Goal: Task Accomplishment & Management: Use online tool/utility

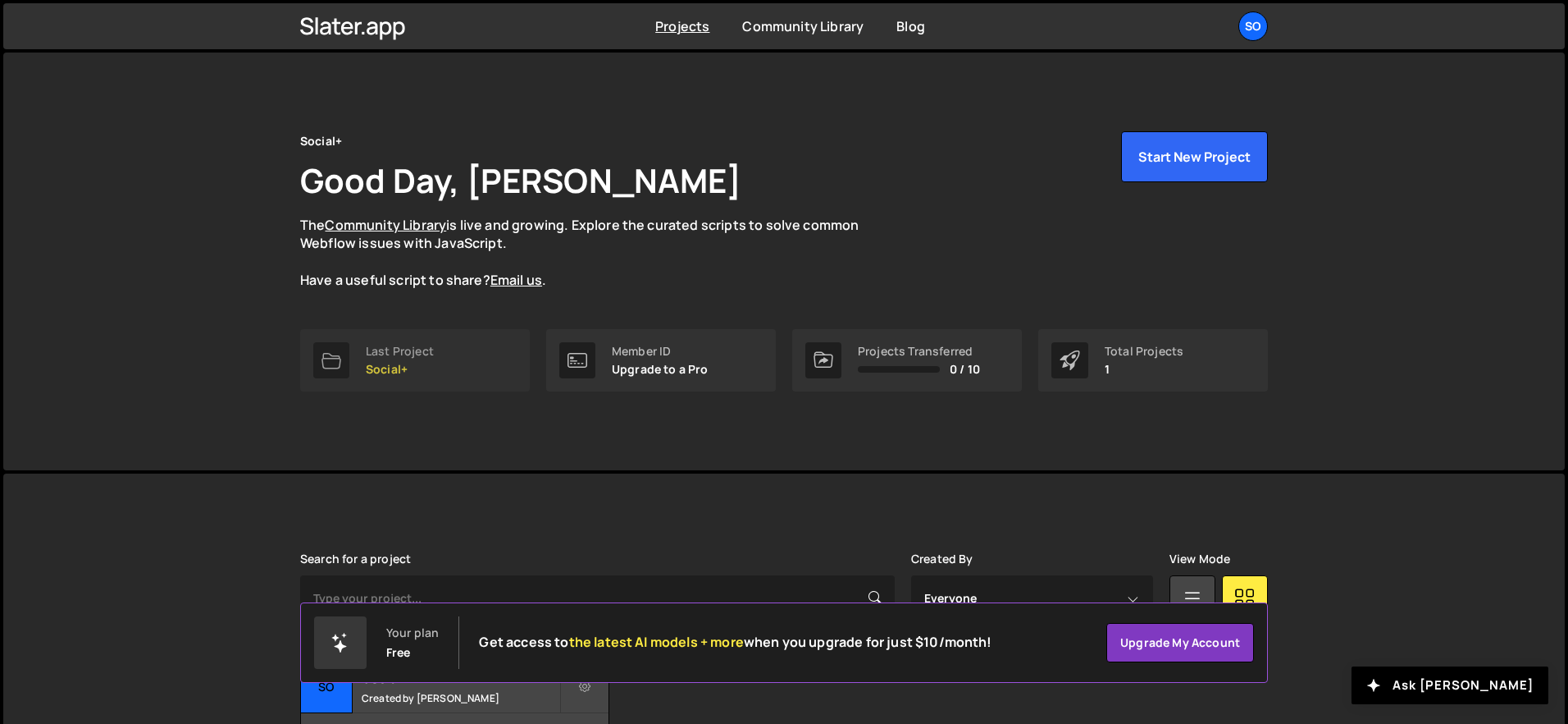
click at [471, 364] on link "Last Project Social+" at bounding box center [415, 360] width 229 height 63
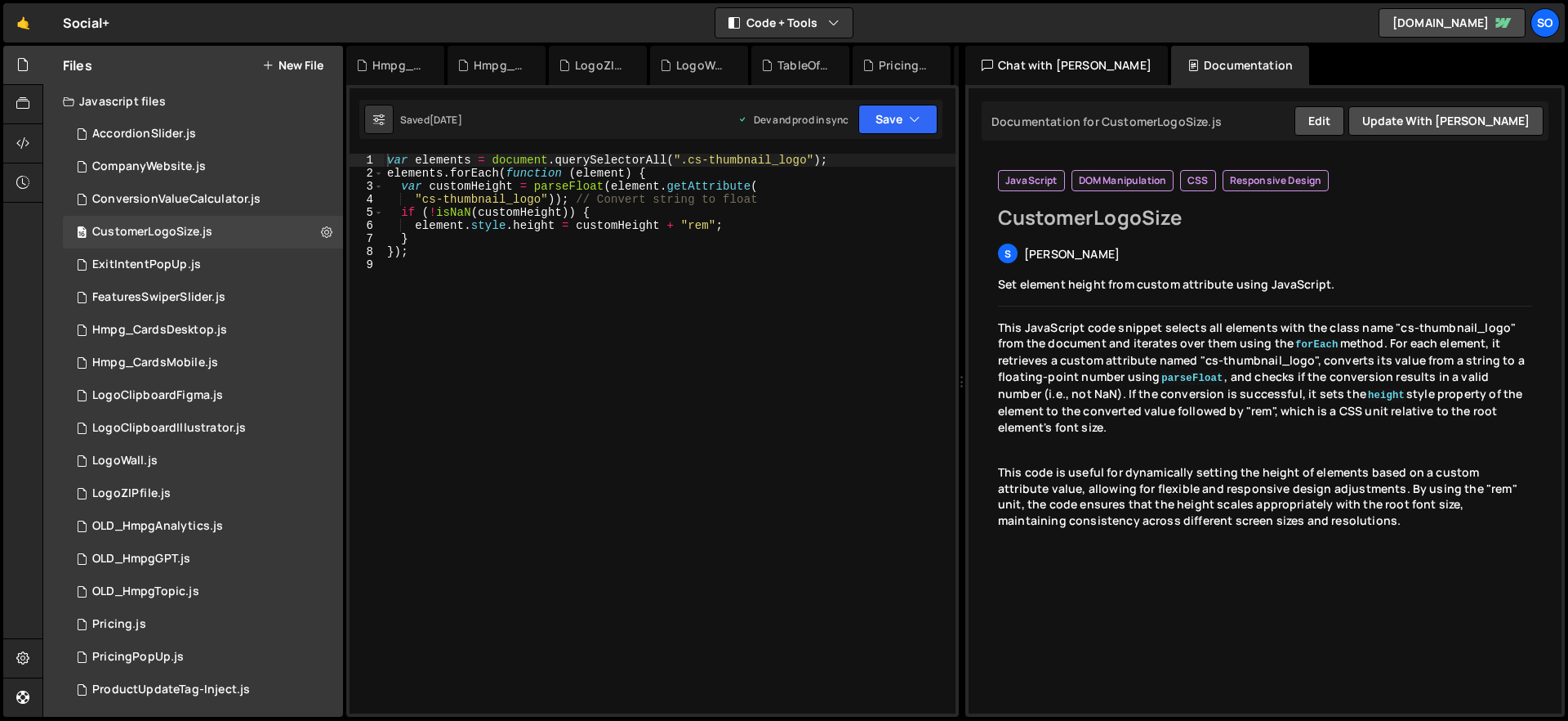
click at [285, 60] on button "New File" at bounding box center [293, 65] width 62 height 13
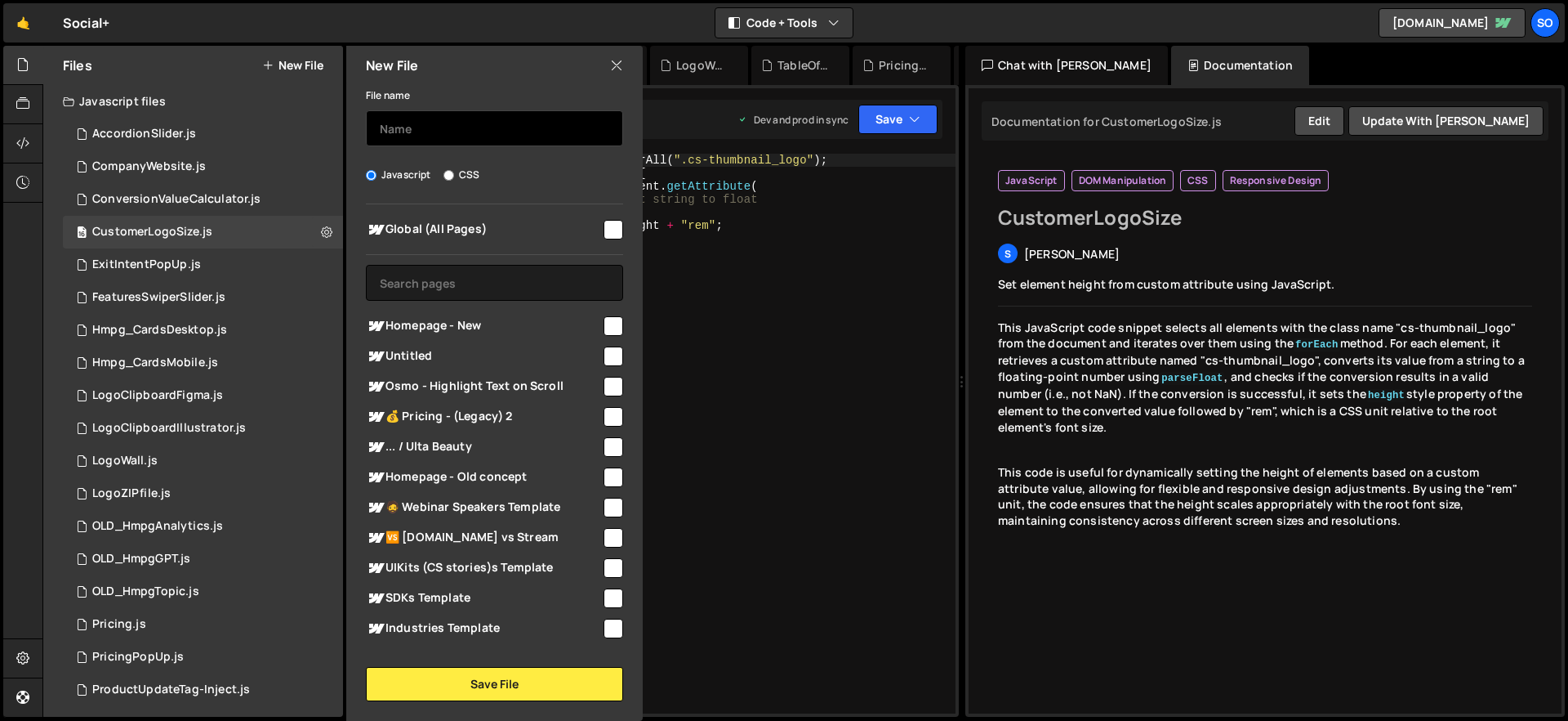
click at [416, 133] on input "text" at bounding box center [494, 128] width 257 height 36
type input "Hmpg_SplitText"
click at [604, 328] on input "checkbox" at bounding box center [614, 326] width 20 height 20
checkbox input "true"
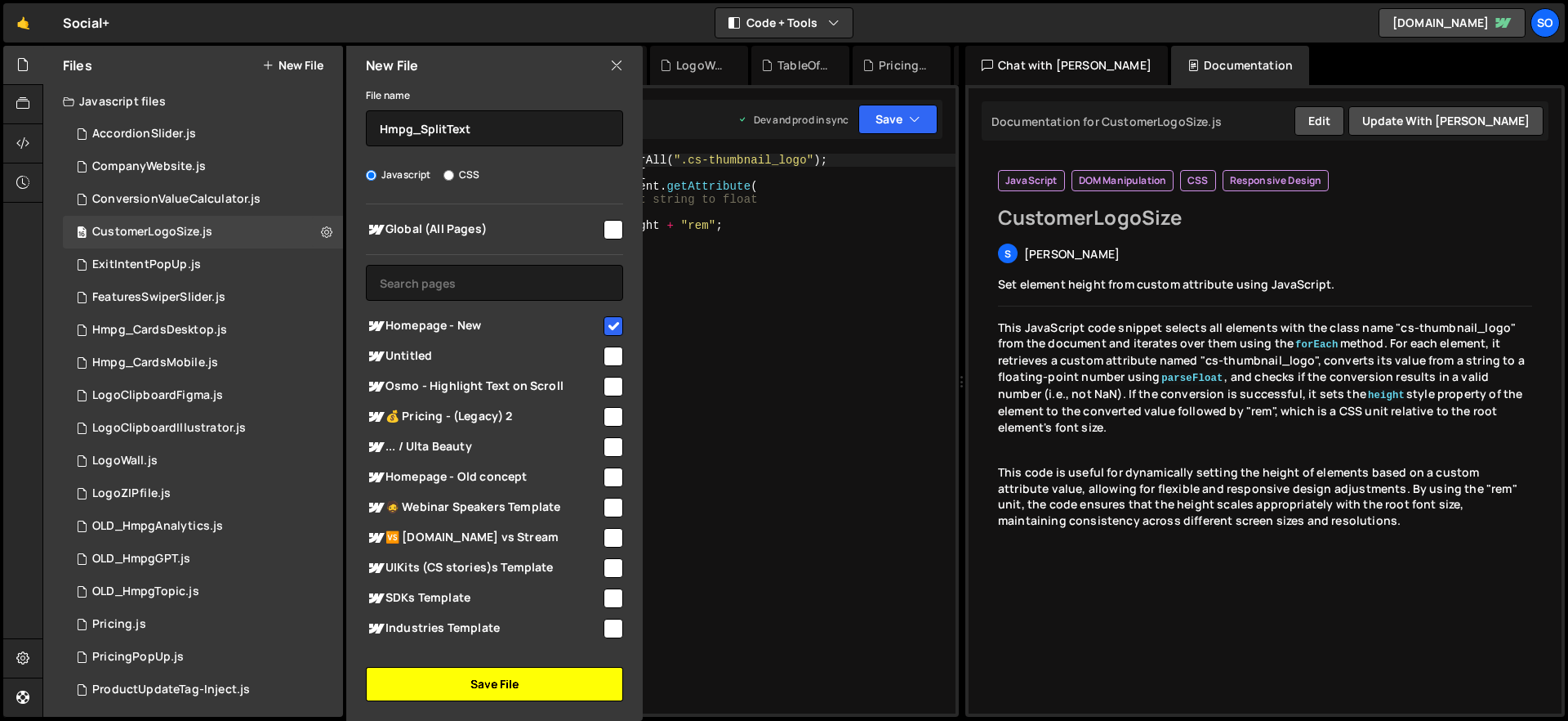
click at [481, 682] on button "Save File" at bounding box center [494, 684] width 257 height 34
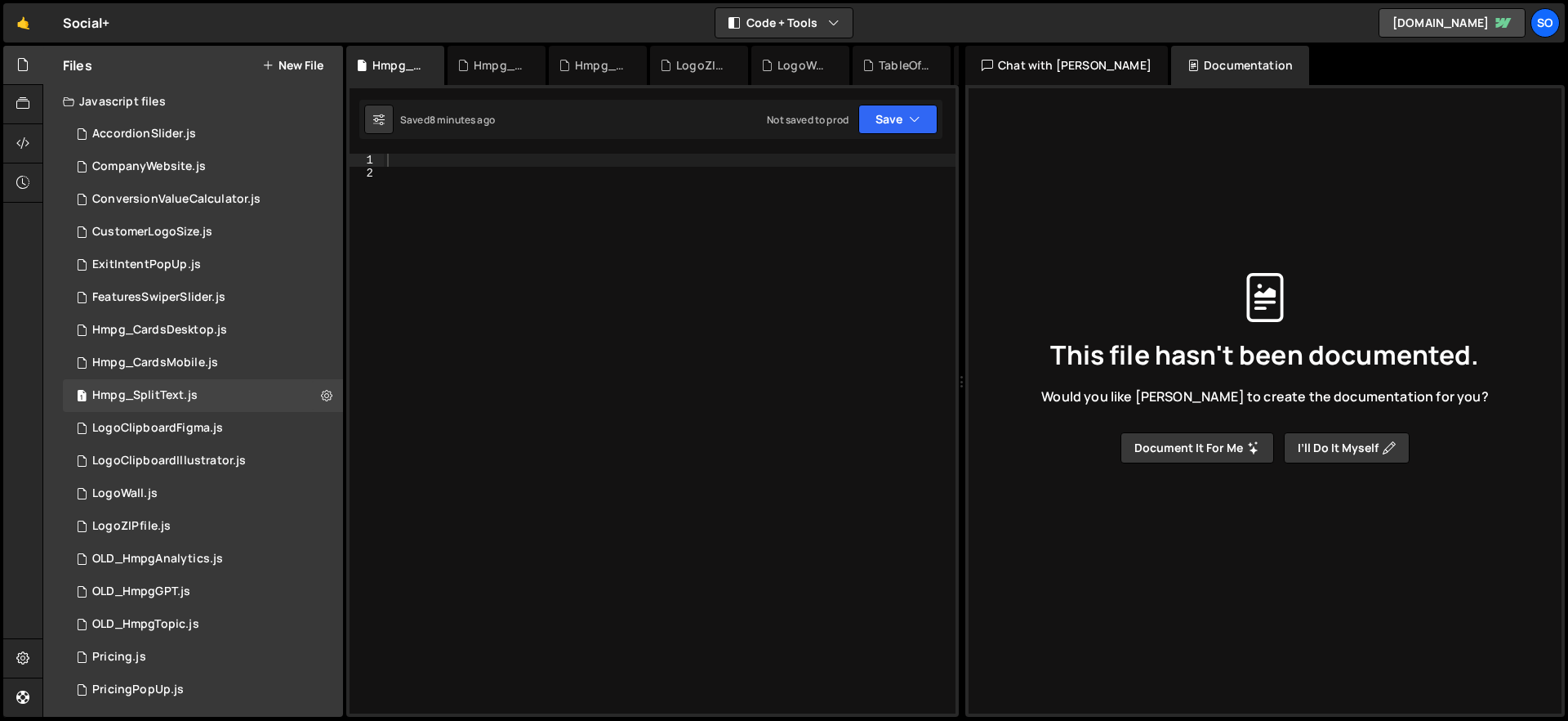
click at [526, 229] on div at bounding box center [669, 446] width 572 height 585
paste textarea "});"
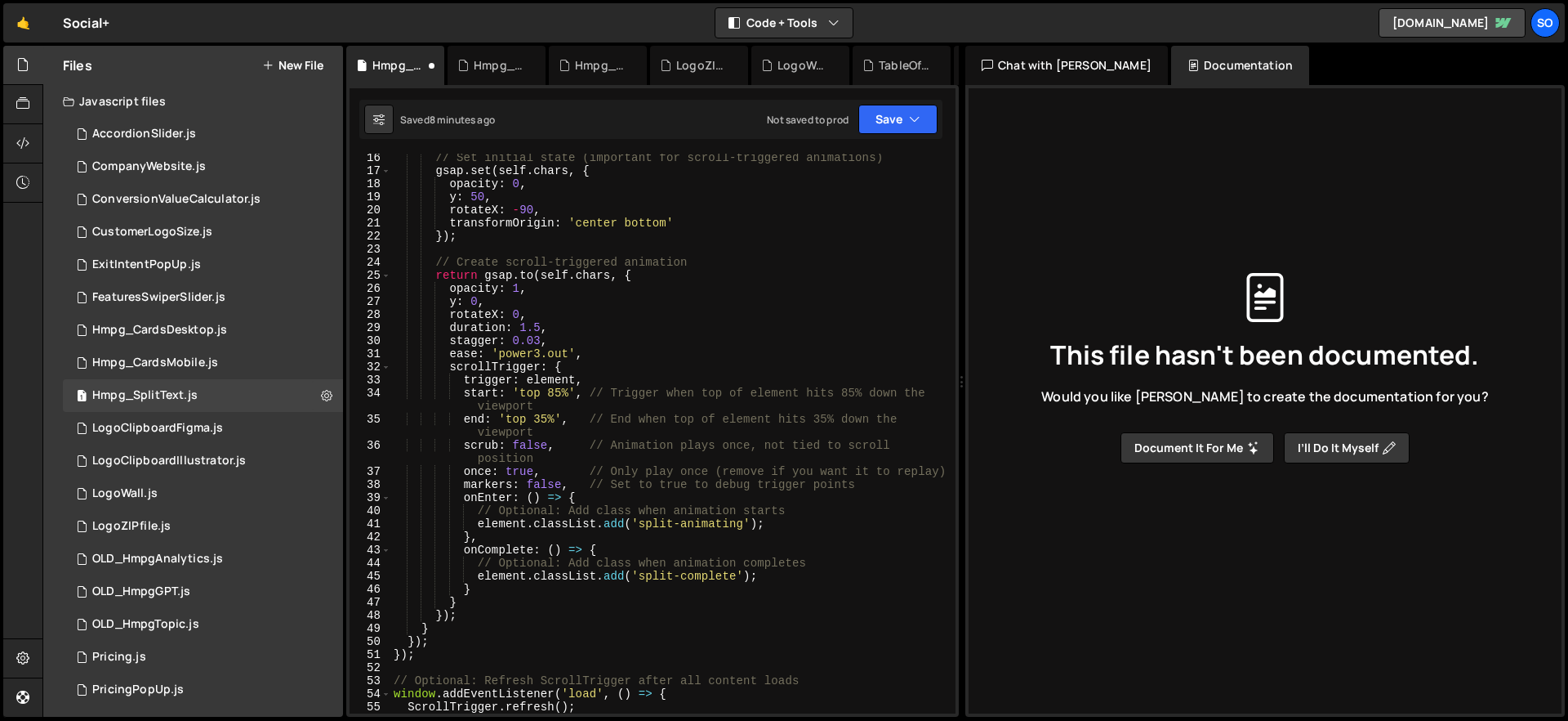
scroll to position [198, 0]
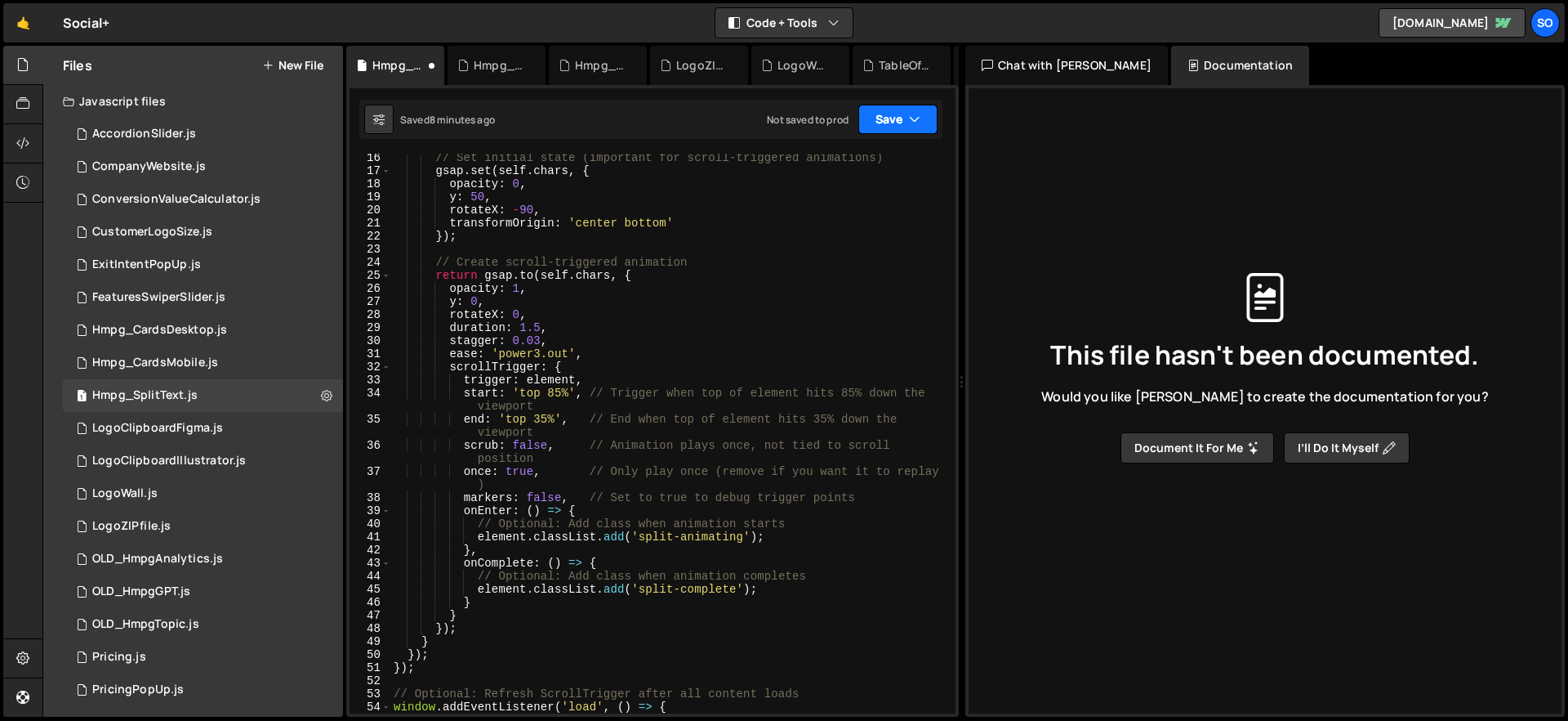
click at [904, 117] on button "Save" at bounding box center [897, 119] width 79 height 29
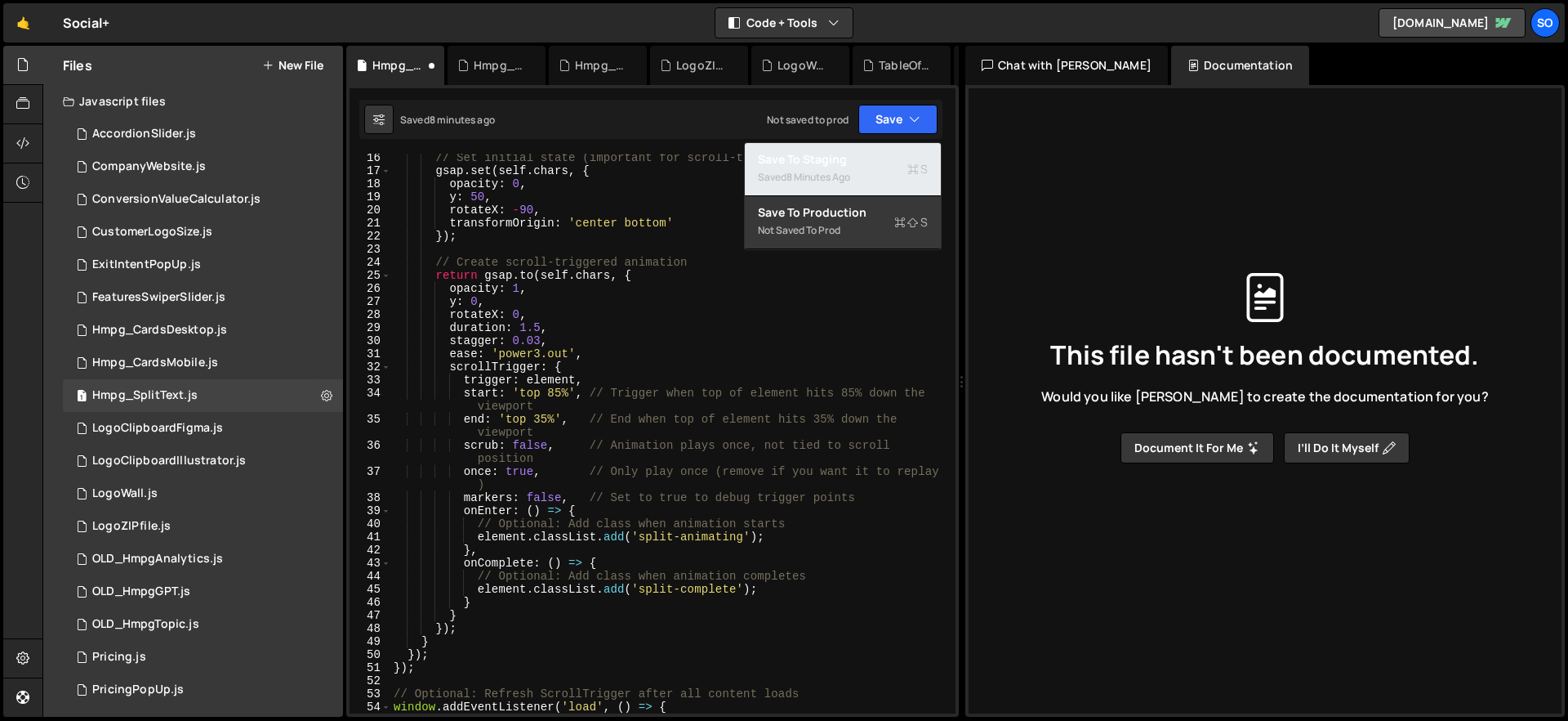
click at [830, 157] on div "Save to Staging S" at bounding box center [843, 159] width 169 height 16
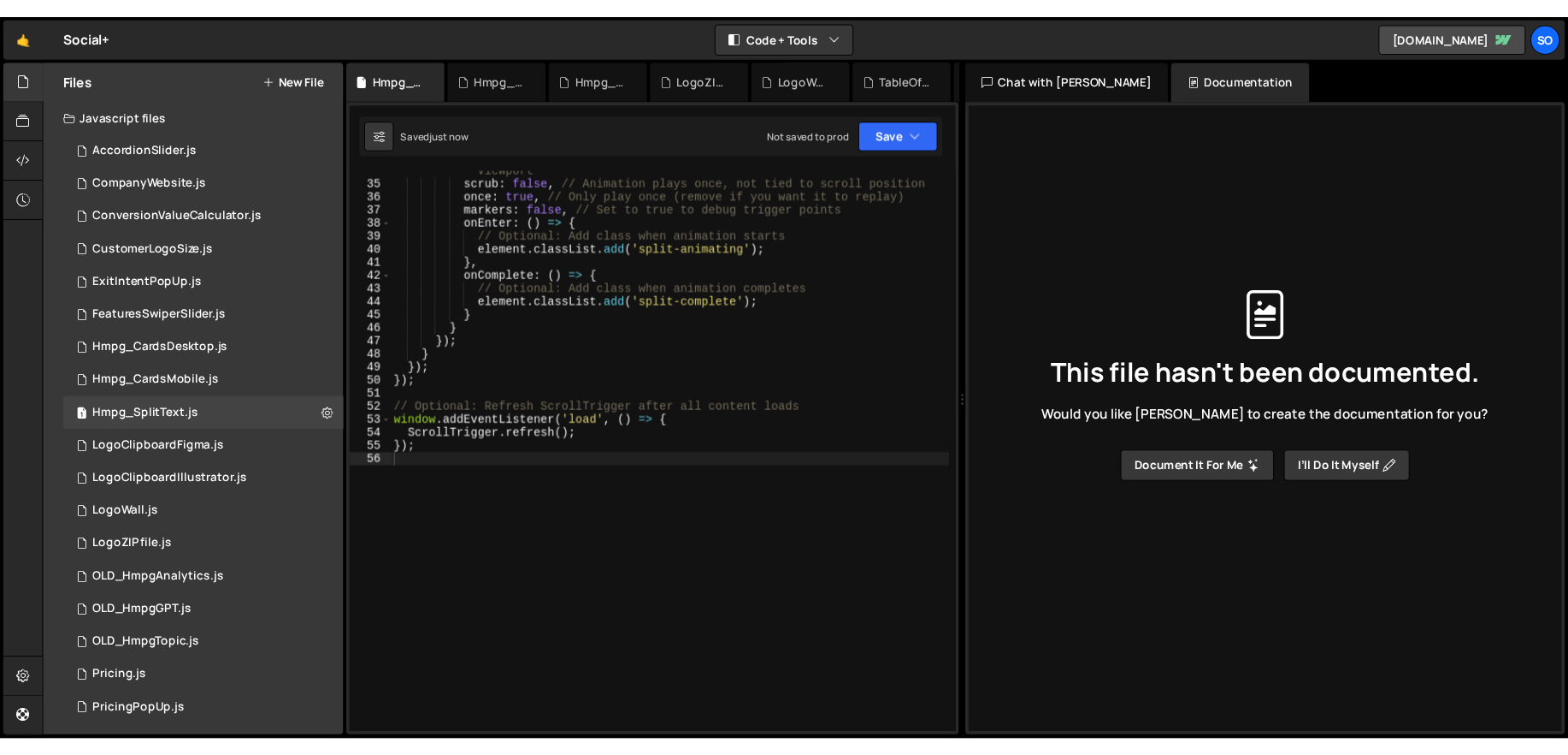
scroll to position [0, 0]
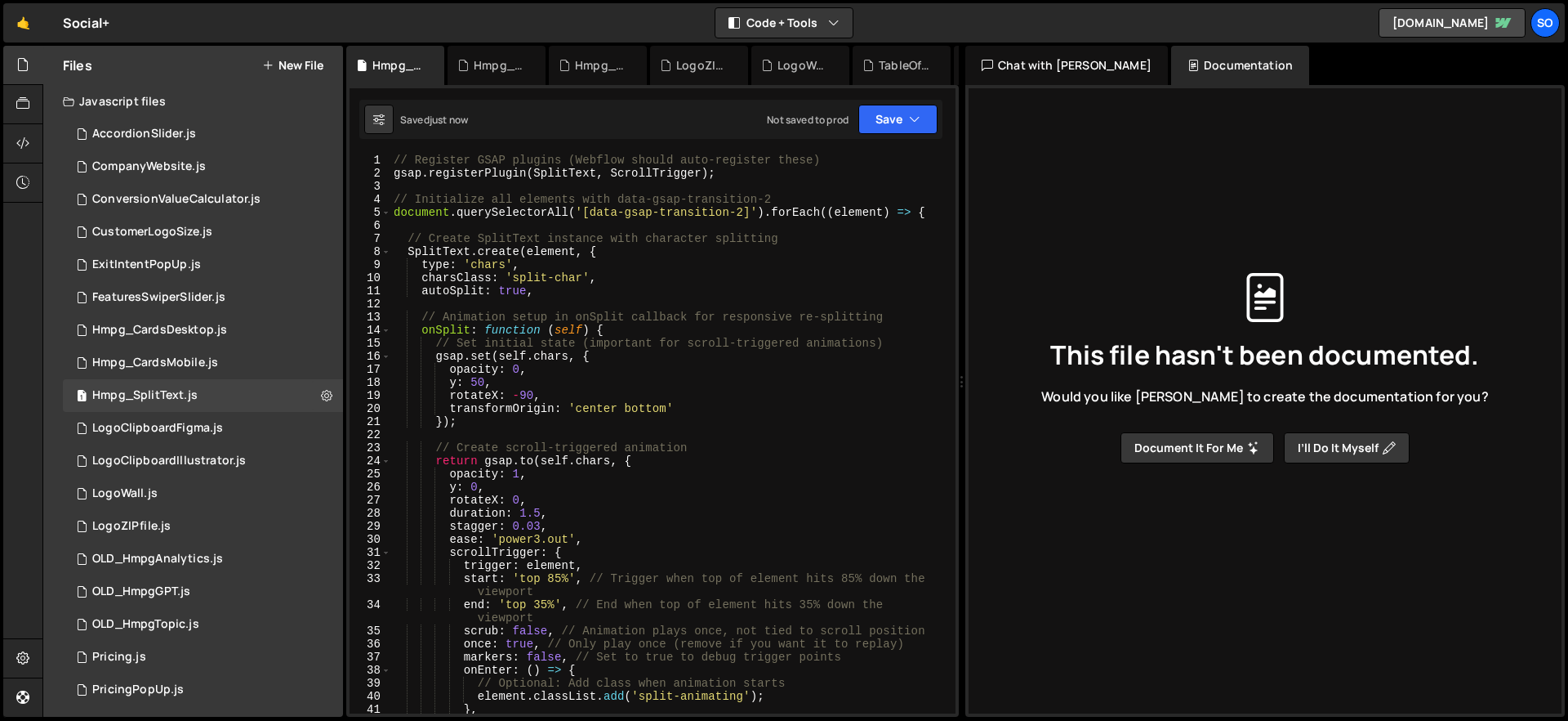
type textarea "// Register GSAP plugins (Webflow should auto-register these)"
drag, startPoint x: 825, startPoint y: 158, endPoint x: 348, endPoint y: 161, distance: 477.0
click at [348, 161] on div "XXXXXXXXXXXXXXXXXXXXXXXXXXXXXXXXXXXXXXXXXXXXXXXXXXXXXXXXXXXXXXXXXXXXXXXXXXXXXXX…" at bounding box center [652, 401] width 613 height 632
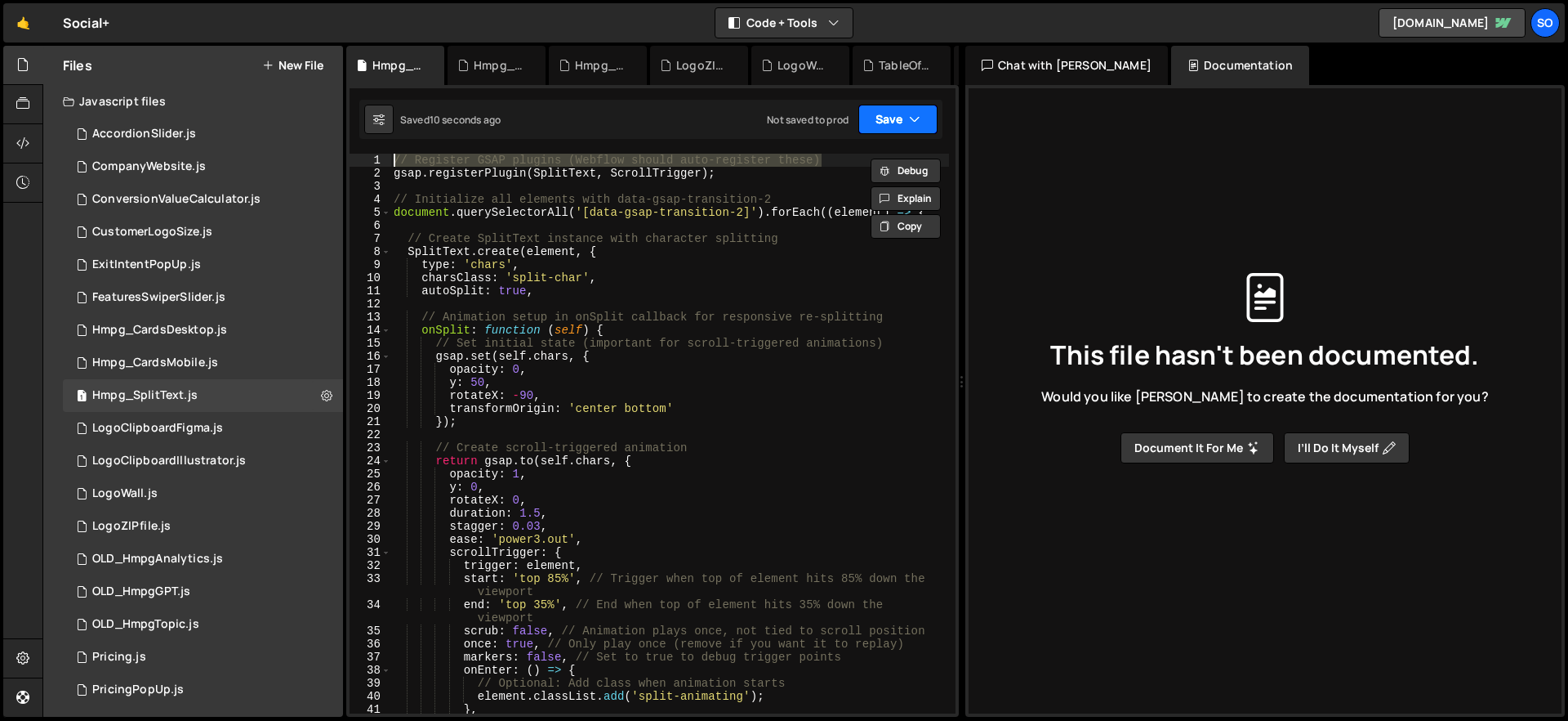
click at [910, 123] on icon "button" at bounding box center [914, 120] width 12 height 16
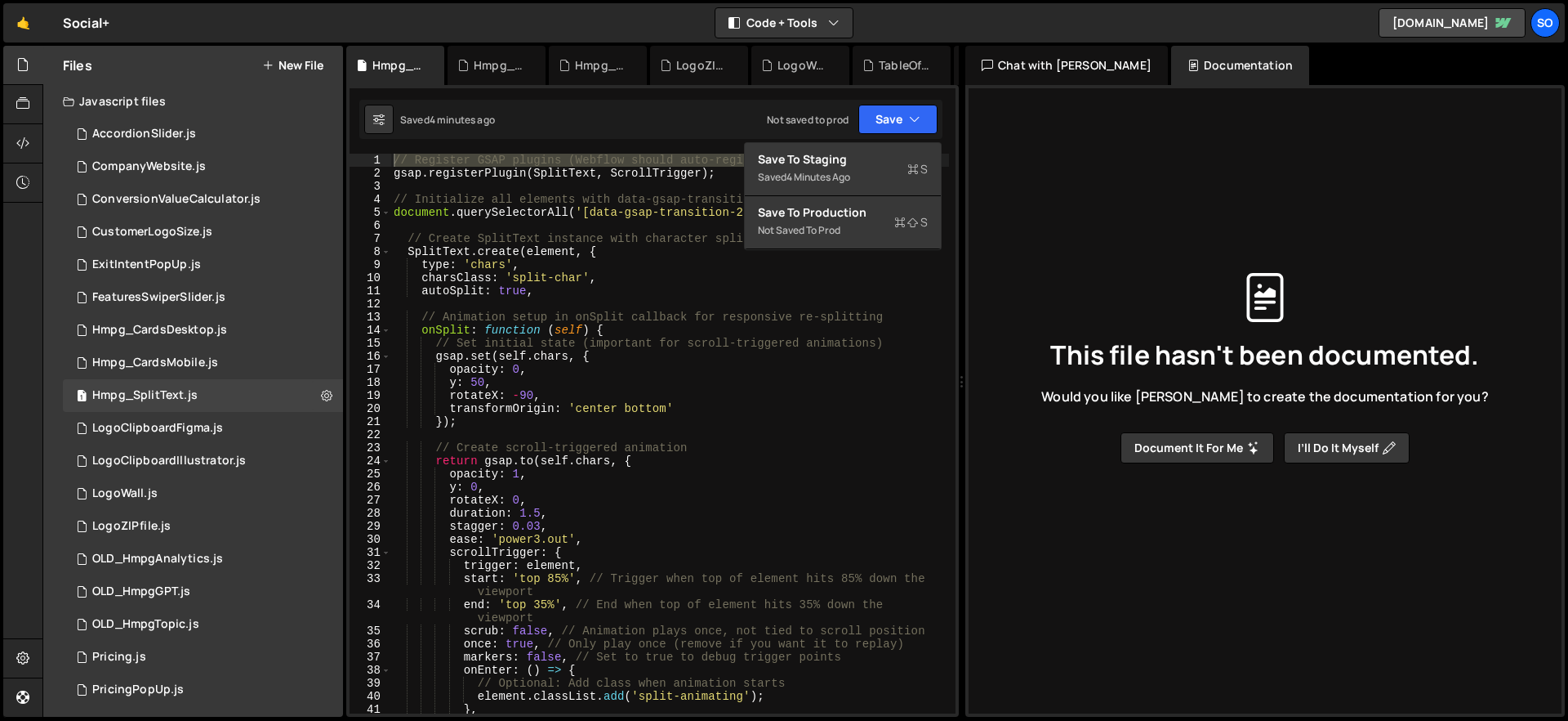
click at [555, 310] on div "// Register GSAP plugins (Webflow should auto-register these) gsap . registerPl…" at bounding box center [670, 446] width 558 height 585
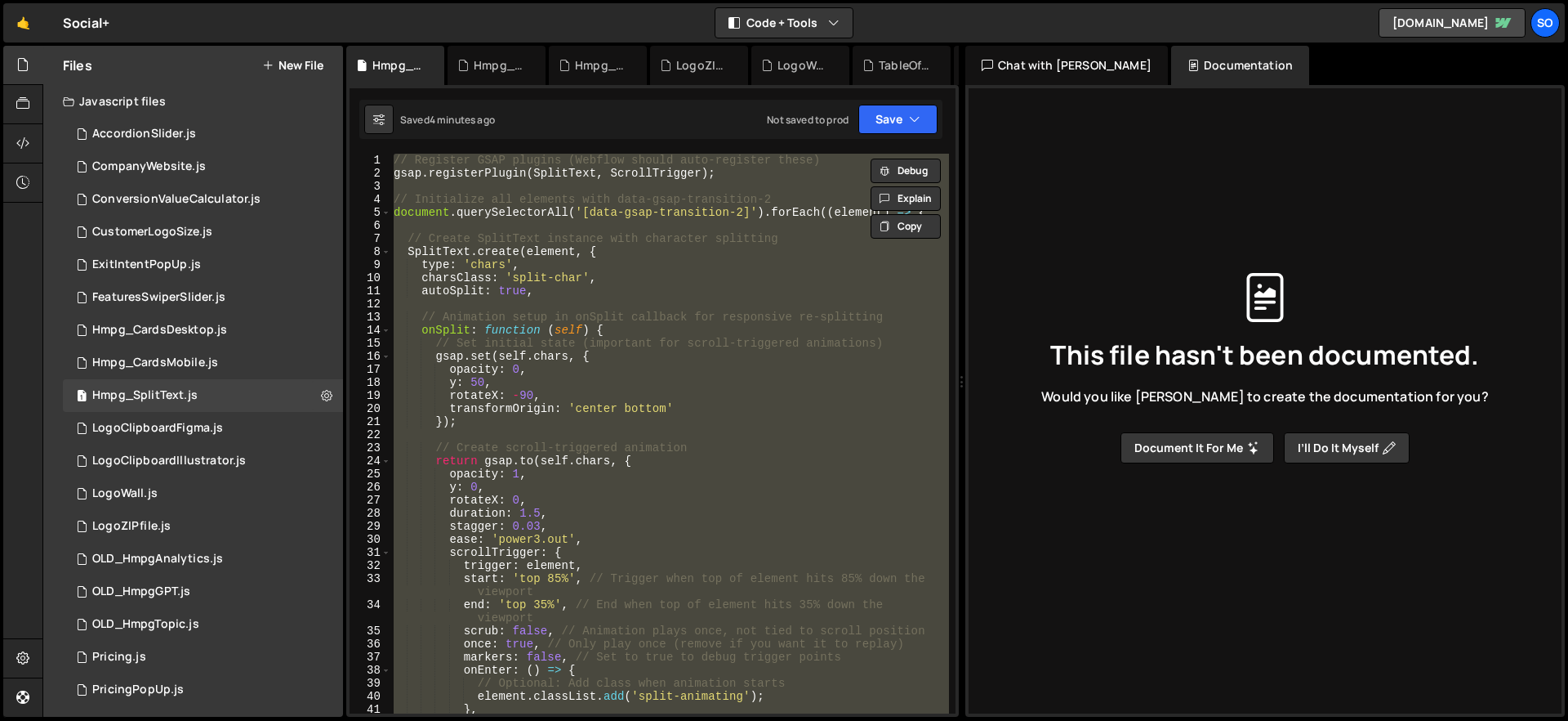
paste textarea
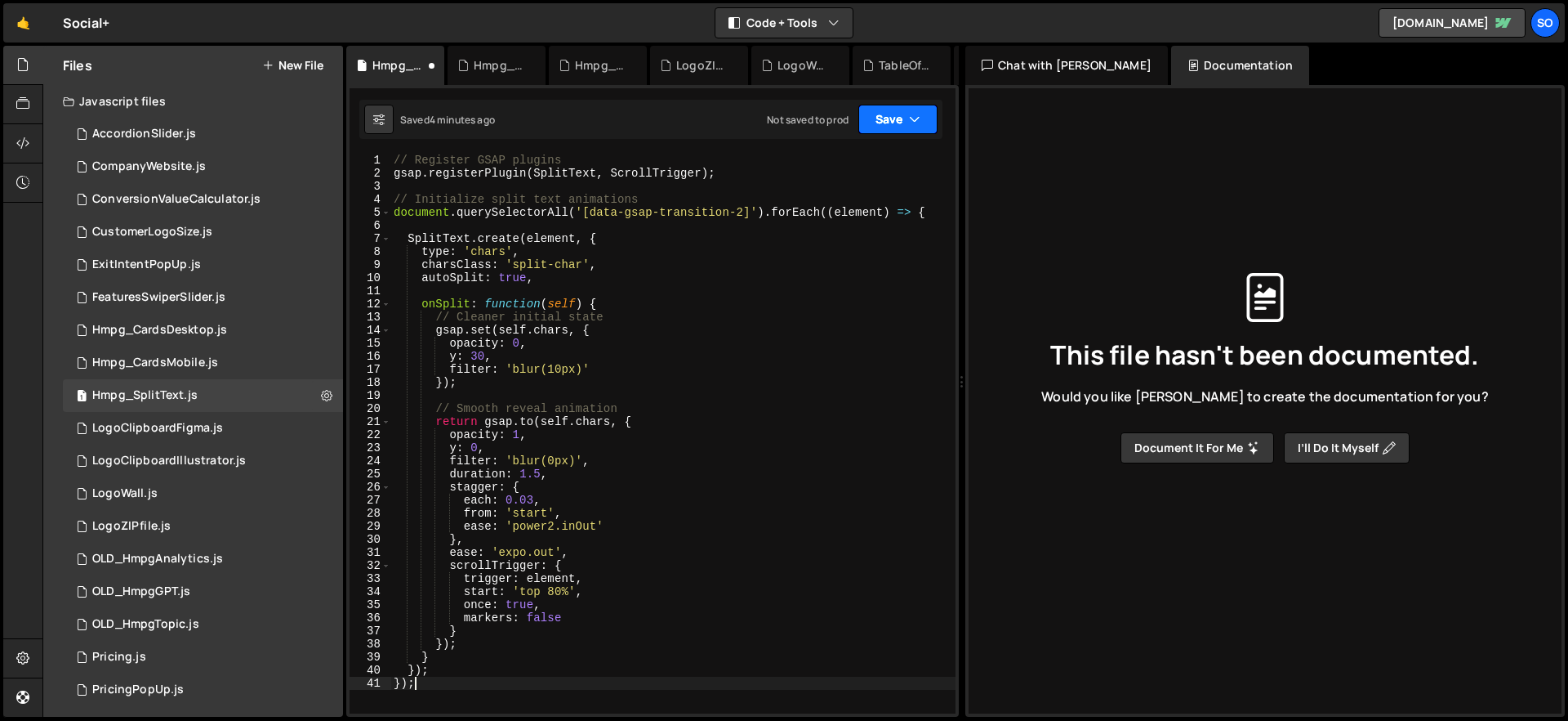
click at [886, 128] on button "Save" at bounding box center [897, 119] width 79 height 29
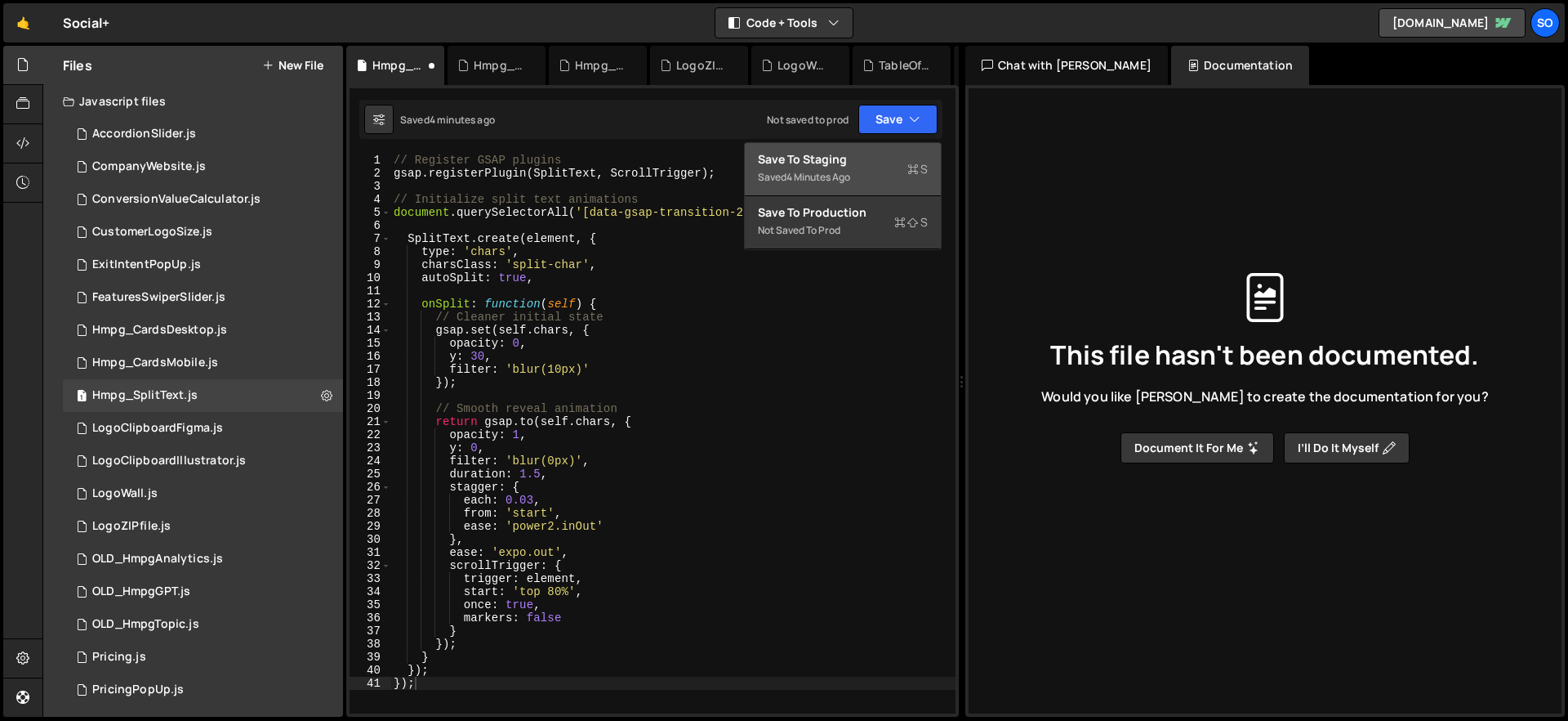
click at [844, 160] on div "Save to Staging S" at bounding box center [843, 159] width 169 height 16
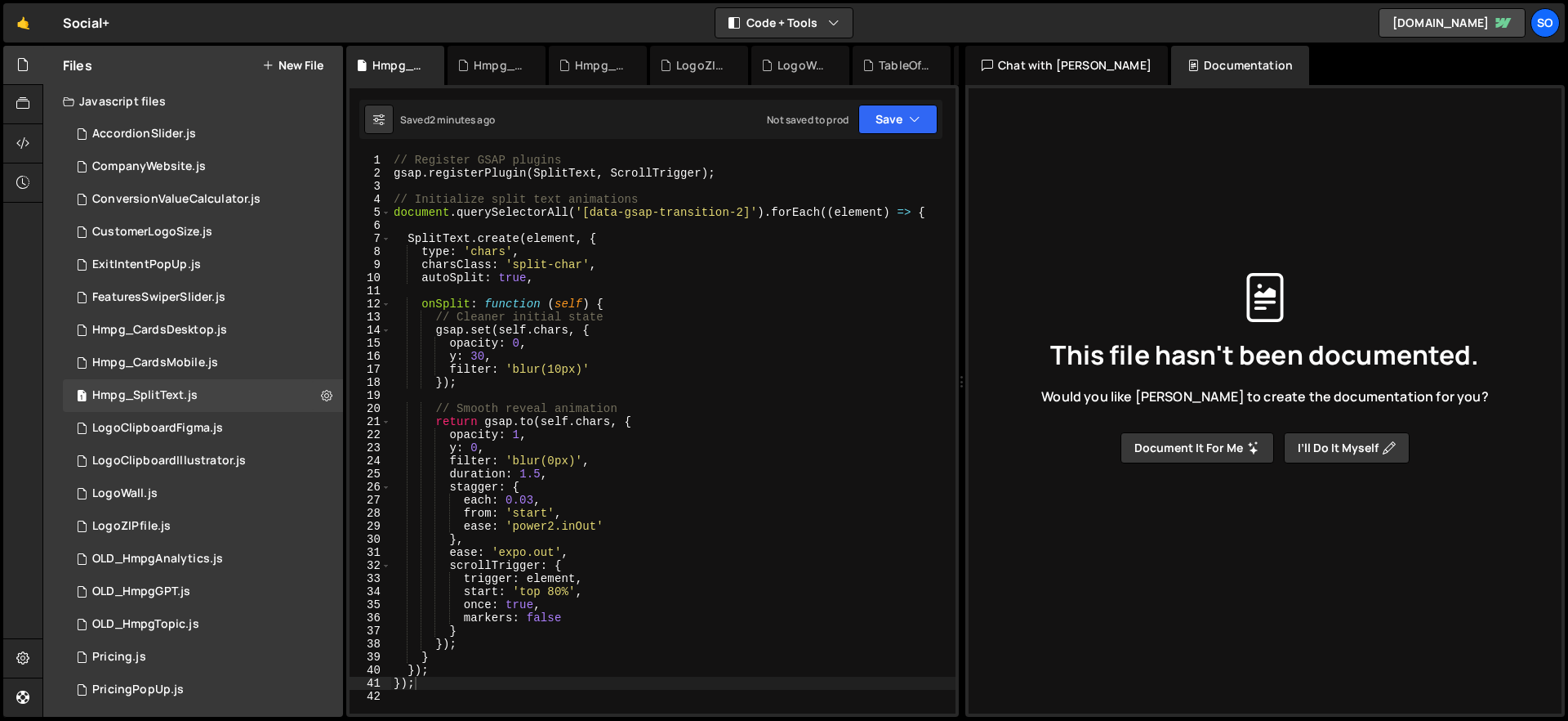
click at [754, 274] on div "// Register GSAP plugins gsap . registerPlugin ( SplitText , ScrollTrigger ) ; …" at bounding box center [673, 446] width 565 height 585
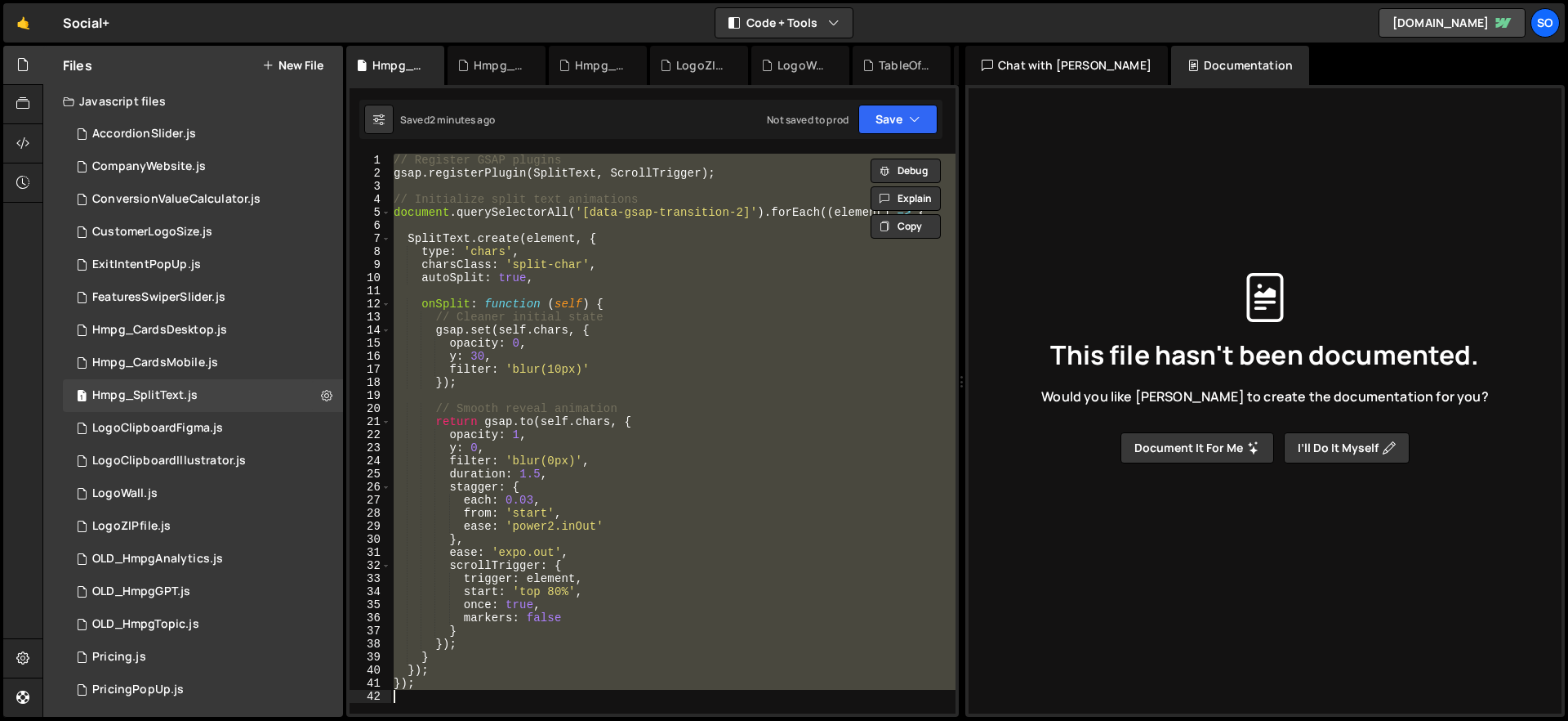
paste textarea
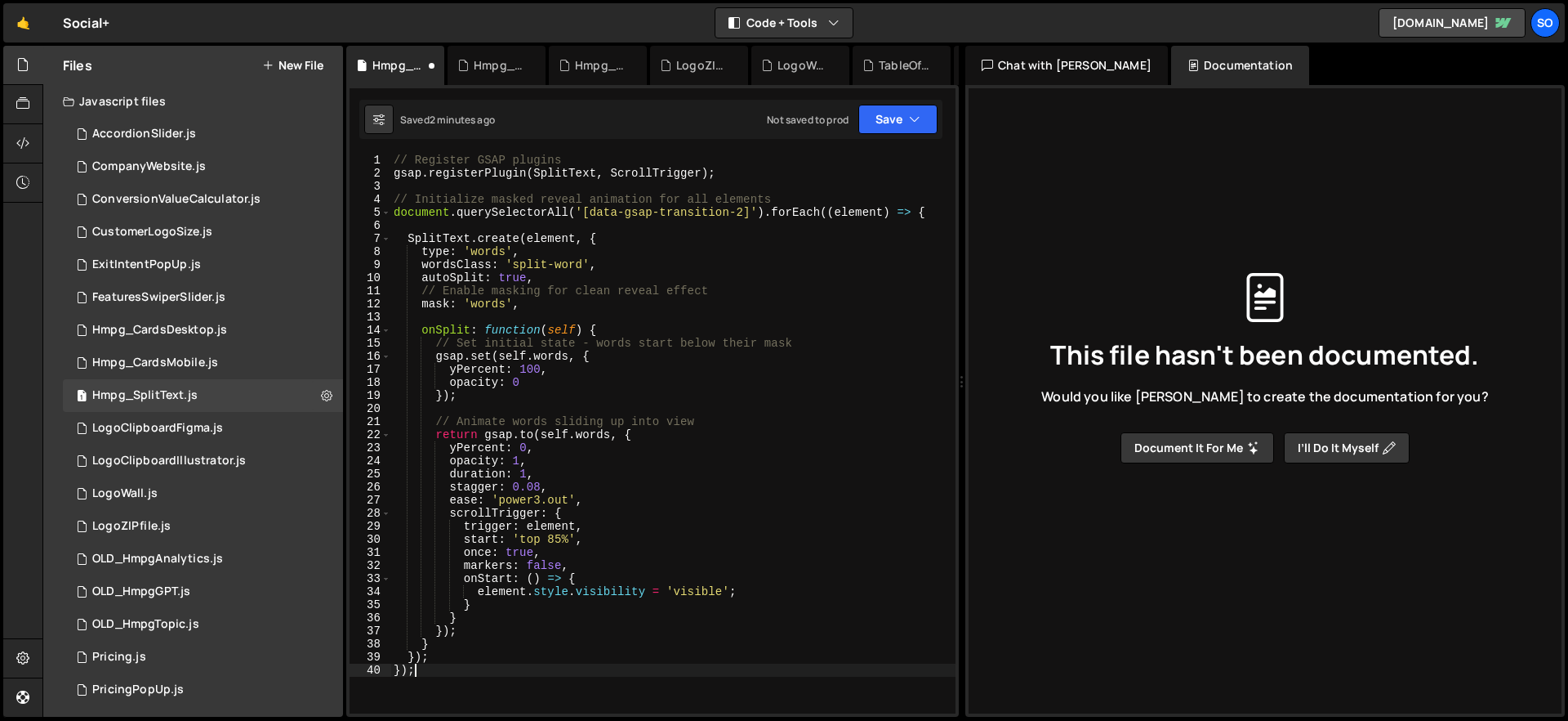
click at [882, 103] on div "Saved 2 minutes ago Not saved to prod Upgrade to Edit Save Save to Staging S Sa…" at bounding box center [651, 120] width 583 height 39
click at [895, 123] on button "Save" at bounding box center [897, 119] width 79 height 29
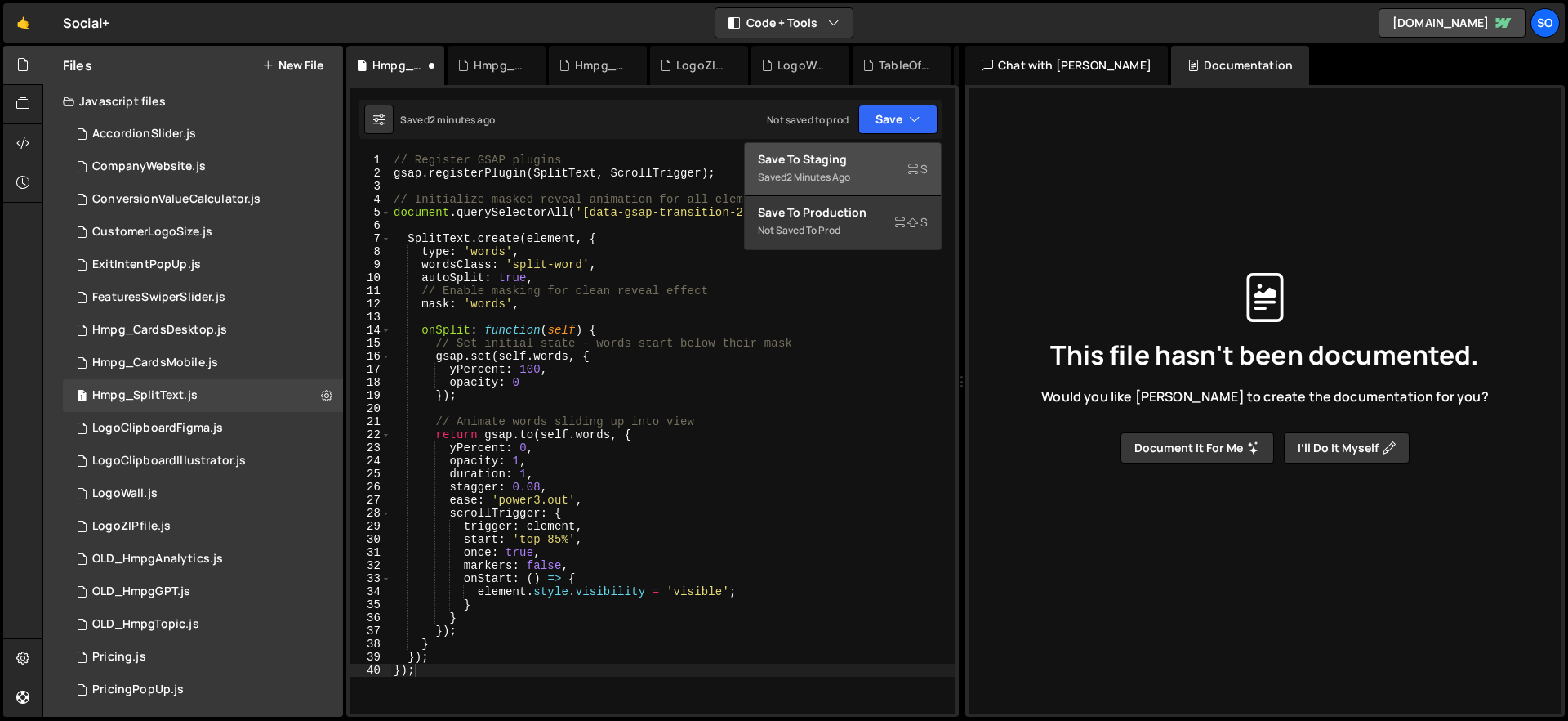
click at [846, 161] on div "Save to Staging S" at bounding box center [843, 159] width 169 height 16
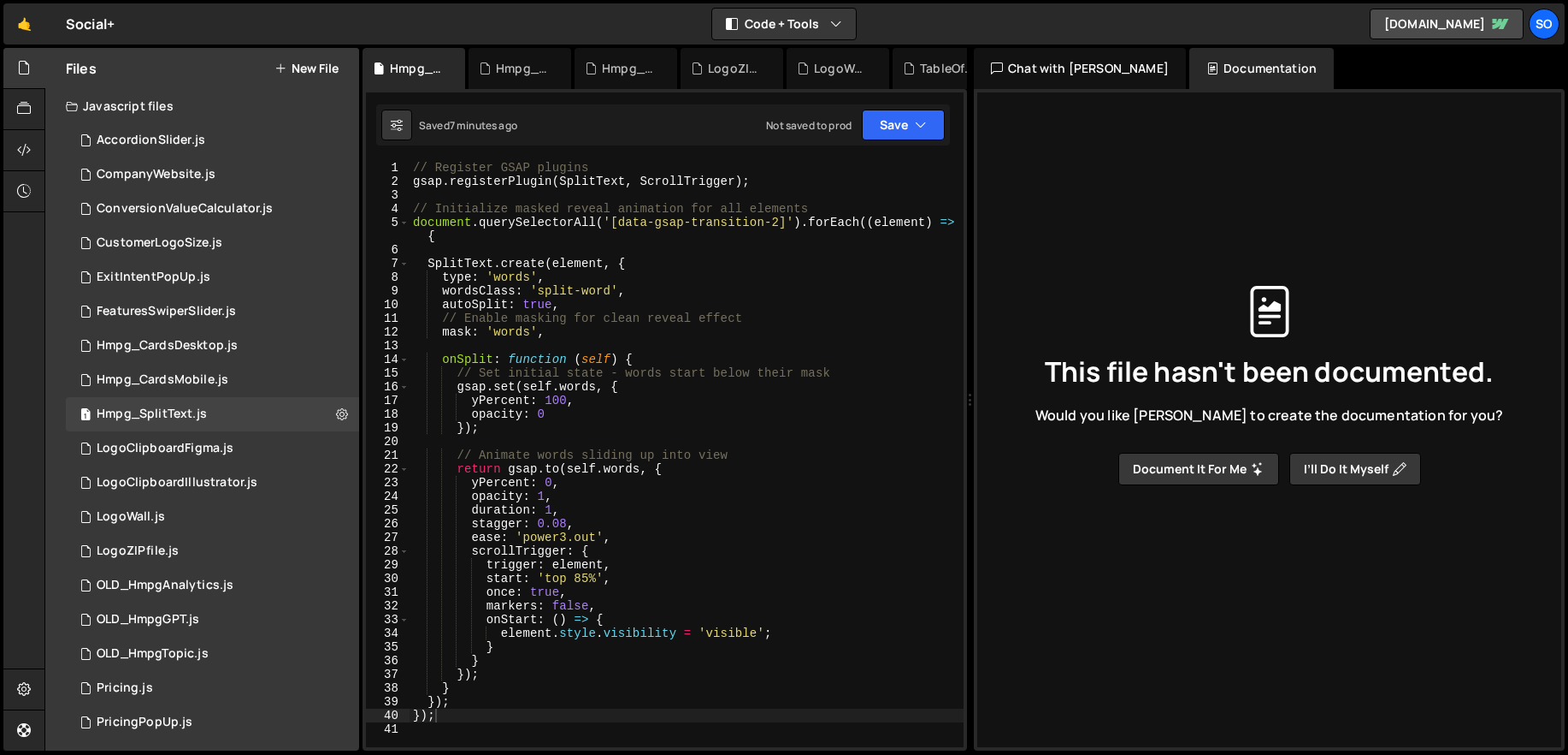
click at [533, 451] on div "// Register GSAP plugins gsap . registerPlugin ( SplitText , ScrollTrigger ) ; …" at bounding box center [686, 467] width 554 height 613
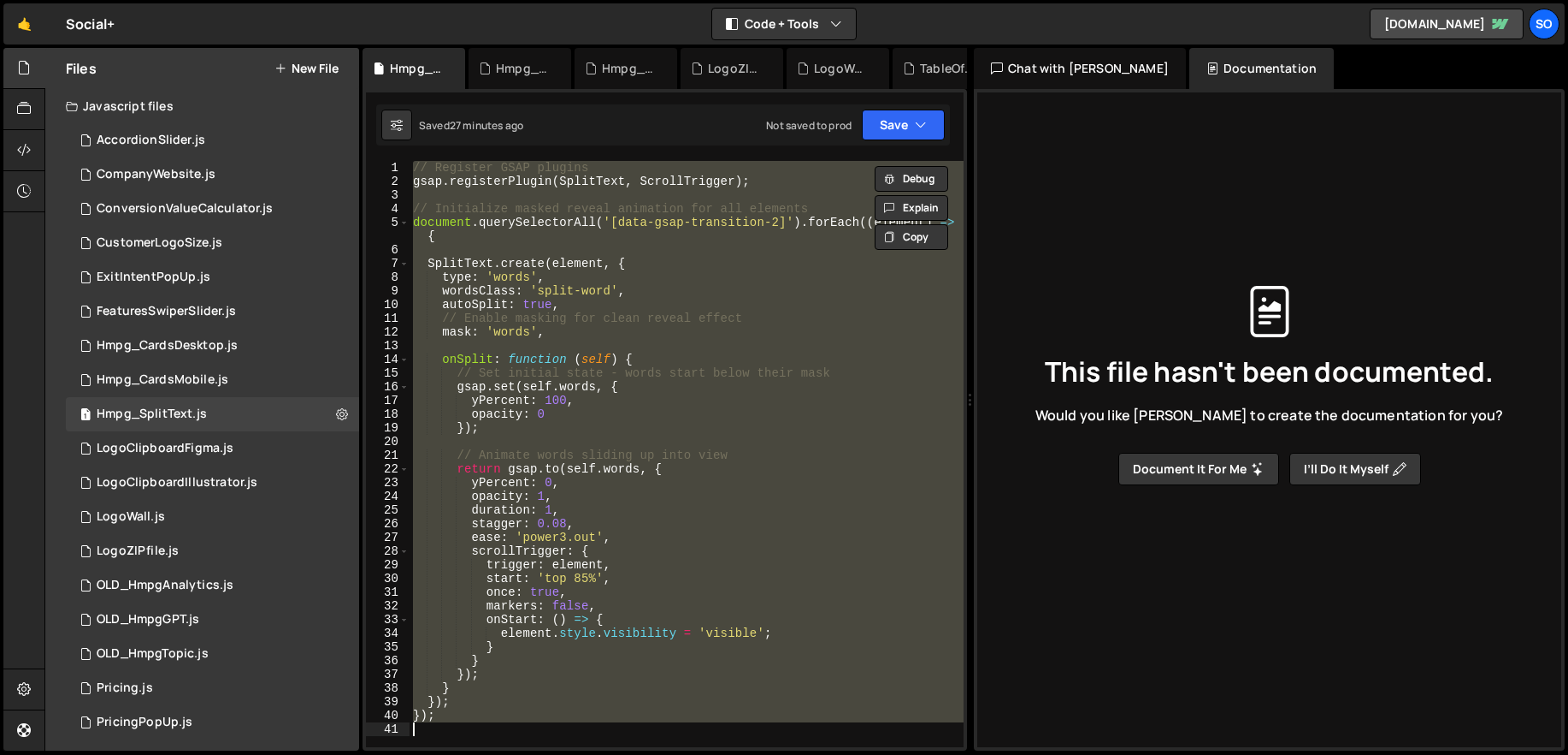
click at [577, 479] on div "// Register GSAP plugins gsap . registerPlugin ( SplitText , ScrollTrigger ) ; …" at bounding box center [686, 453] width 554 height 586
paste textarea "();"
click at [598, 431] on div "// Register GSAP plugins gsap . registerPlugin ( SplitText , ScrollTrigger ) ; …" at bounding box center [686, 453] width 554 height 586
click at [654, 532] on div "// Register GSAP plugins gsap . registerPlugin ( SplitText , ScrollTrigger ) ; …" at bounding box center [686, 453] width 554 height 586
paste textarea "ScrollTrigger.refresh();"
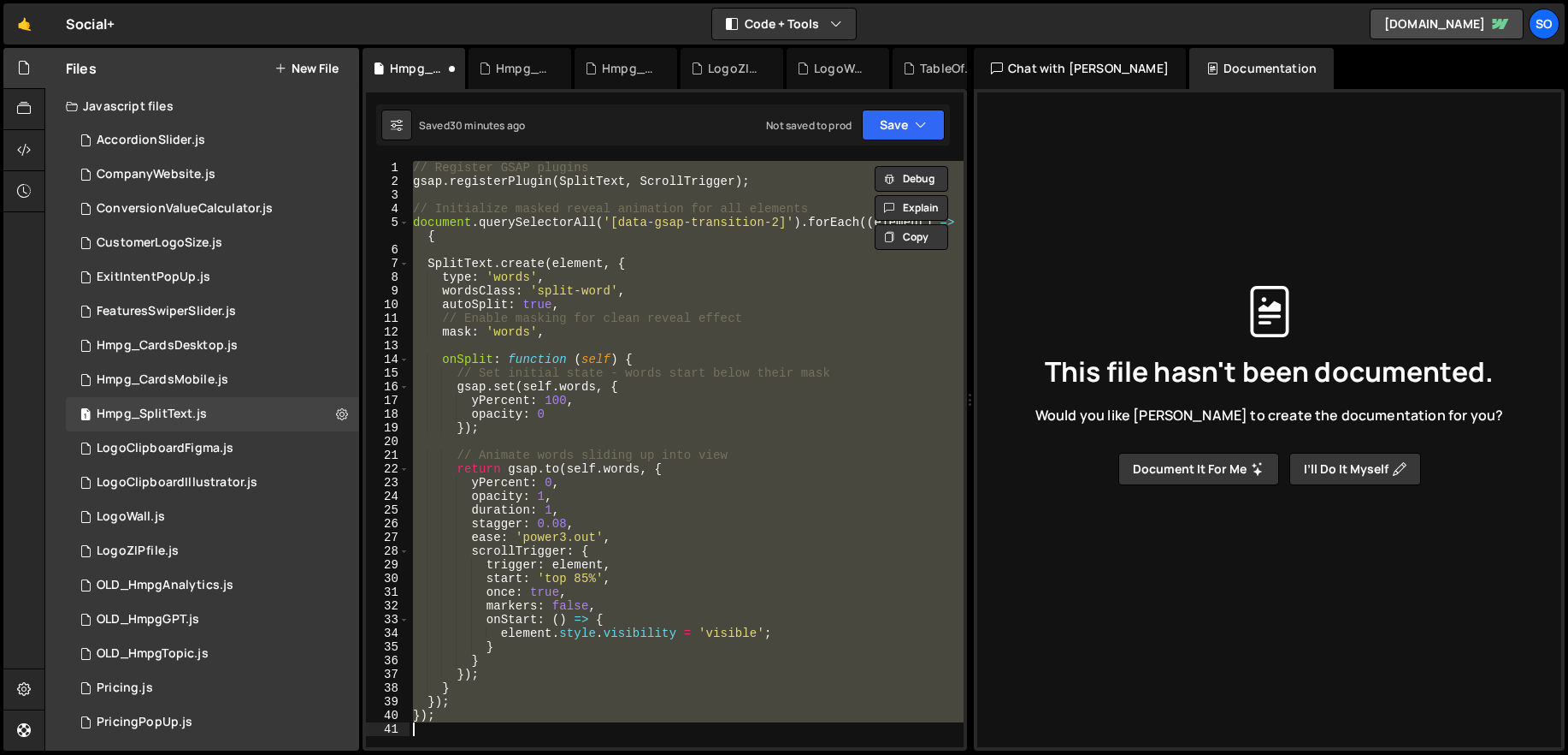
scroll to position [263, 0]
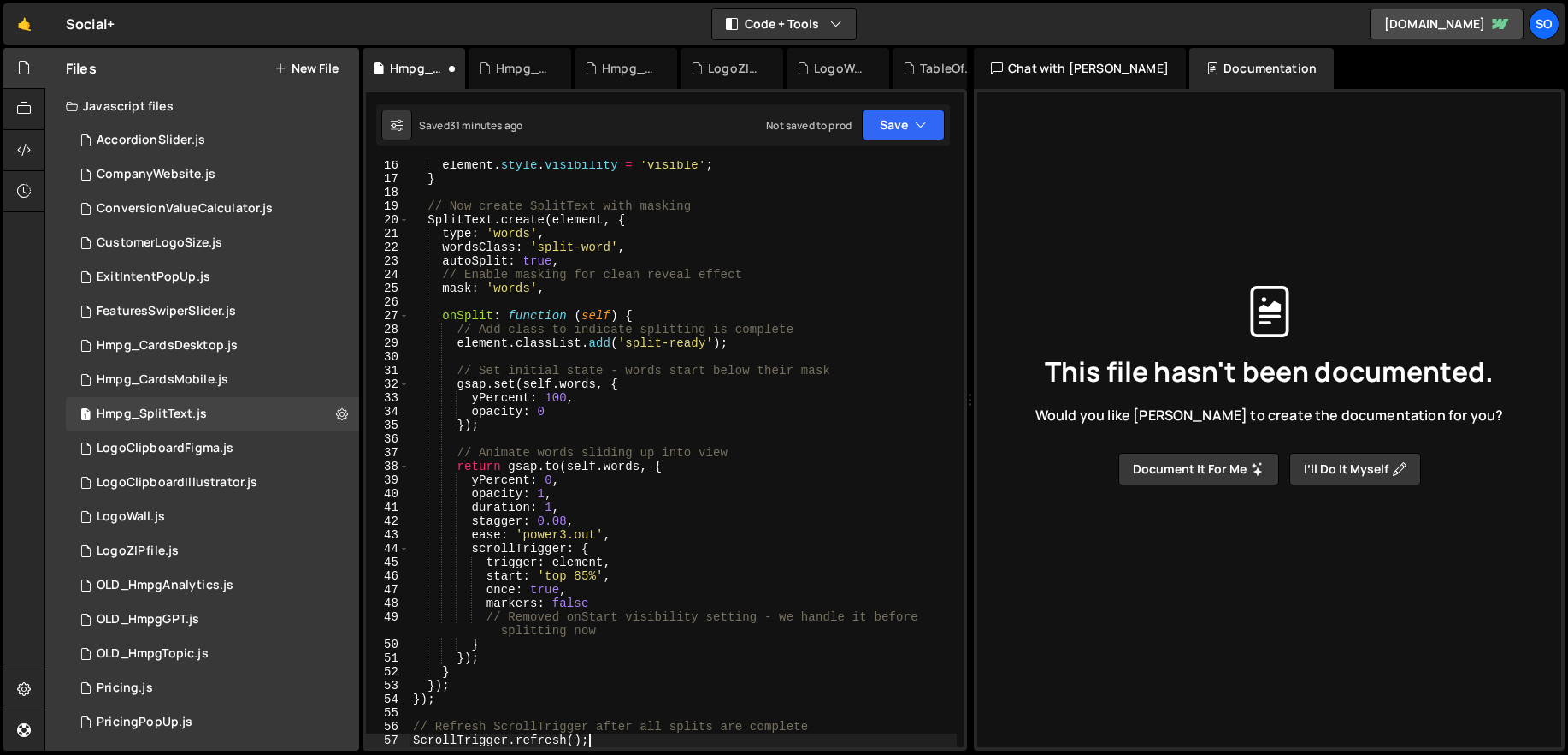
click at [883, 103] on div "XXXXXXXXXXXXXXXXXXXXXXXXXXXXXXXXXXXXXXXXXXXXXXXXXXXXXXXXXXXXXXXXXXXXXXXXXXXXXXX…" at bounding box center [664, 420] width 604 height 662
click at [896, 123] on button "Save" at bounding box center [903, 124] width 83 height 31
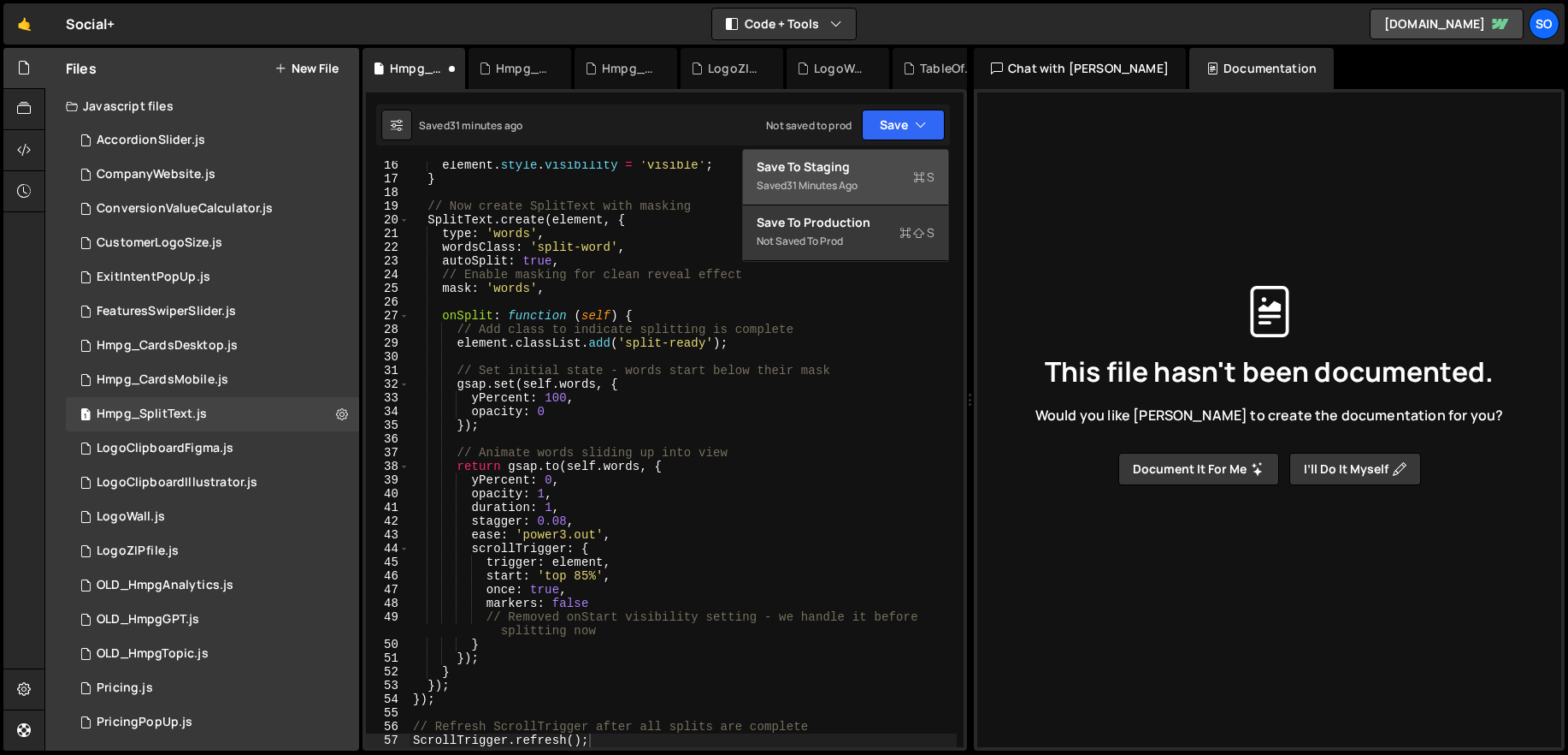
click at [852, 164] on div "Save to Staging S" at bounding box center [845, 166] width 177 height 17
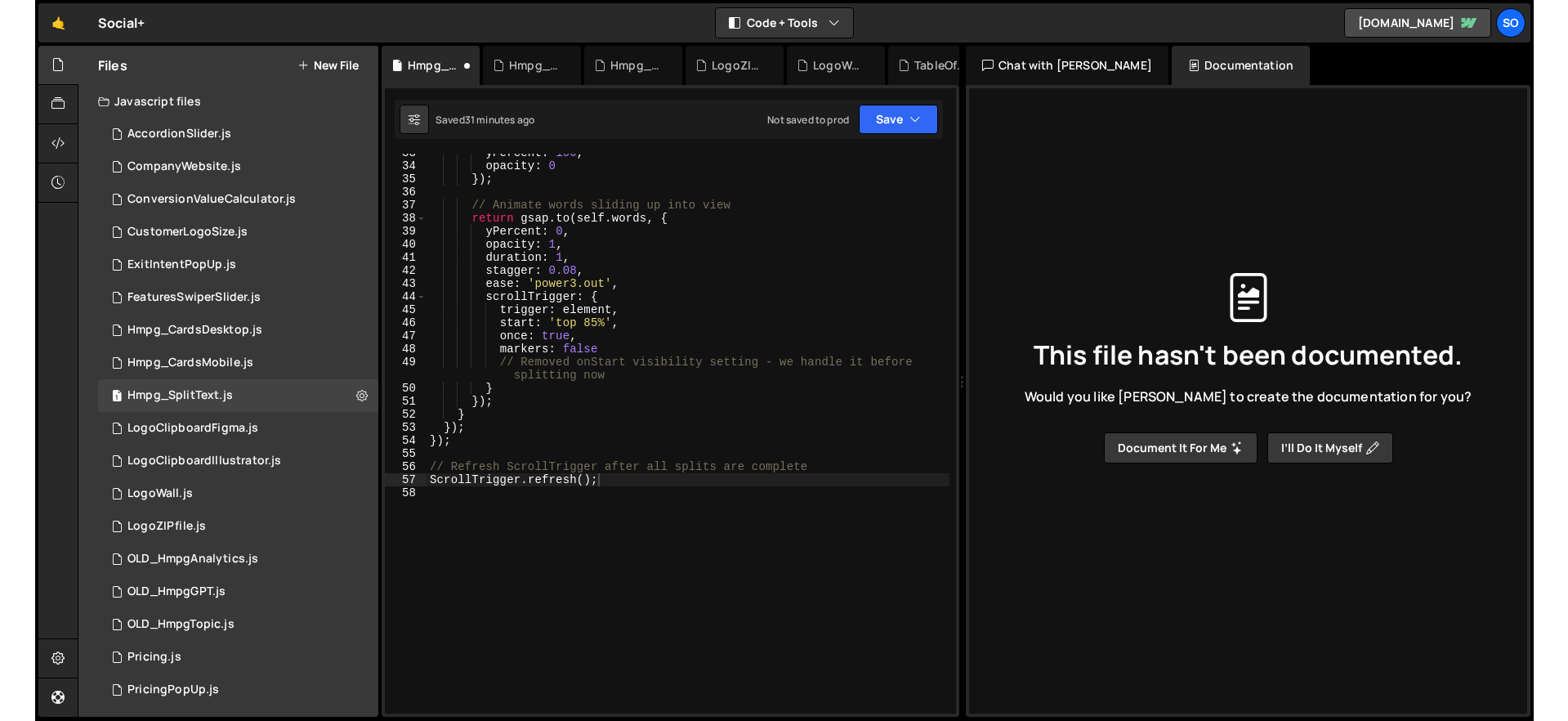
scroll to position [479, 0]
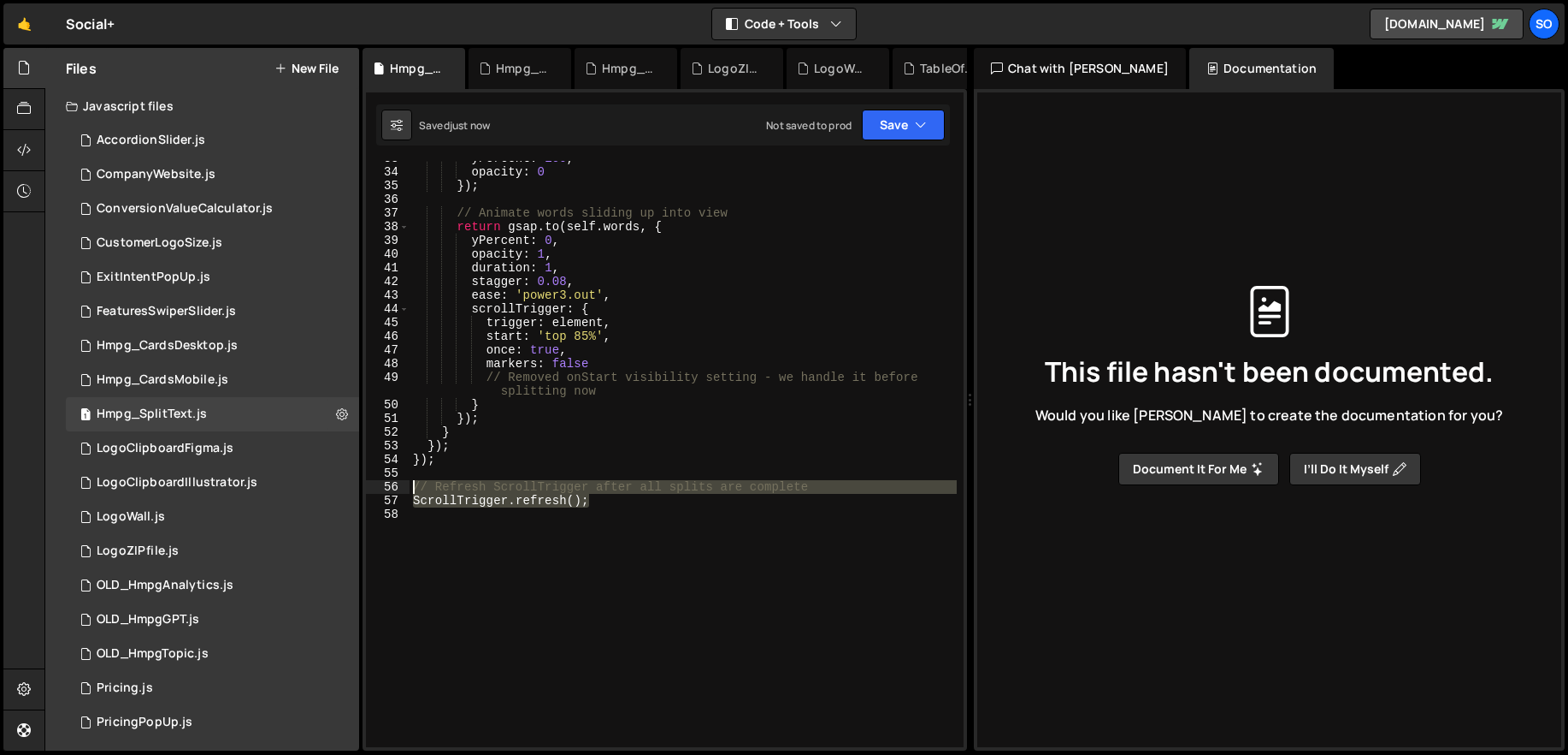
drag, startPoint x: 615, startPoint y: 502, endPoint x: 373, endPoint y: 491, distance: 242.2
click at [373, 491] on div "ScrollTrigger.refresh(); 33 34 35 36 37 38 39 40 41 42 43 44 45 46 47 48 49 50 …" at bounding box center [665, 453] width 598 height 586
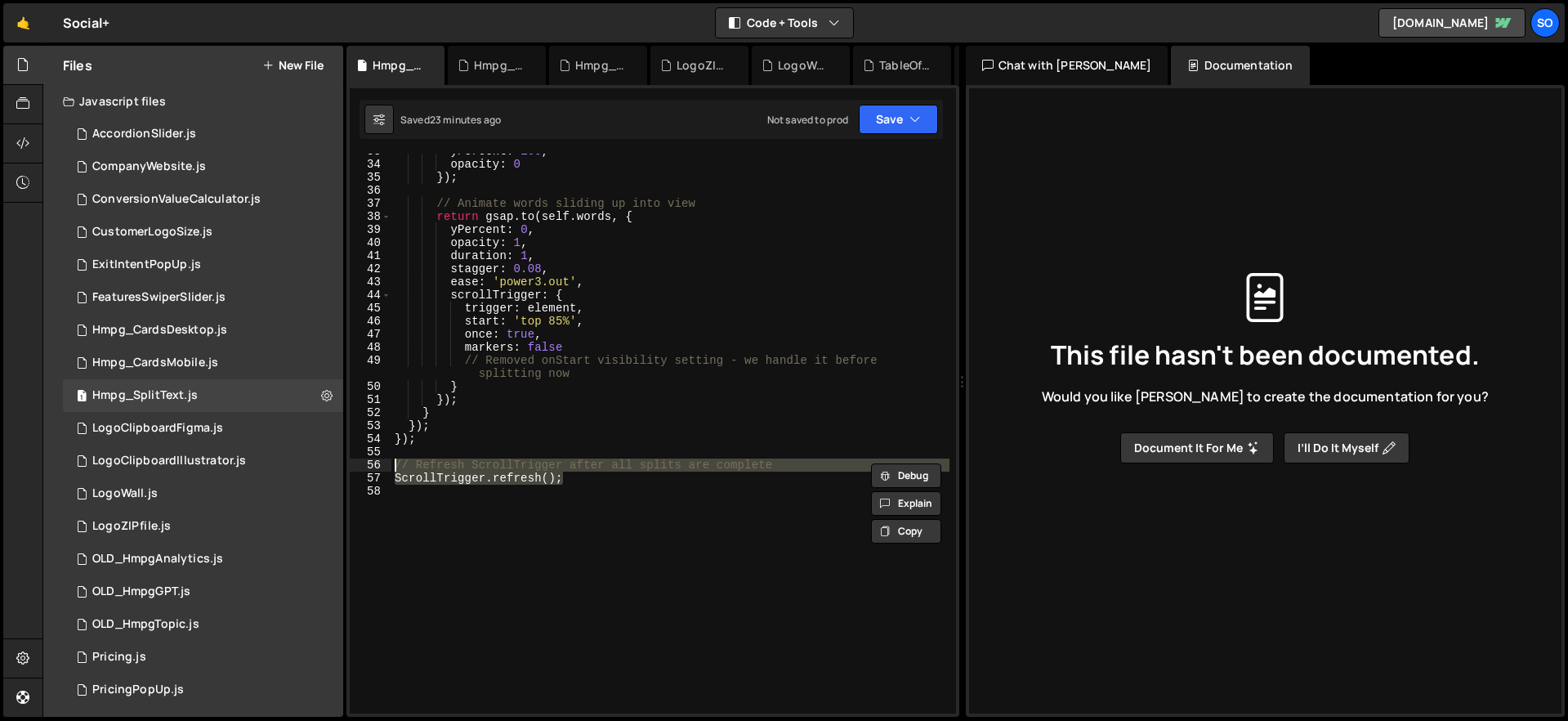
scroll to position [427, 0]
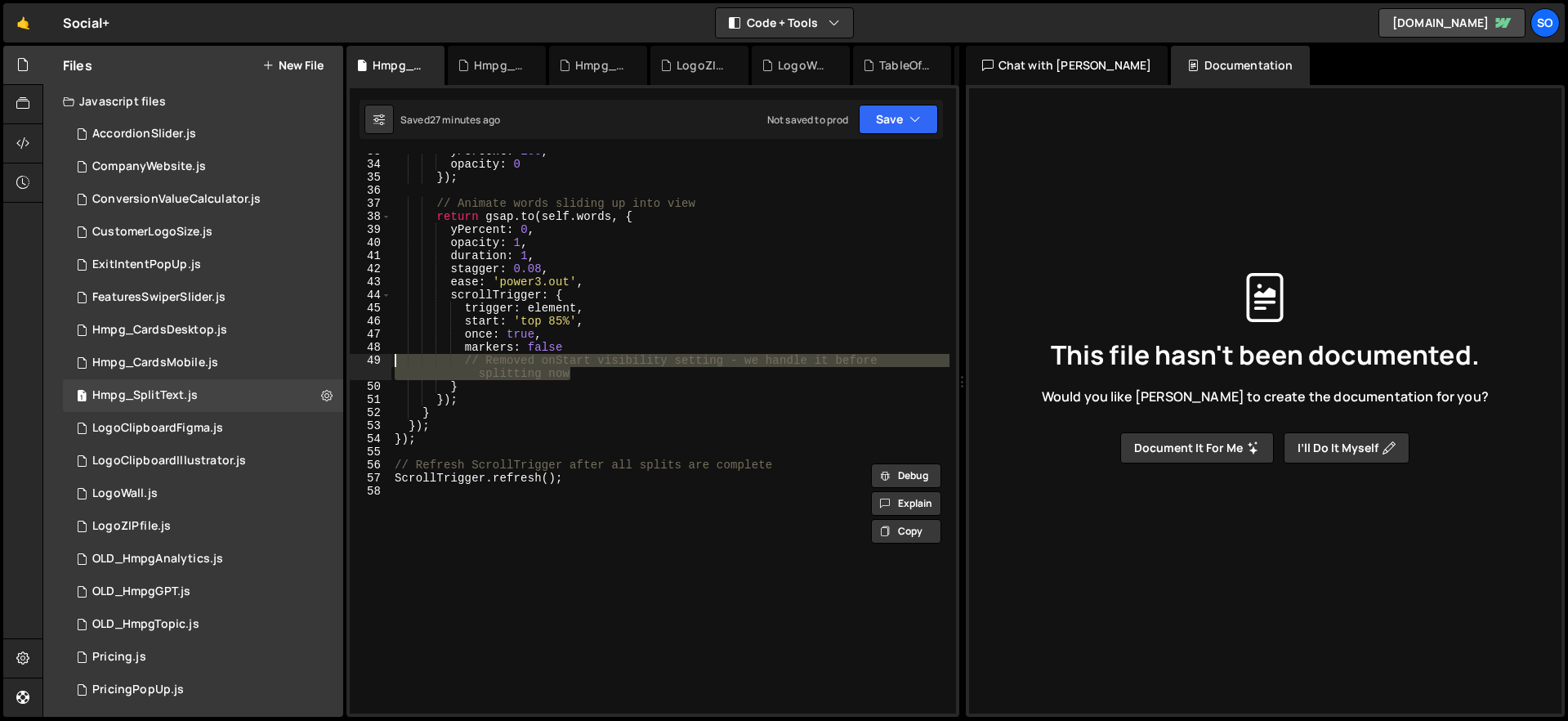
drag, startPoint x: 479, startPoint y: 369, endPoint x: 366, endPoint y: 367, distance: 113.0
click at [366, 367] on div "// Refresh ScrollTrigger after all splits are complete ScrollTrigger.refresh();…" at bounding box center [652, 433] width 606 height 559
type textarea "// Removed onStart visibility setting - we handle it before splitting now"
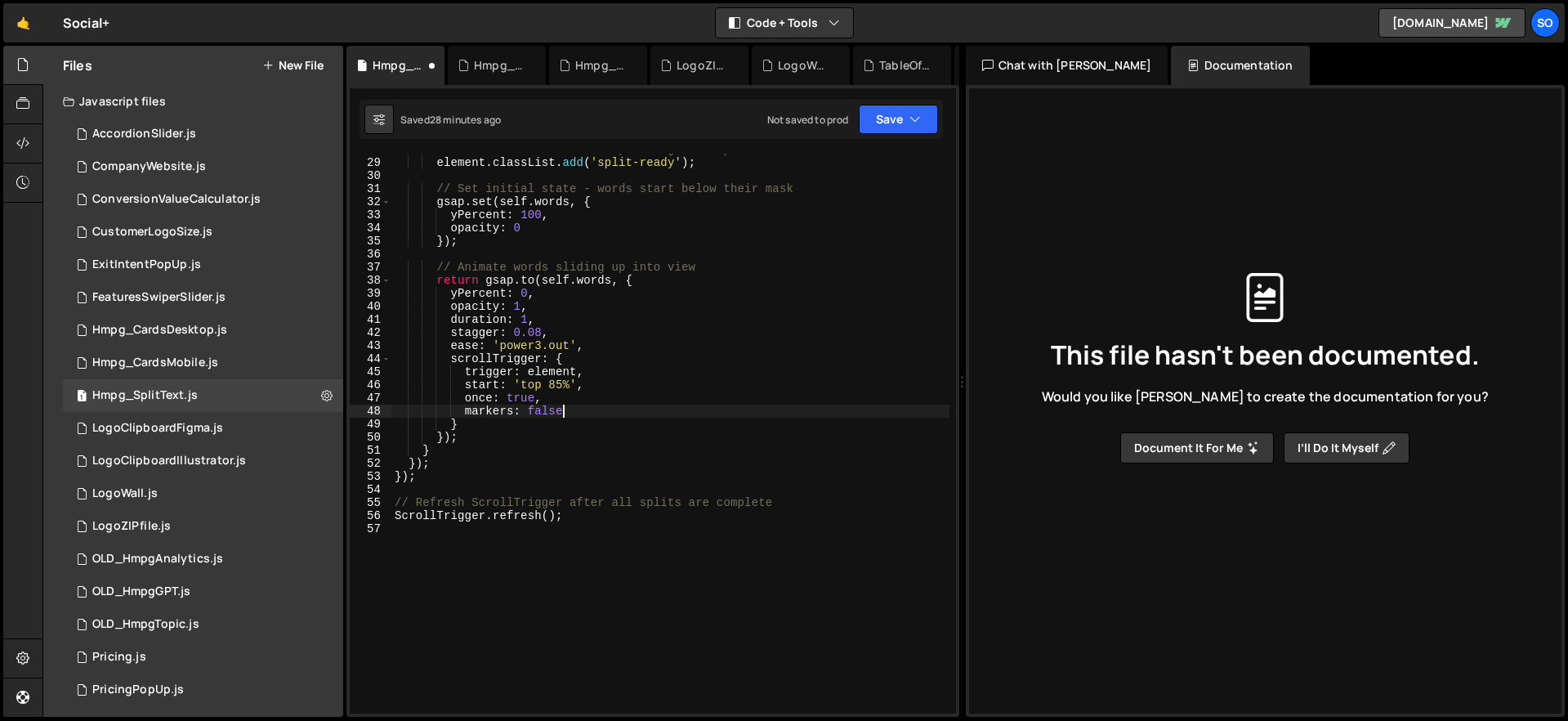
scroll to position [221, 0]
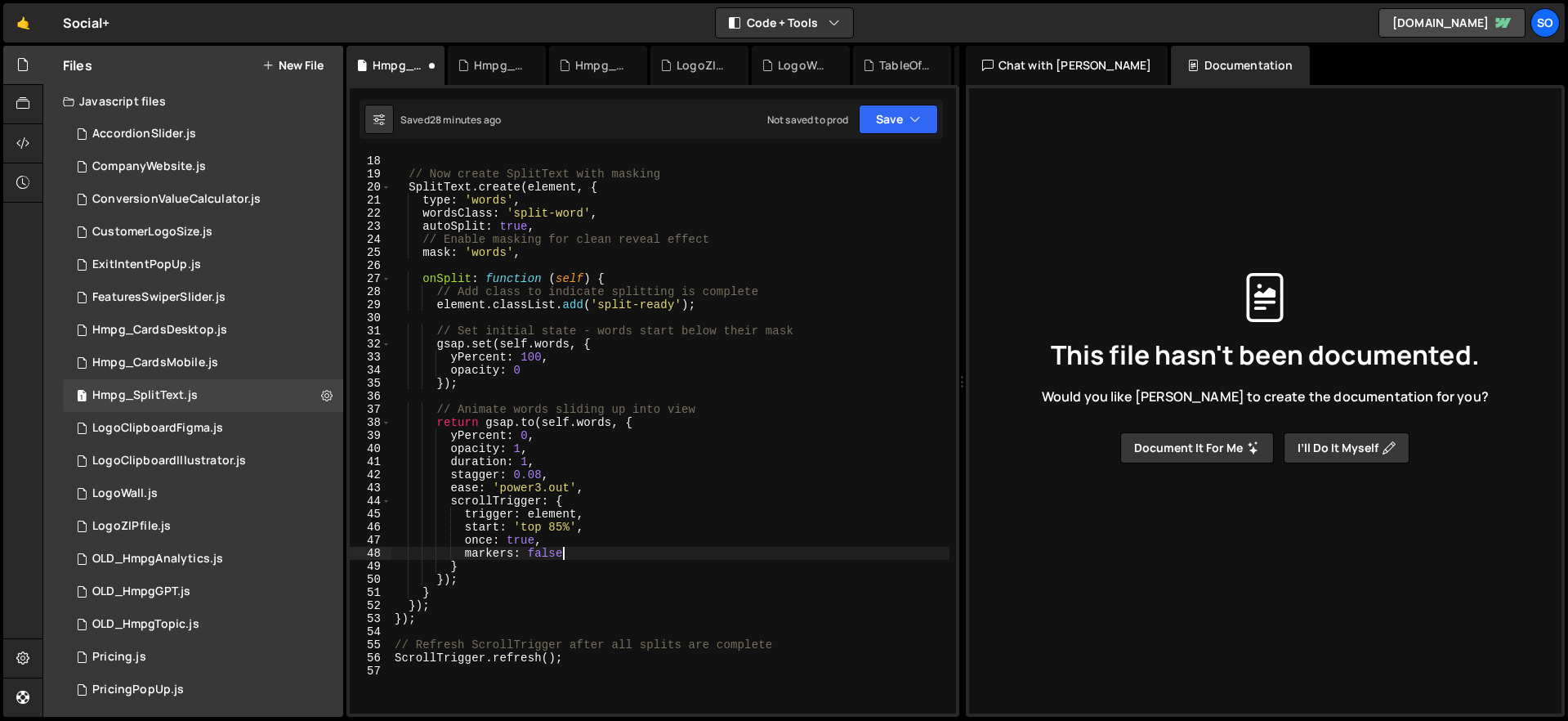
click at [715, 174] on div "} // Now create SplitText with masking SplitText . create ( element , { type : …" at bounding box center [670, 434] width 558 height 585
drag, startPoint x: 917, startPoint y: 110, endPoint x: 875, endPoint y: 141, distance: 52.2
click at [917, 110] on button "Save" at bounding box center [898, 119] width 79 height 29
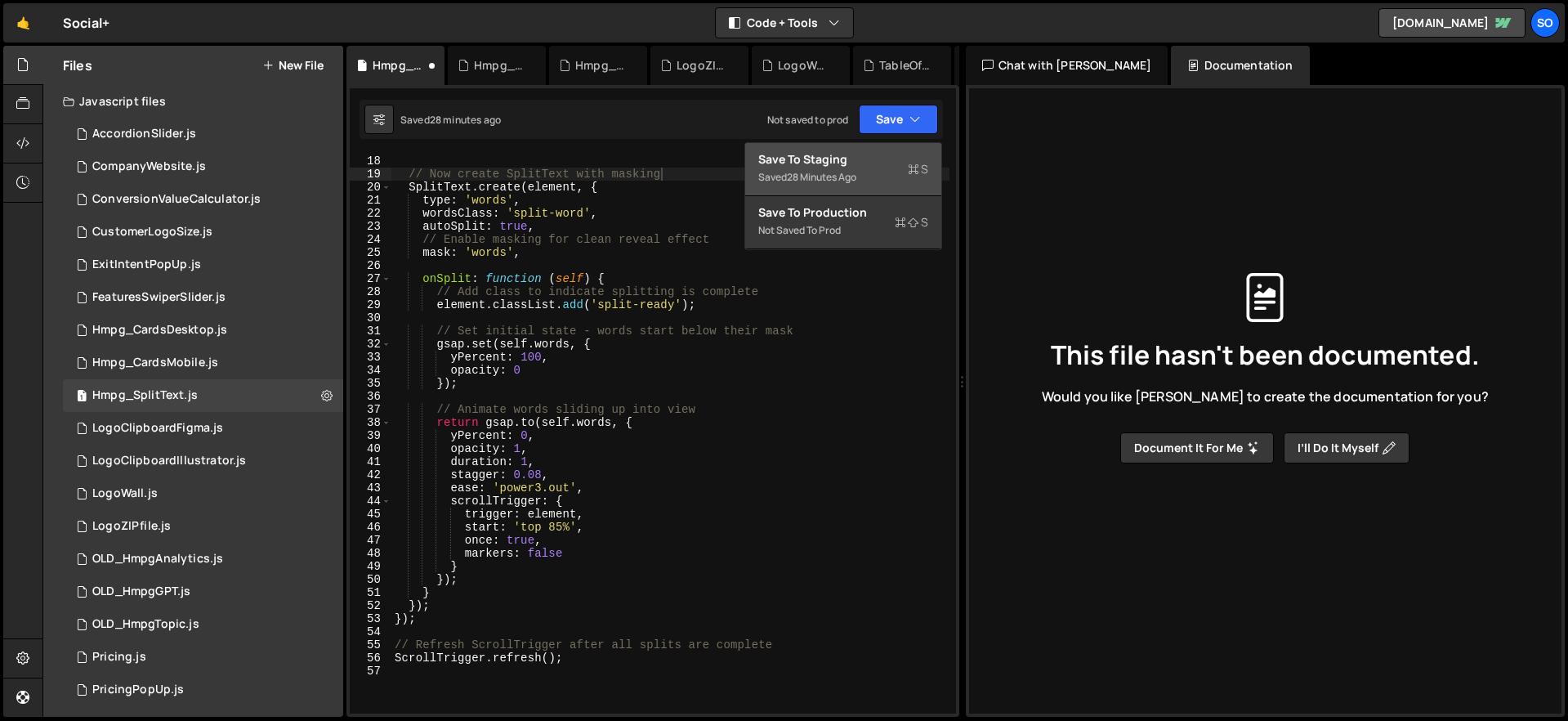
click at [847, 161] on div "Save to Staging S" at bounding box center [843, 159] width 170 height 16
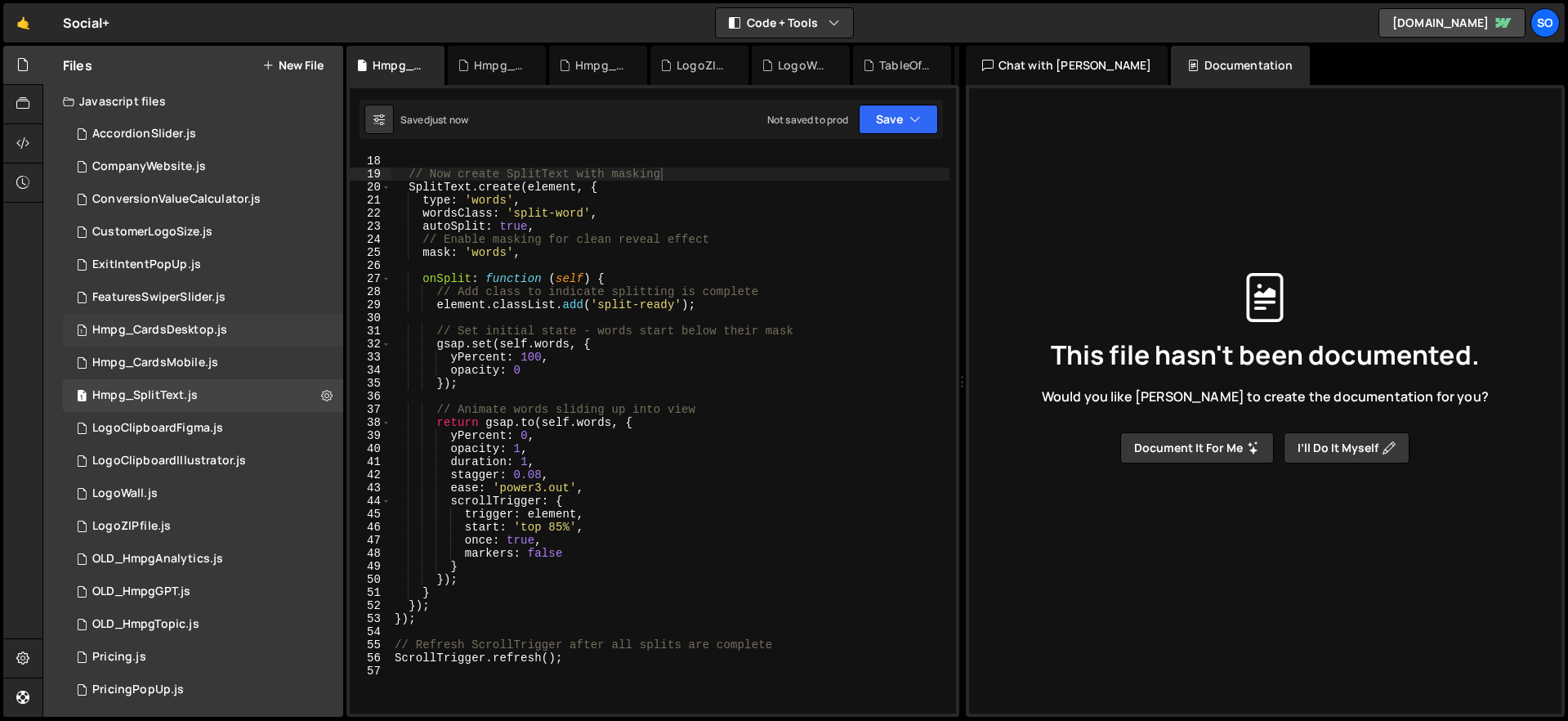
click at [203, 333] on div "Hmpg_CardsDesktop.js" at bounding box center [159, 330] width 135 height 14
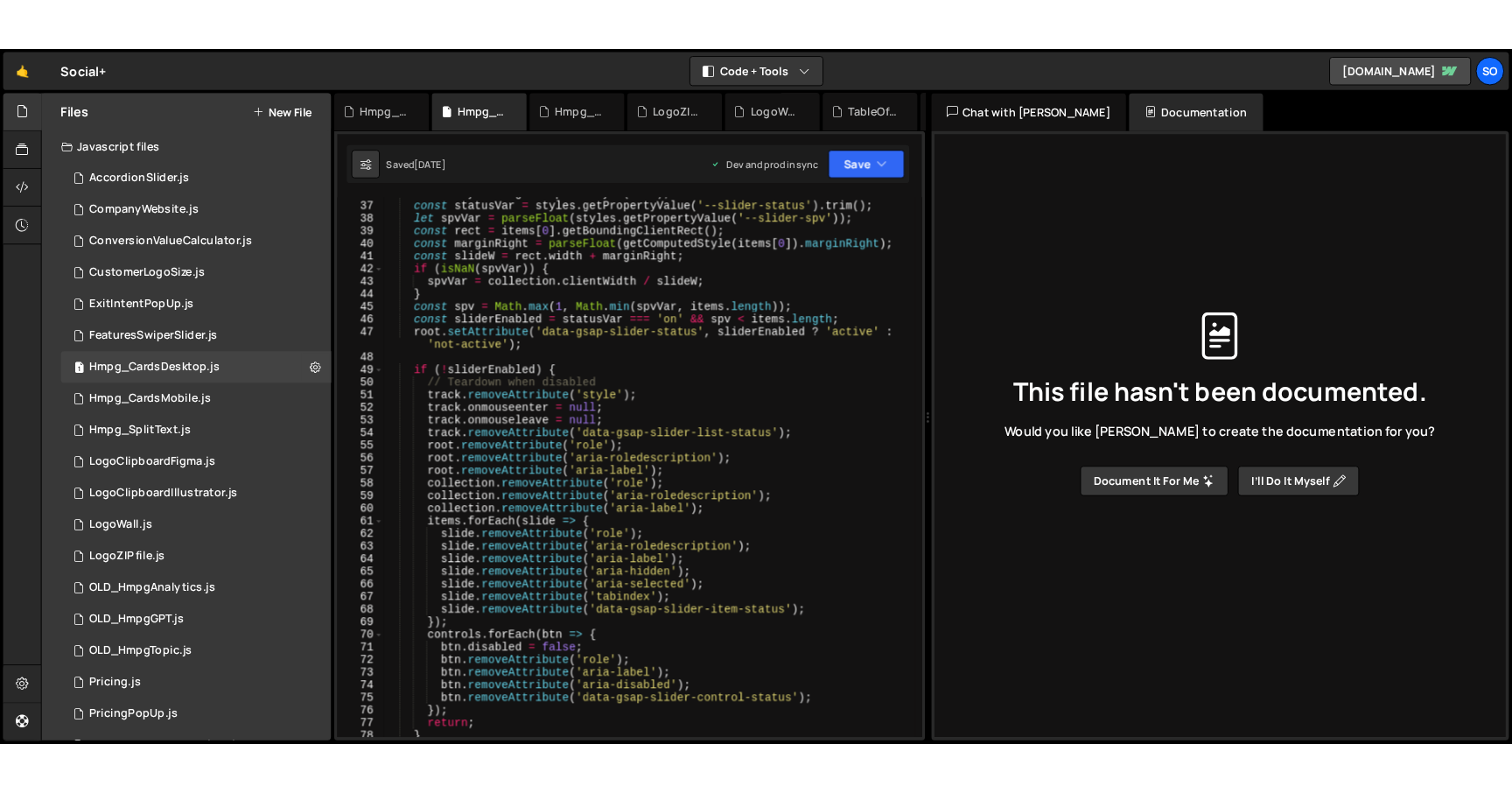
scroll to position [0, 0]
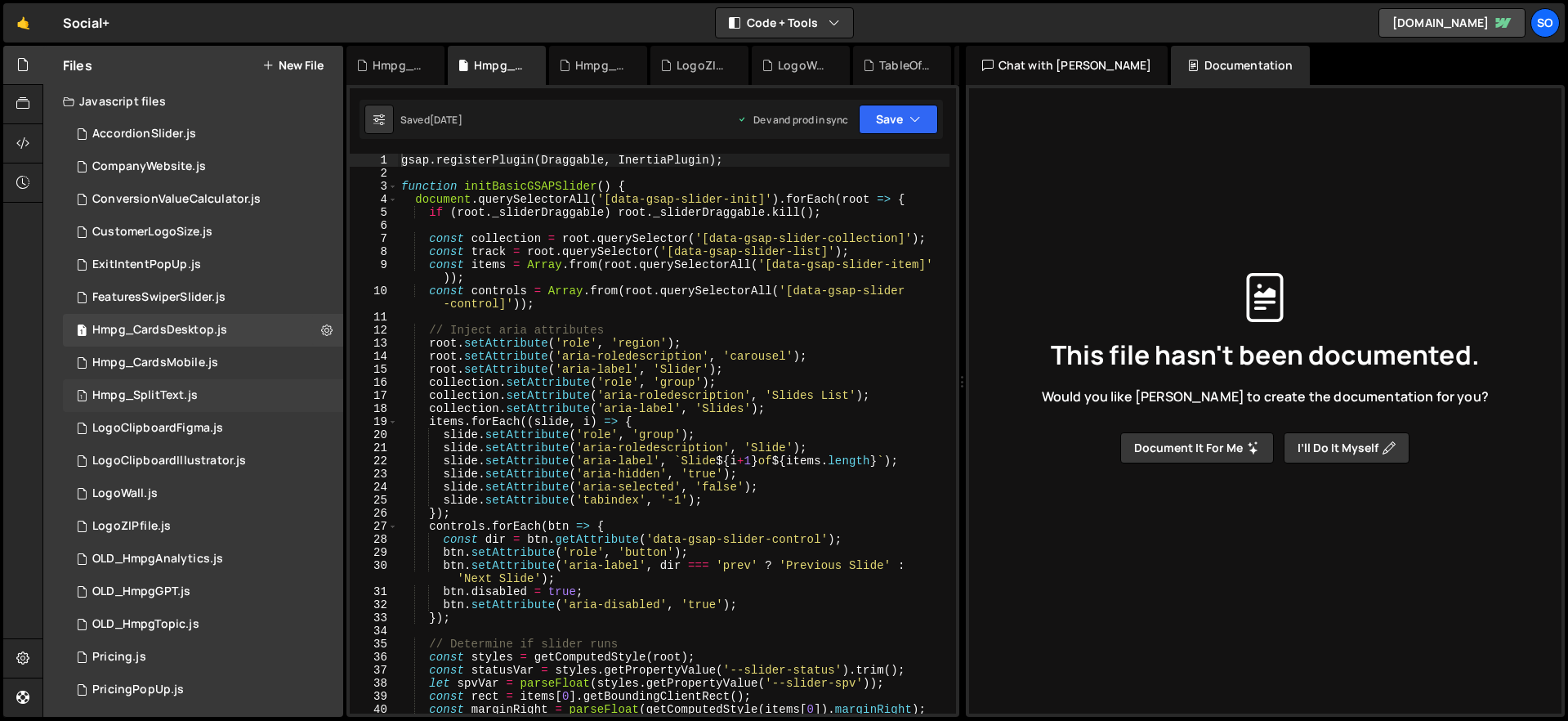
click at [214, 402] on div "1 Hmpg_SplitText.js 0" at bounding box center [203, 395] width 280 height 33
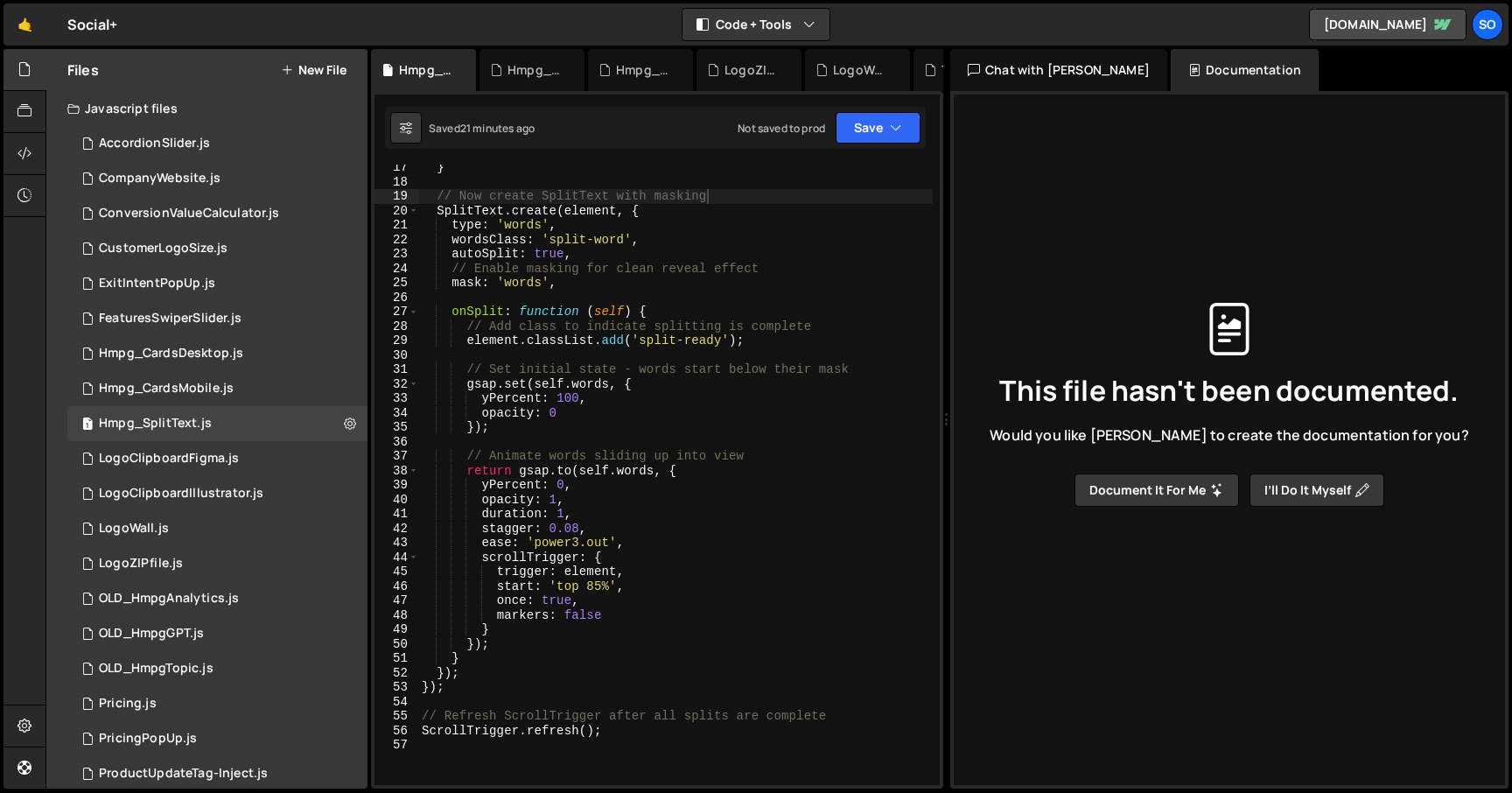
scroll to position [293, 0]
click at [720, 256] on div "} // Now create SplitText with masking SplitText . create ( element , { type : …" at bounding box center [676, 484] width 514 height 649
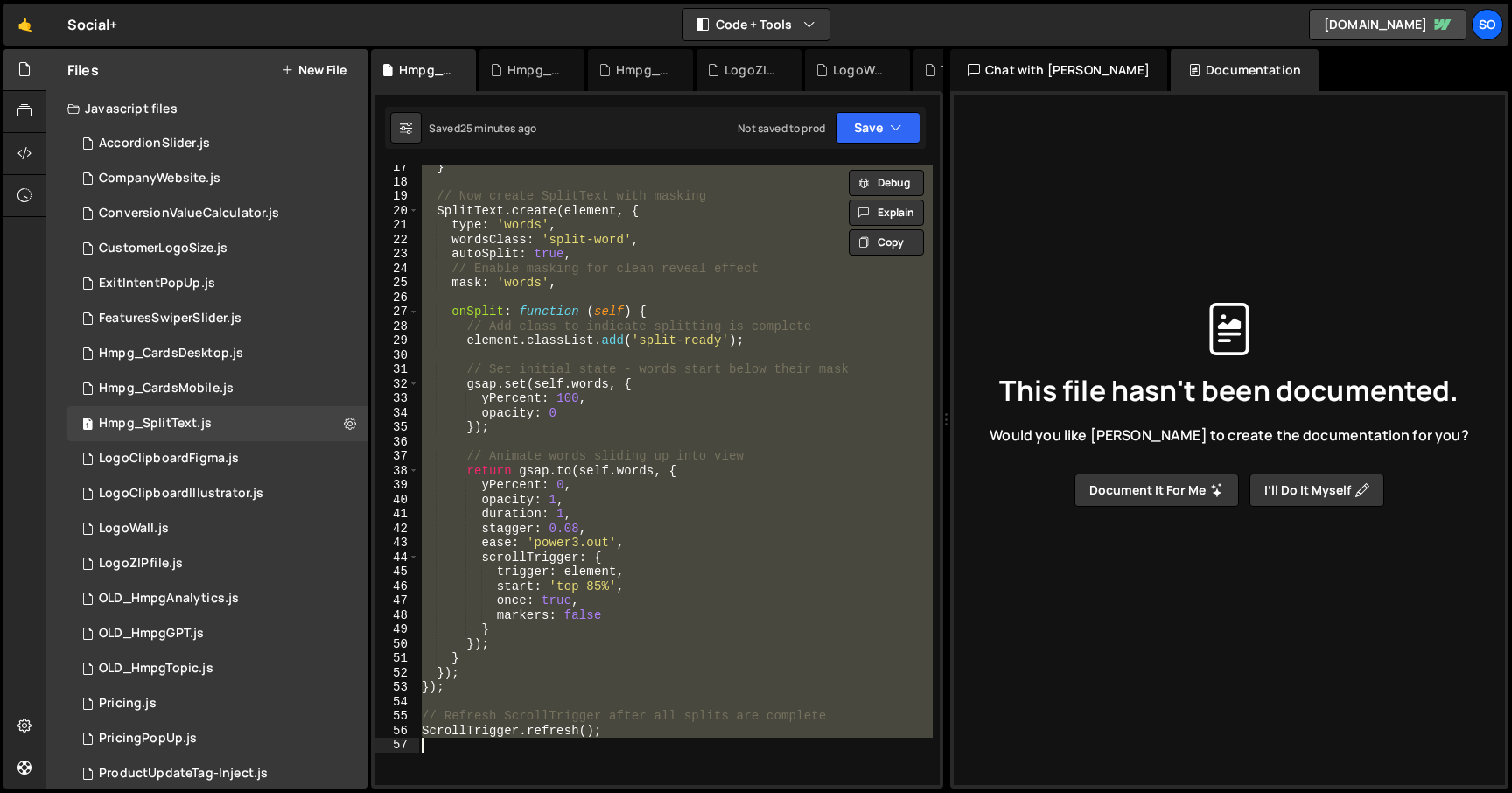
drag, startPoint x: 589, startPoint y: 591, endPoint x: 600, endPoint y: 590, distance: 11.0
click at [589, 591] on div "} // Now create SplitText with masking SplitText . create ( element , { type : …" at bounding box center [676, 474] width 514 height 620
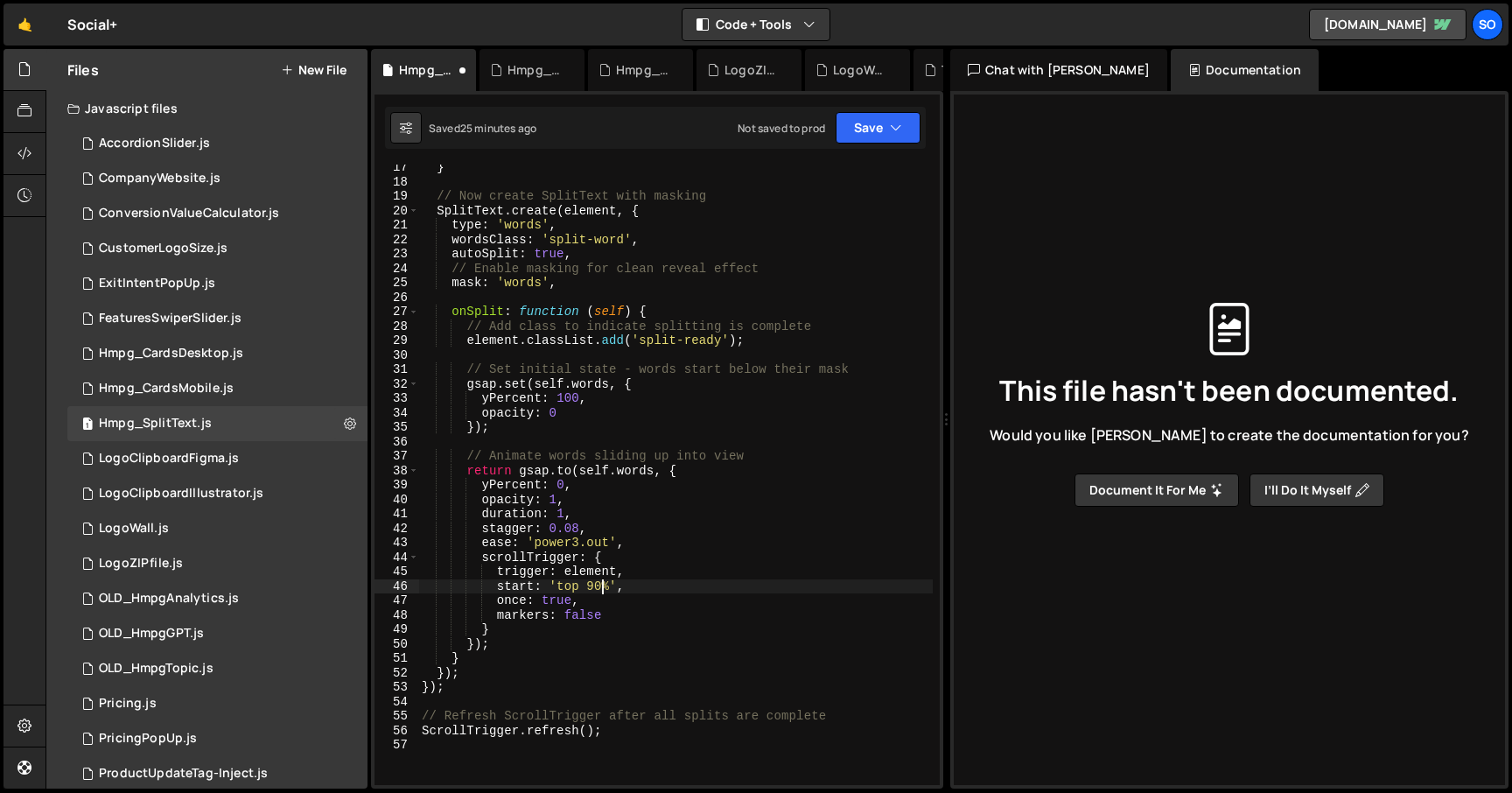
click at [599, 663] on div "} // Now create SplitText with masking SplitText . create ( element , { type : …" at bounding box center [676, 484] width 514 height 649
click at [681, 374] on div "} // Now create SplitText with masking SplitText . create ( element , { type : …" at bounding box center [676, 484] width 514 height 649
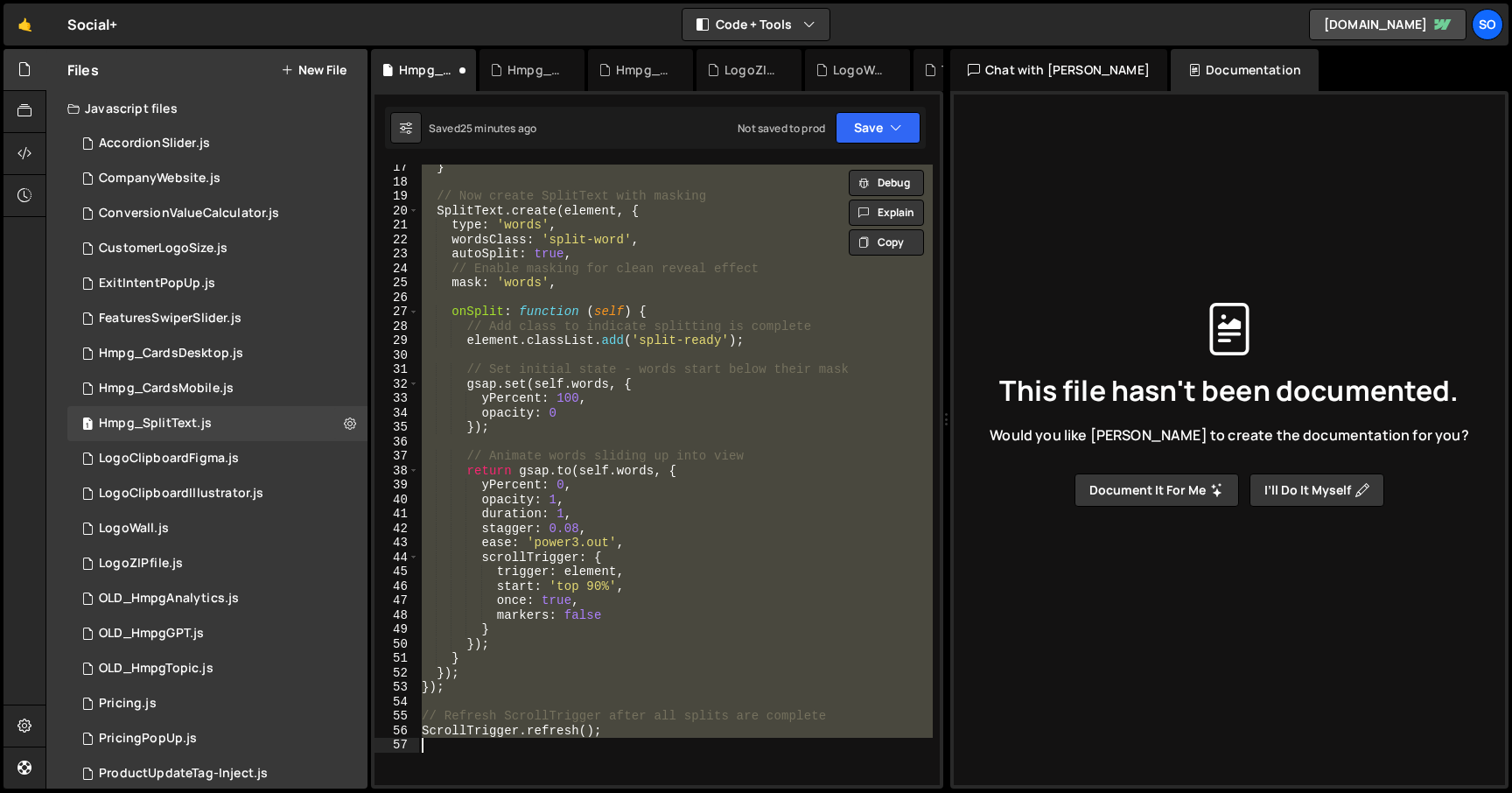
paste textarea
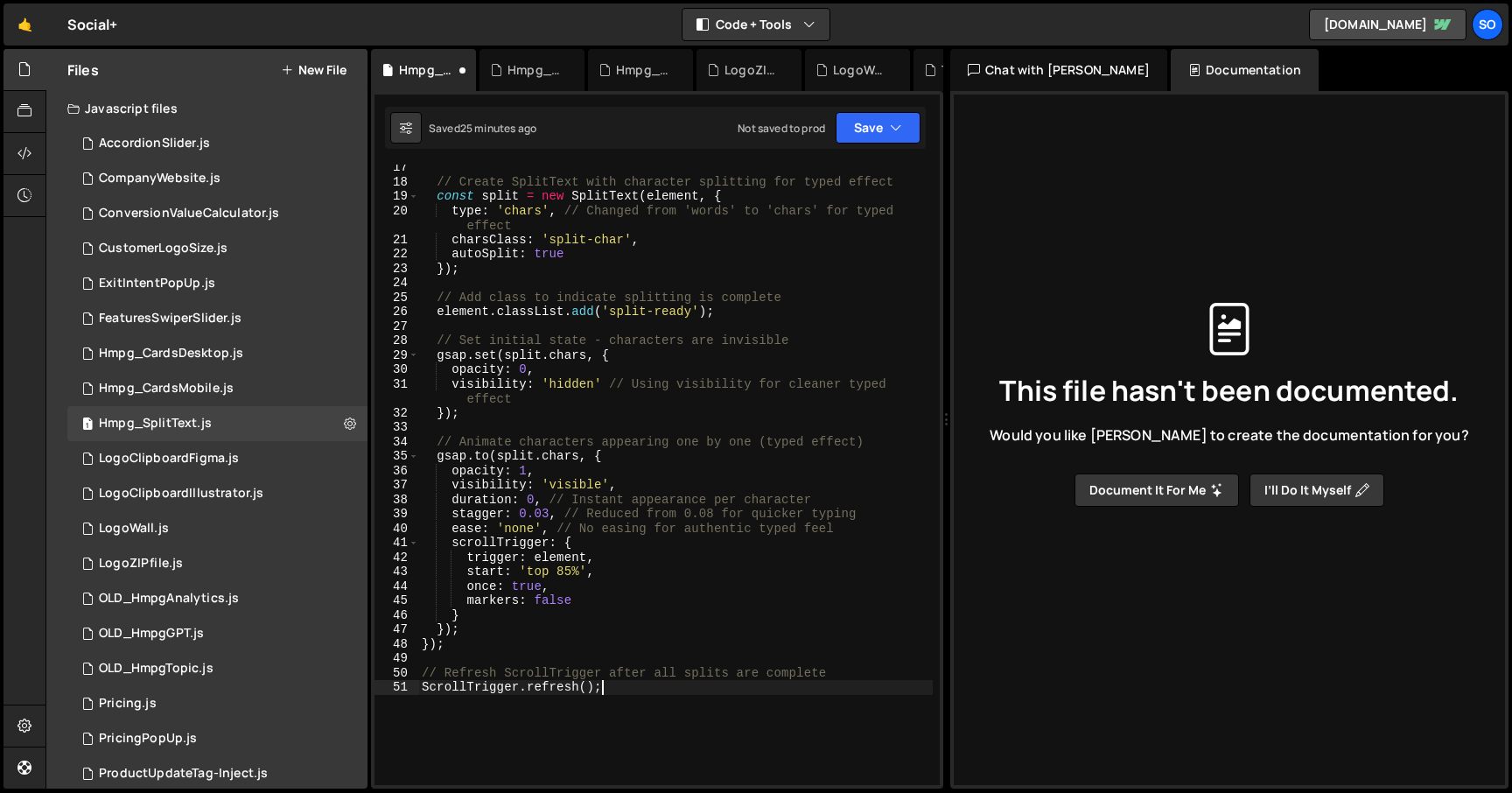
click at [568, 568] on div "// Create SplitText with character splitting for typed effect const split = new…" at bounding box center [676, 484] width 514 height 649
click at [893, 126] on icon "button" at bounding box center [896, 128] width 12 height 17
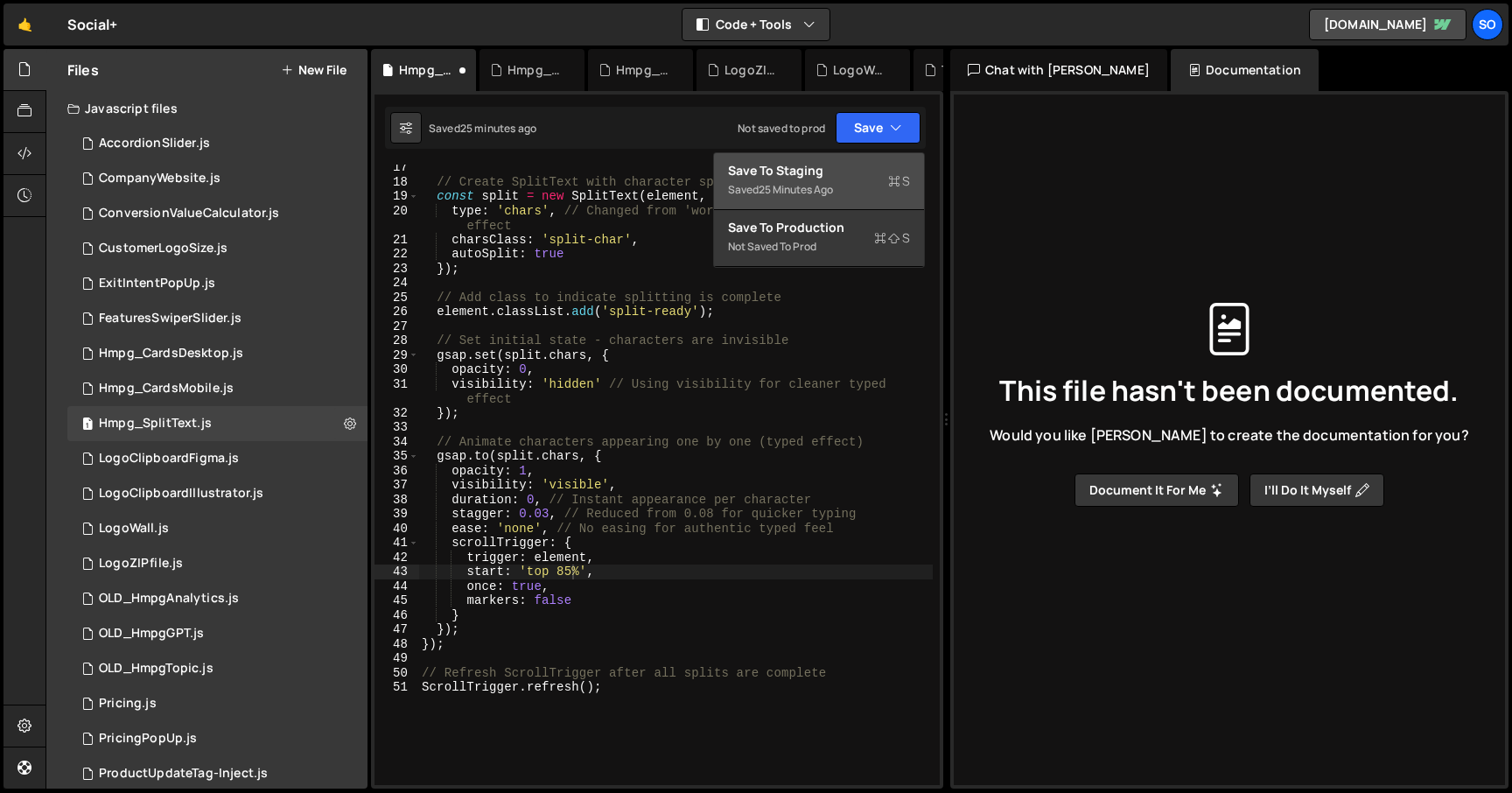
click at [875, 175] on div "Save to Staging S" at bounding box center [819, 170] width 182 height 17
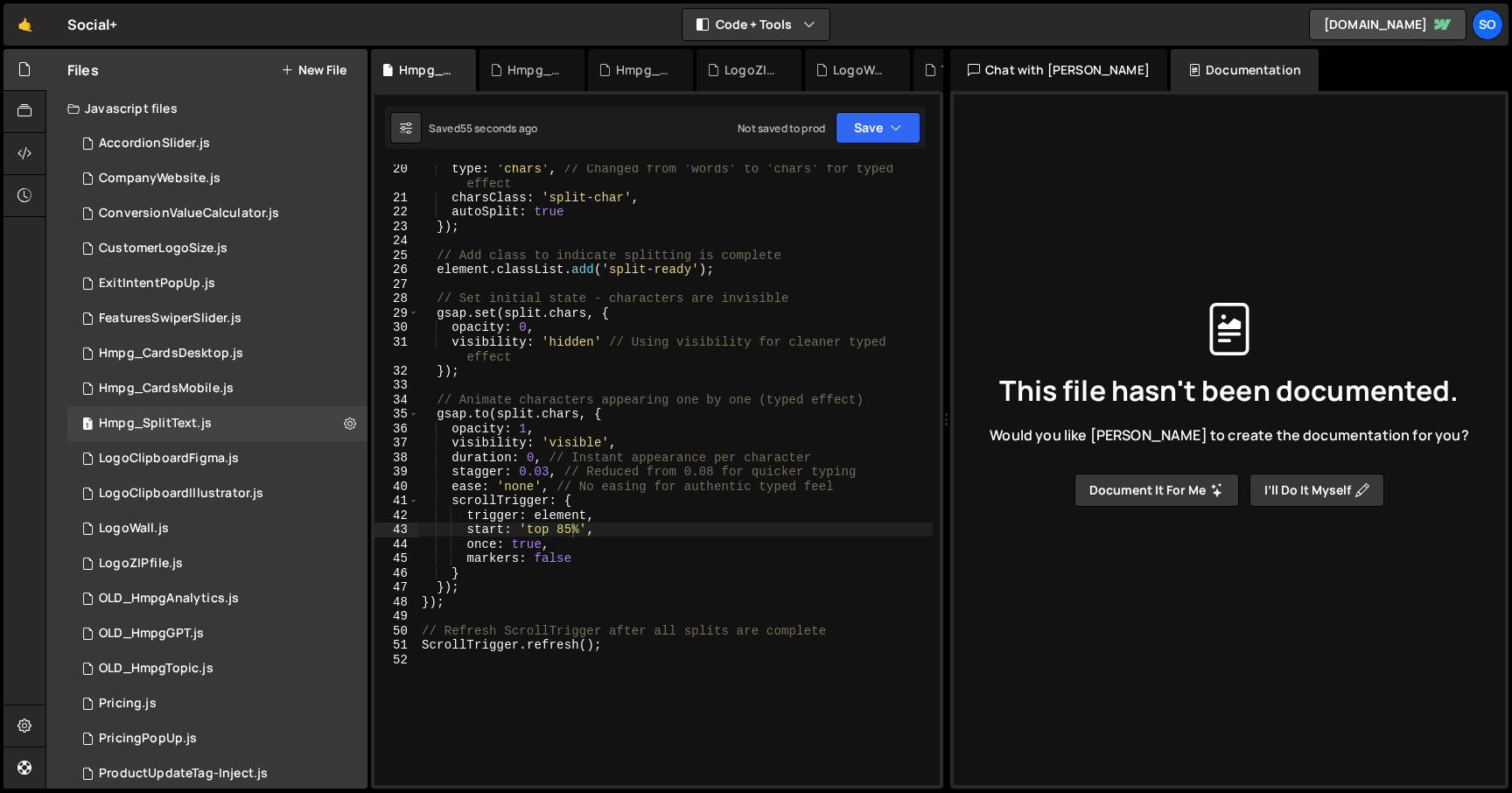
scroll to position [336, 0]
click at [544, 467] on div "type : 'chars' , // Changed from 'words' to 'chars' for typed effect charsClass…" at bounding box center [676, 491] width 514 height 664
click at [592, 499] on div "type : 'chars' , // Changed from 'words' to 'chars' for typed effect charsClass…" at bounding box center [676, 491] width 514 height 664
click at [544, 468] on div "type : 'chars' , // Changed from 'words' to 'chars' for typed effect charsClass…" at bounding box center [676, 491] width 514 height 664
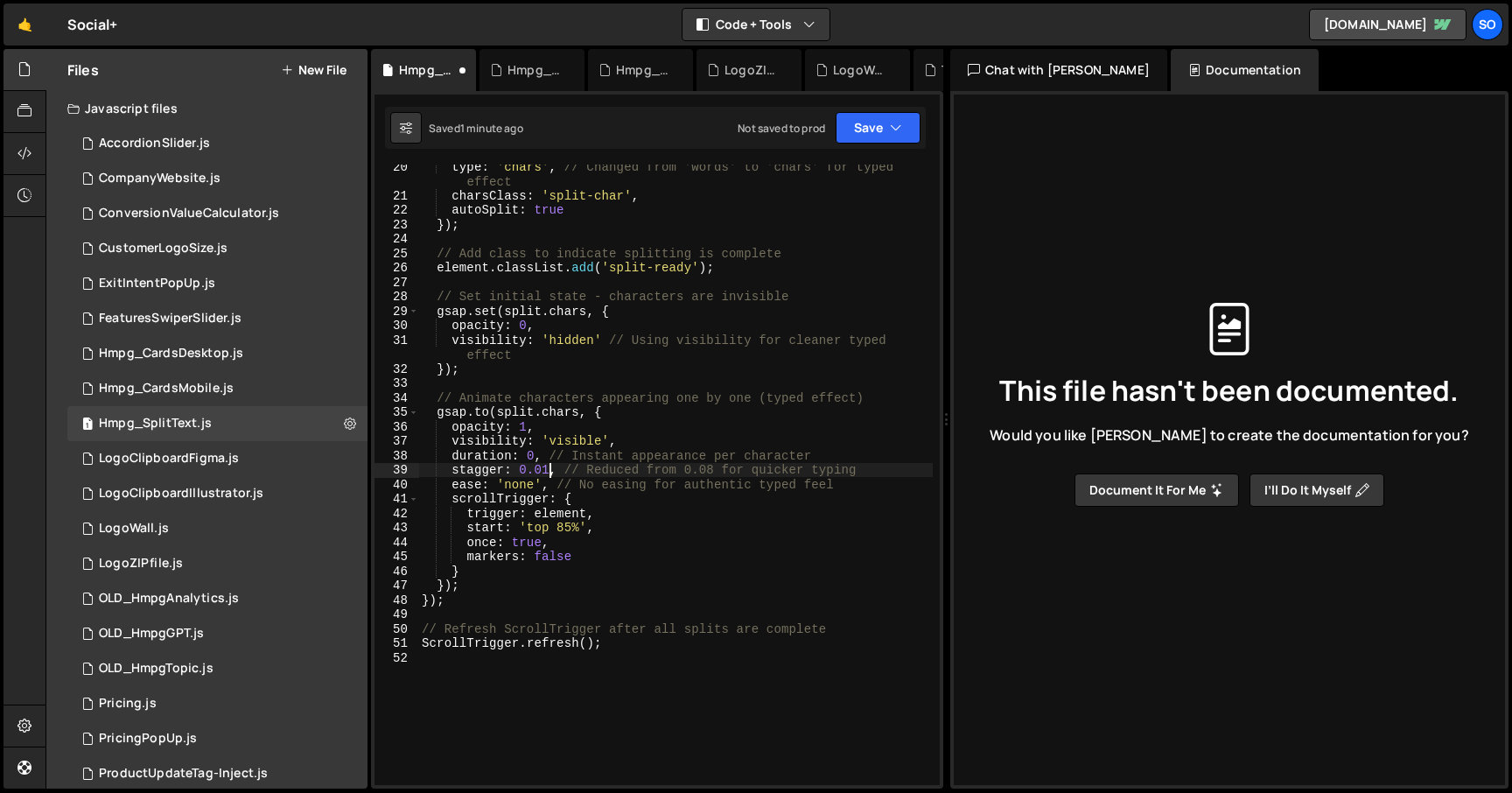
click at [637, 565] on div "type : 'chars' , // Changed from 'words' to 'chars' for typed effect charsClass…" at bounding box center [676, 491] width 514 height 664
click at [895, 122] on icon "button" at bounding box center [896, 128] width 12 height 17
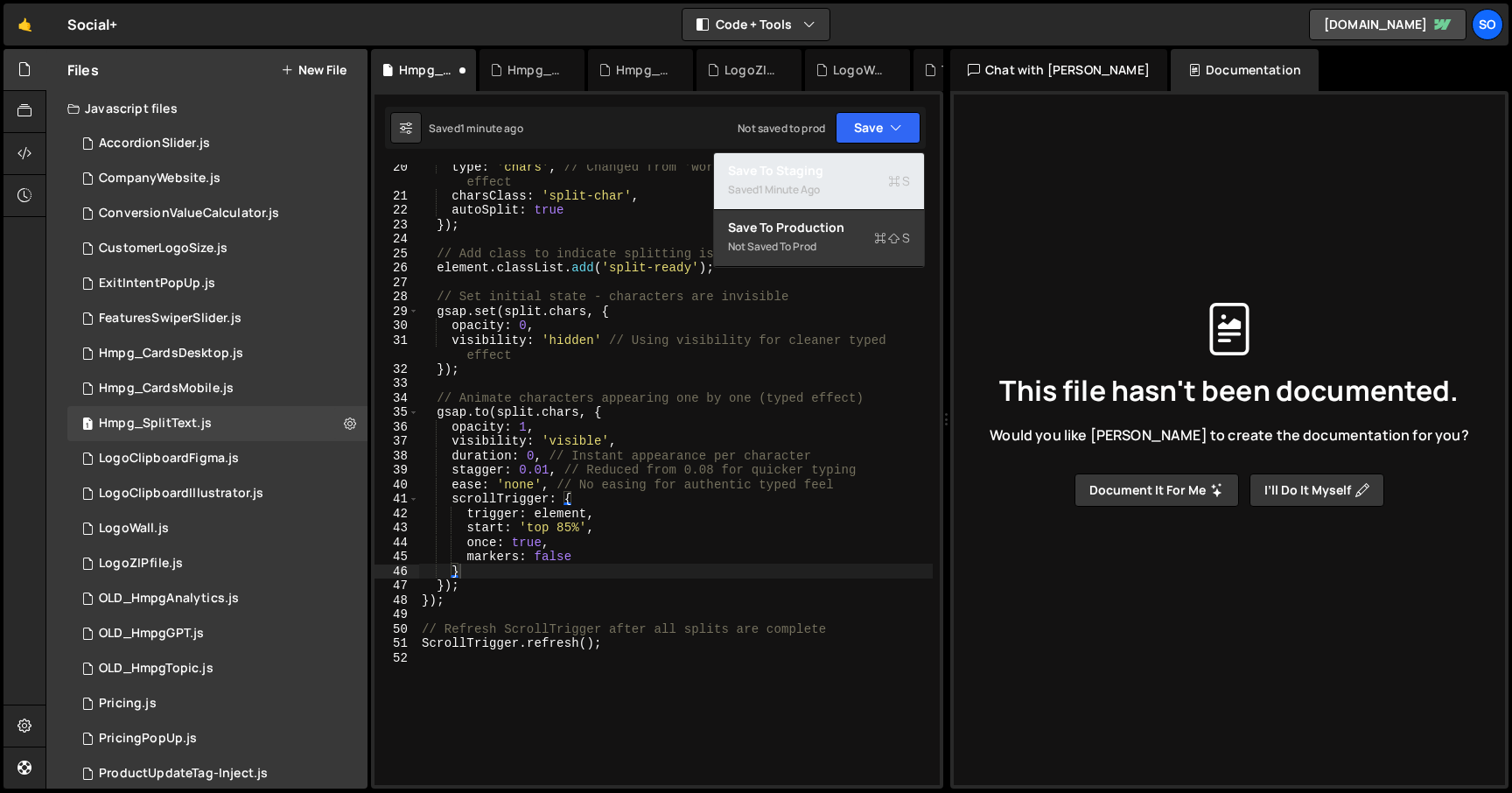
click at [830, 181] on div "Saved 1 minute ago" at bounding box center [819, 190] width 182 height 21
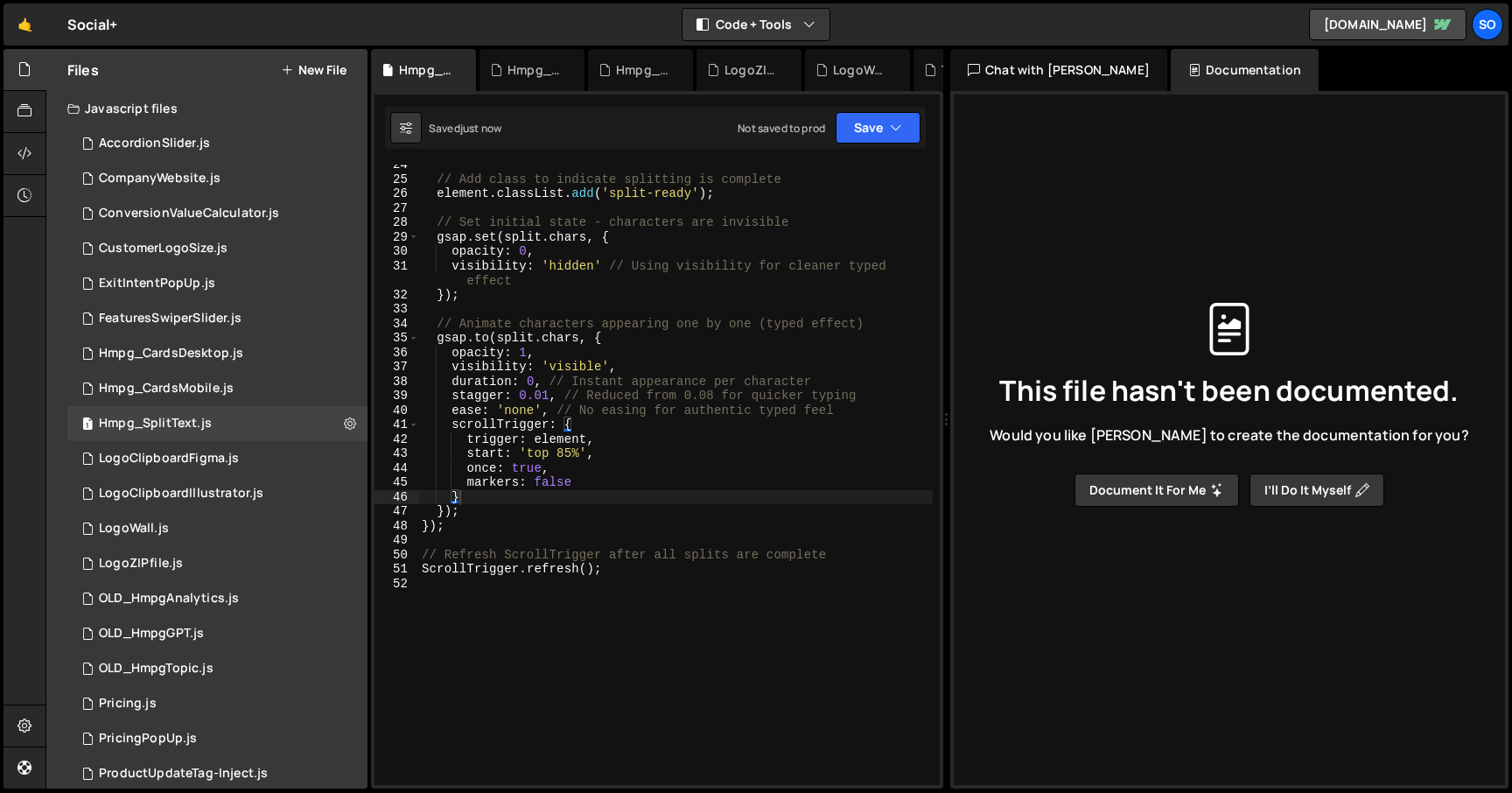
scroll to position [411, 0]
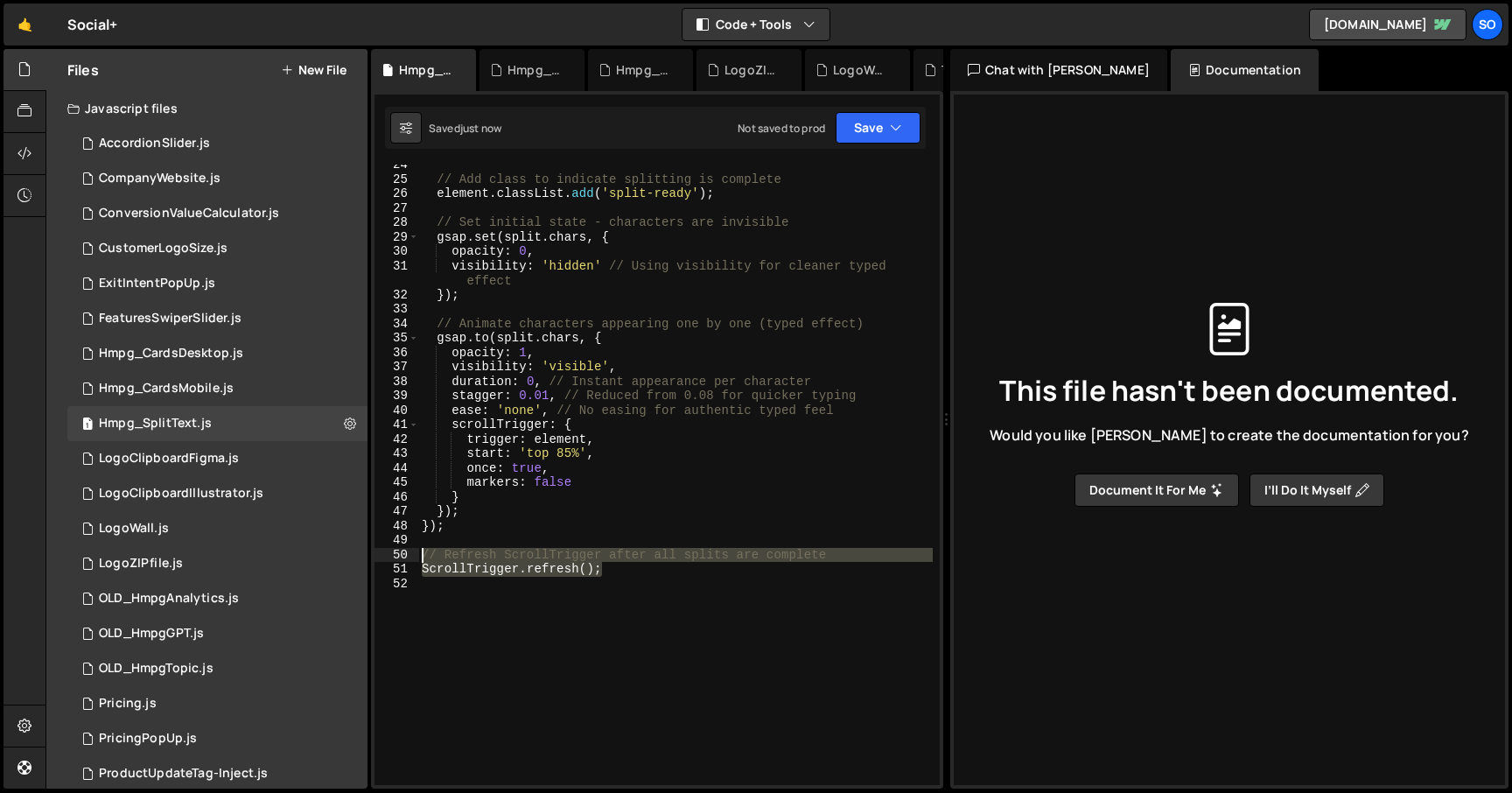
drag, startPoint x: 633, startPoint y: 575, endPoint x: 390, endPoint y: 554, distance: 243.9
click at [390, 554] on div "ScrollTrigger.refresh(); 24 25 26 27 28 29 30 31 32 33 34 35 36 37 38 39 40 41 …" at bounding box center [657, 474] width 565 height 620
type textarea "// Refresh ScrollTrigger after all splits are complete ScrollTrigger.refresh();"
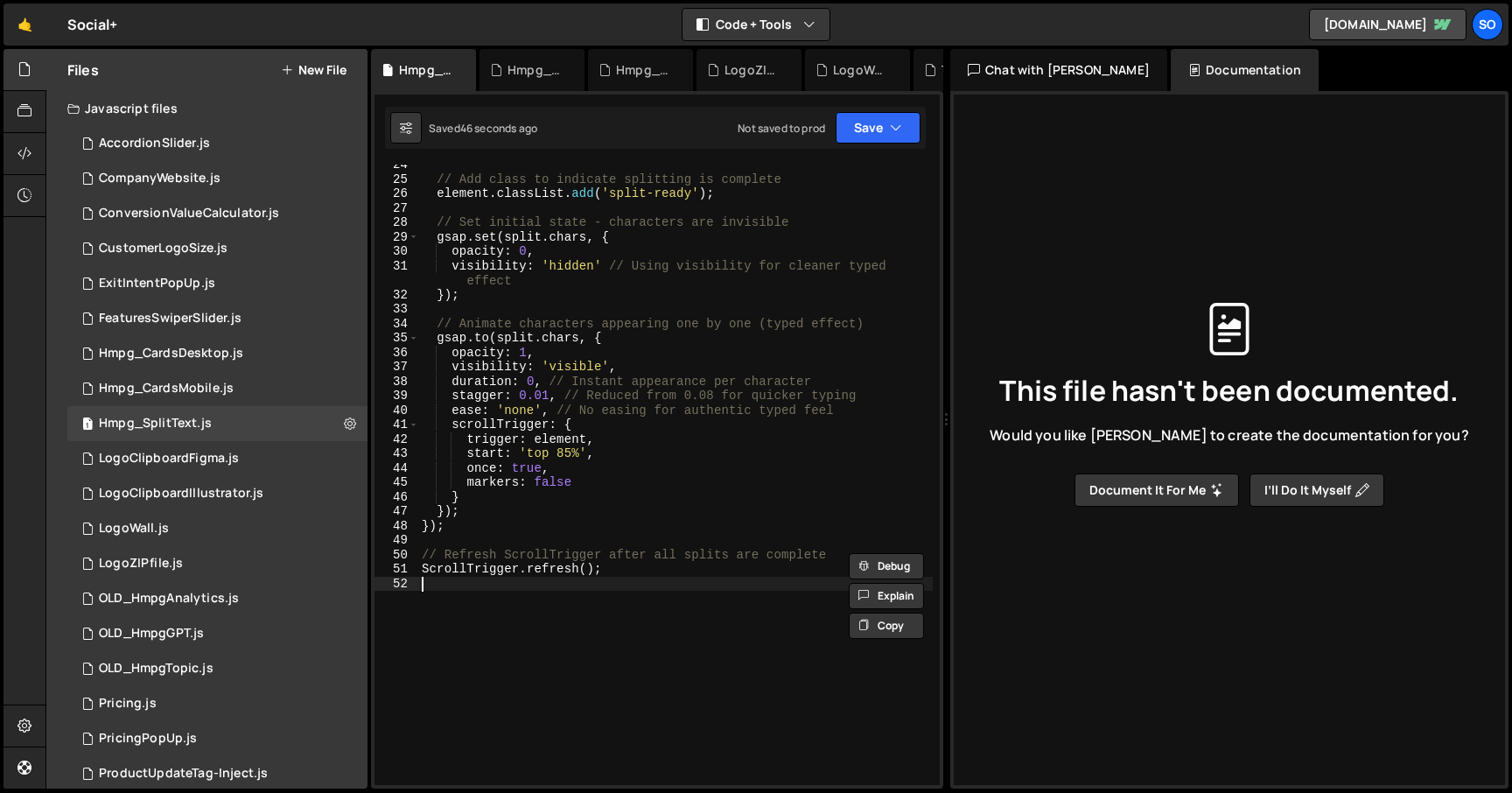
drag, startPoint x: 559, startPoint y: 584, endPoint x: 678, endPoint y: 594, distance: 119.4
click at [560, 584] on div "// Add class to indicate splitting is complete element . classList . add ( 'spl…" at bounding box center [676, 482] width 514 height 649
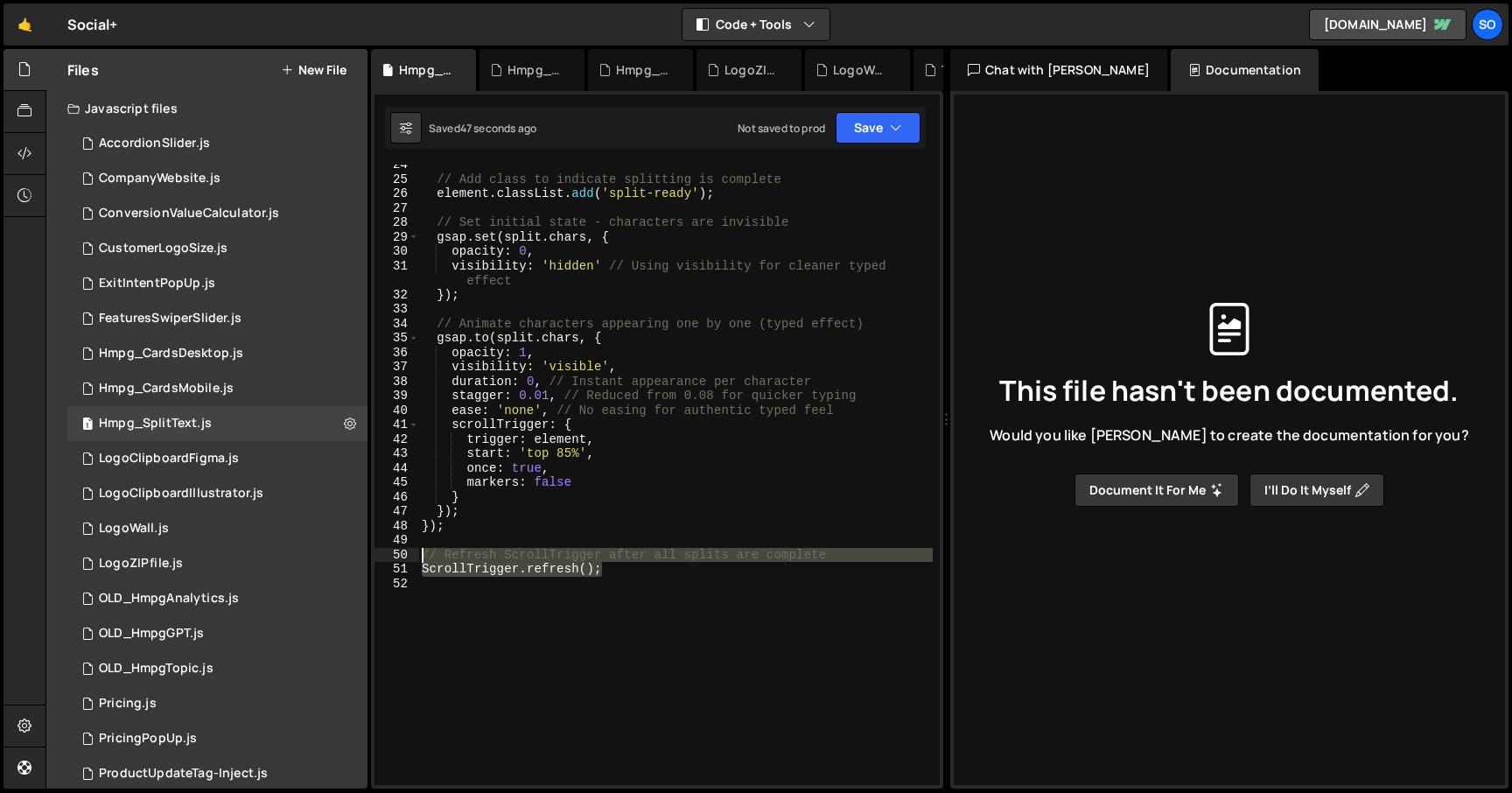
drag, startPoint x: 655, startPoint y: 572, endPoint x: 402, endPoint y: 546, distance: 254.3
click at [402, 546] on div "24 25 26 27 28 29 30 31 32 33 34 35 36 37 38 39 40 41 42 43 44 45 46 47 48 49 5…" at bounding box center [657, 474] width 565 height 620
type textarea "// Refresh ScrollTrigger after all splits are complete"
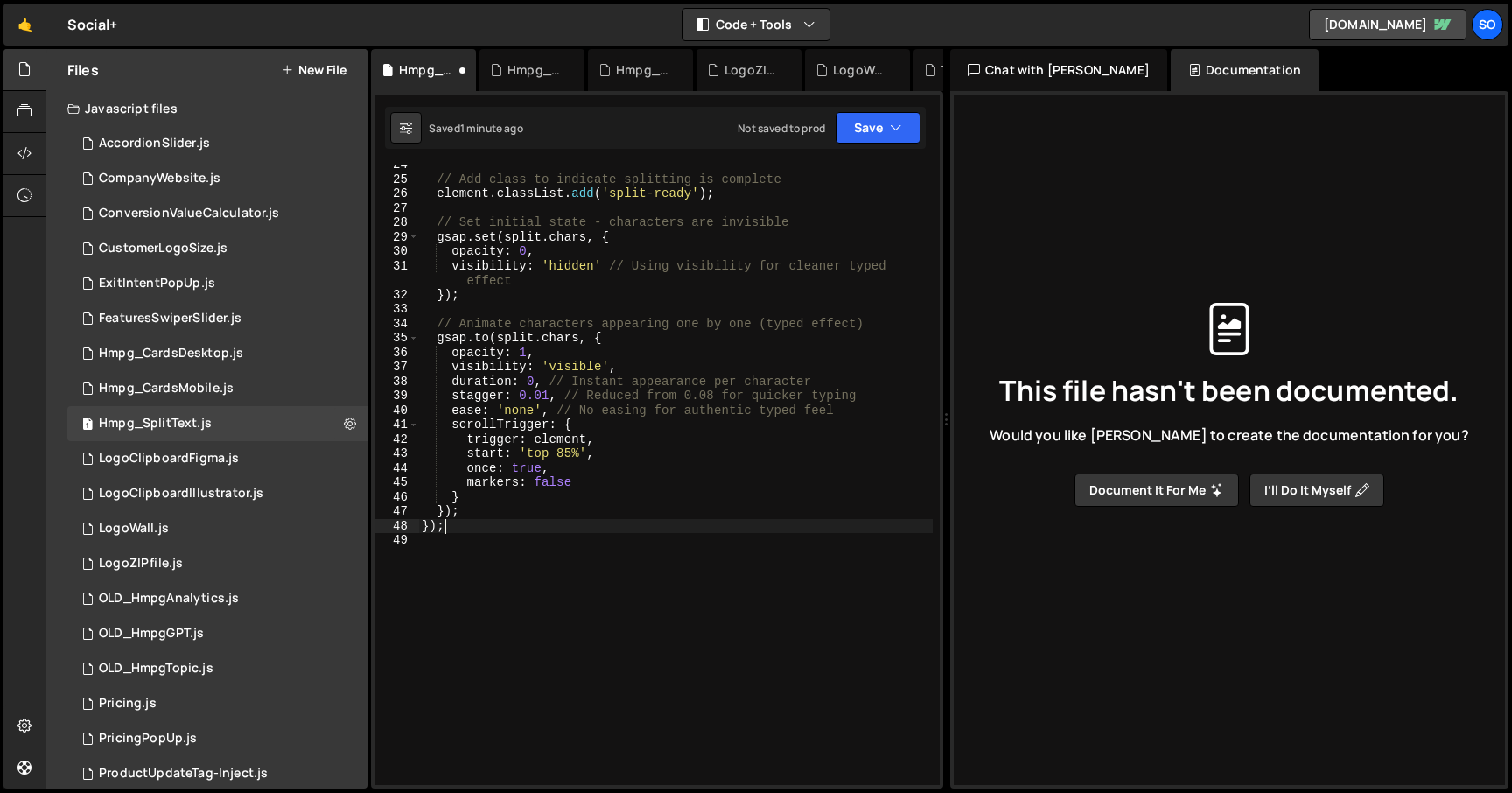
click at [799, 318] on div "// Add class to indicate splitting is complete element . classList . add ( 'spl…" at bounding box center [676, 482] width 514 height 649
type textarea "});"
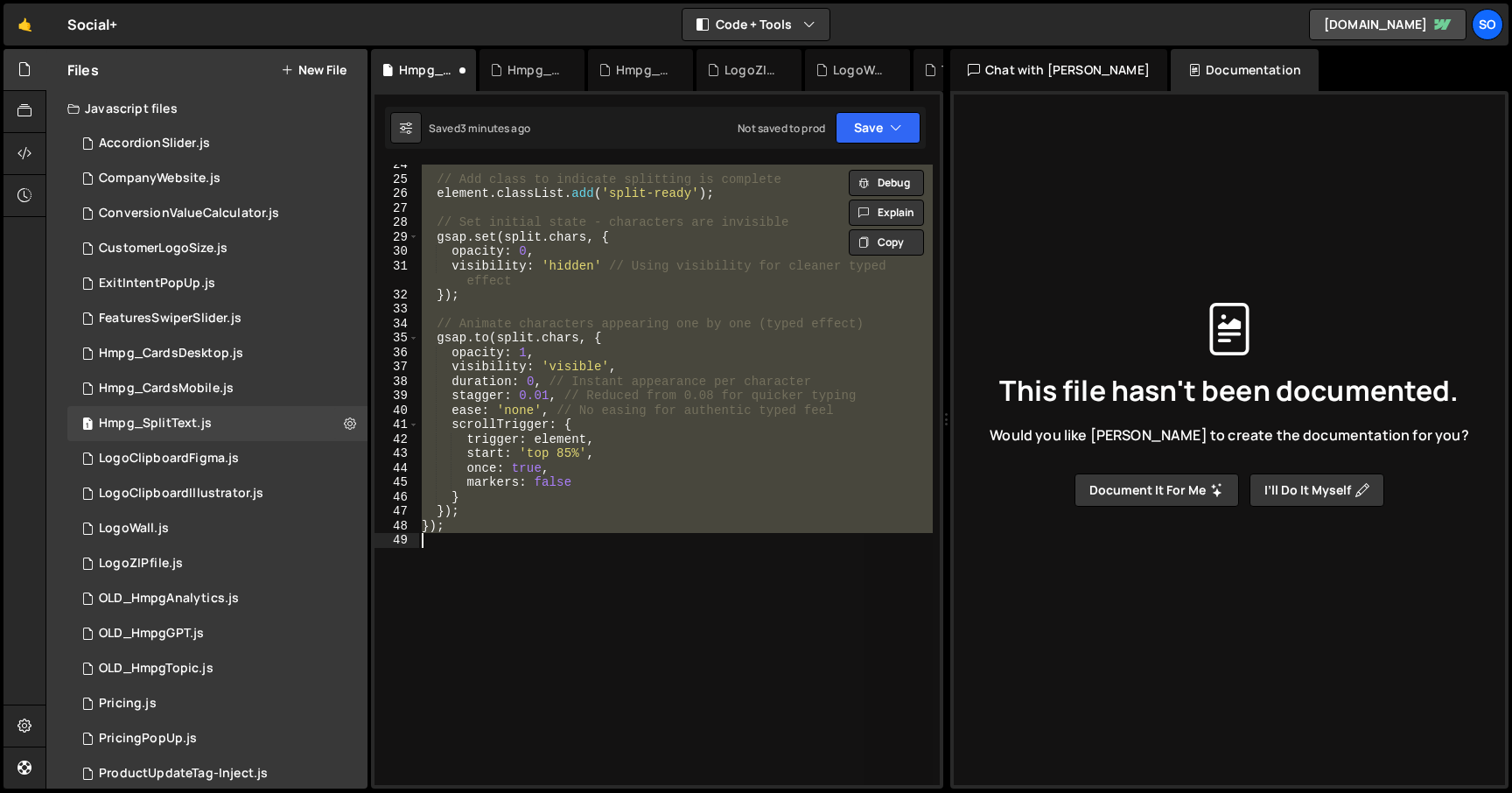
click at [611, 543] on div "// Add class to indicate splitting is complete element . classList . add ( 'spl…" at bounding box center [676, 474] width 514 height 620
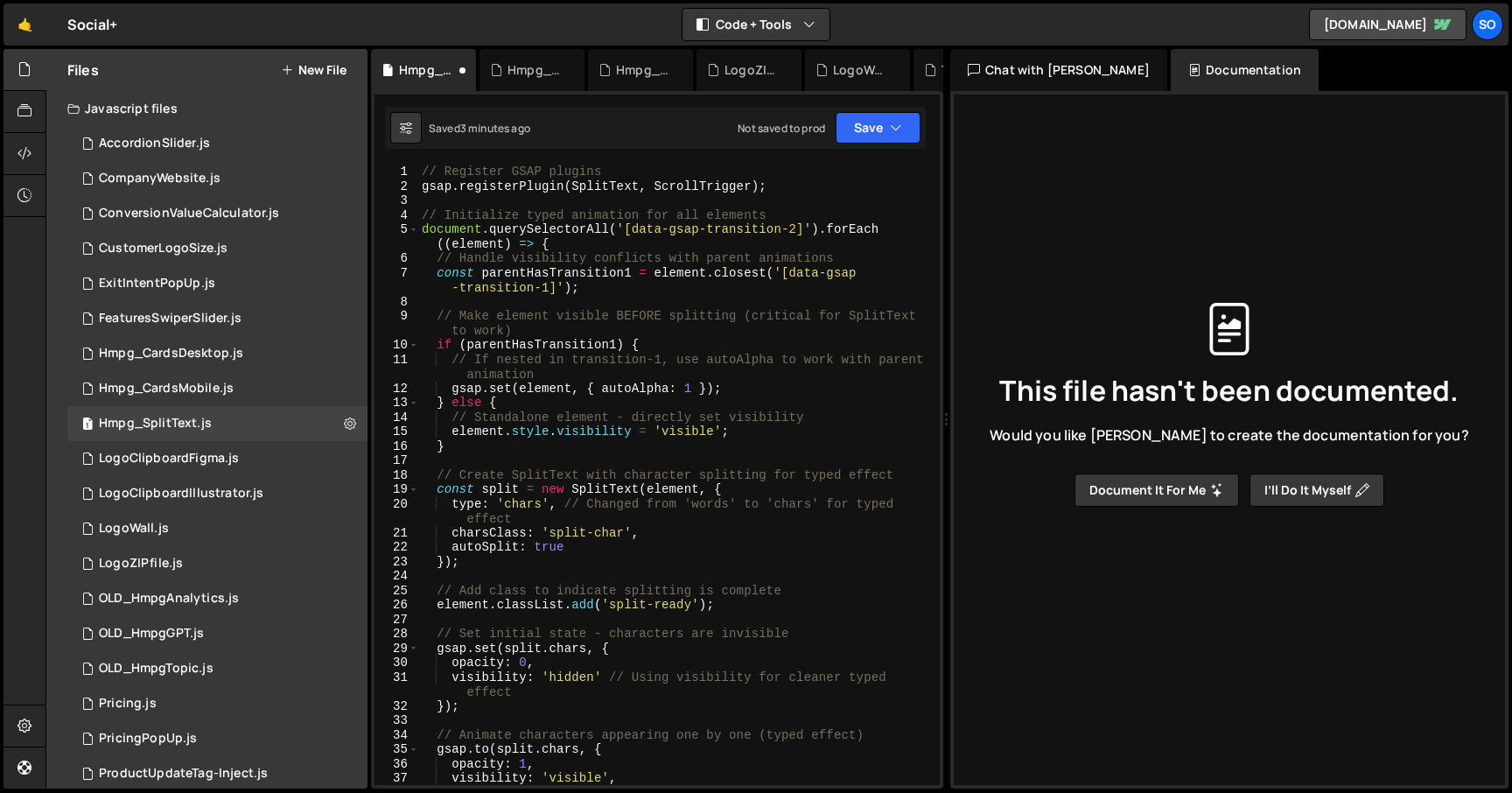
click at [1010, 286] on div "This file hasn't been documented. Would you like [PERSON_NAME] to create the do…" at bounding box center [1230, 404] width 524 height 732
click at [670, 404] on div "// Register GSAP plugins gsap . registerPlugin ( SplitText , ScrollTrigger ) ; …" at bounding box center [676, 488] width 514 height 649
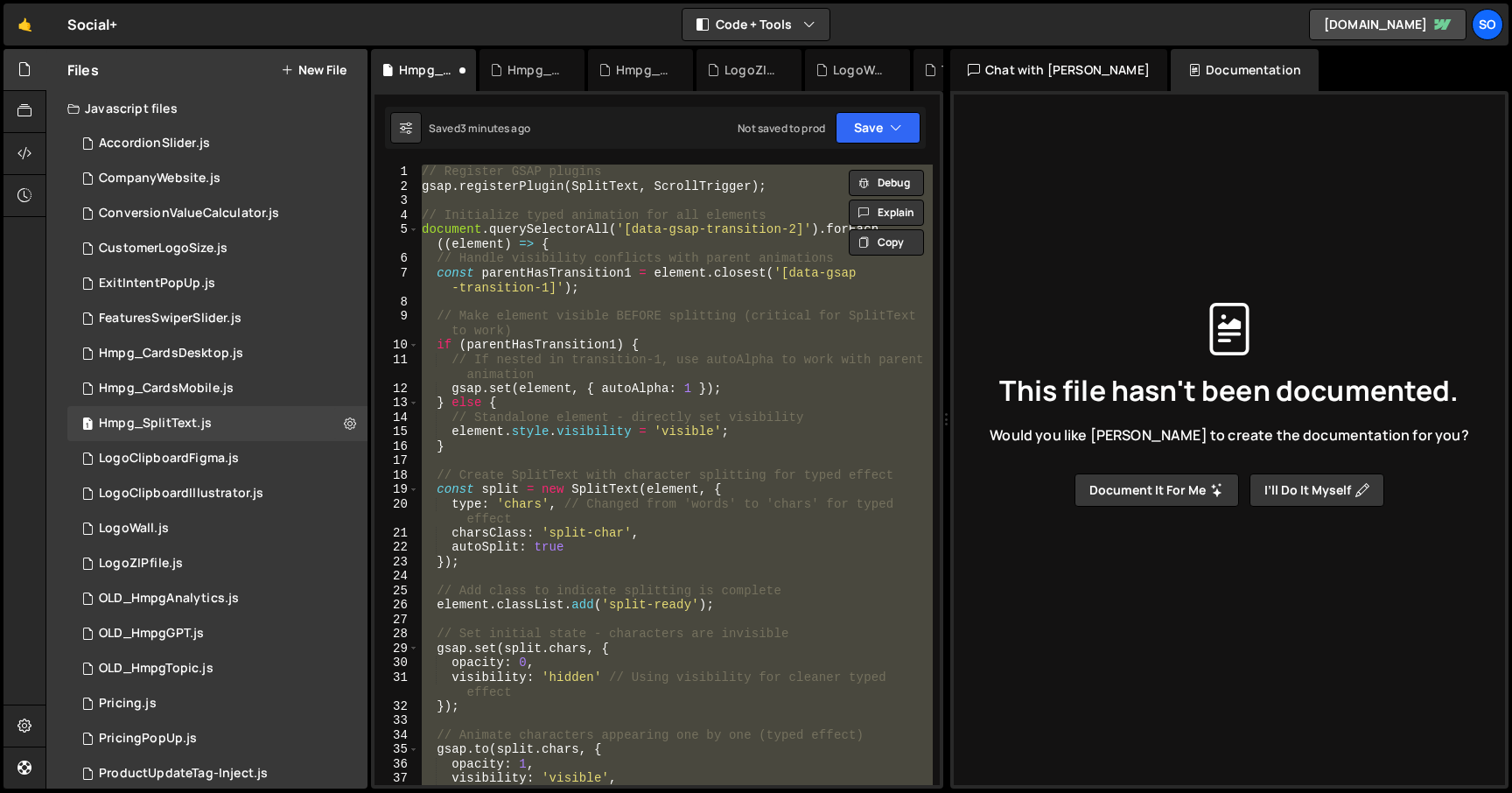
paste textarea
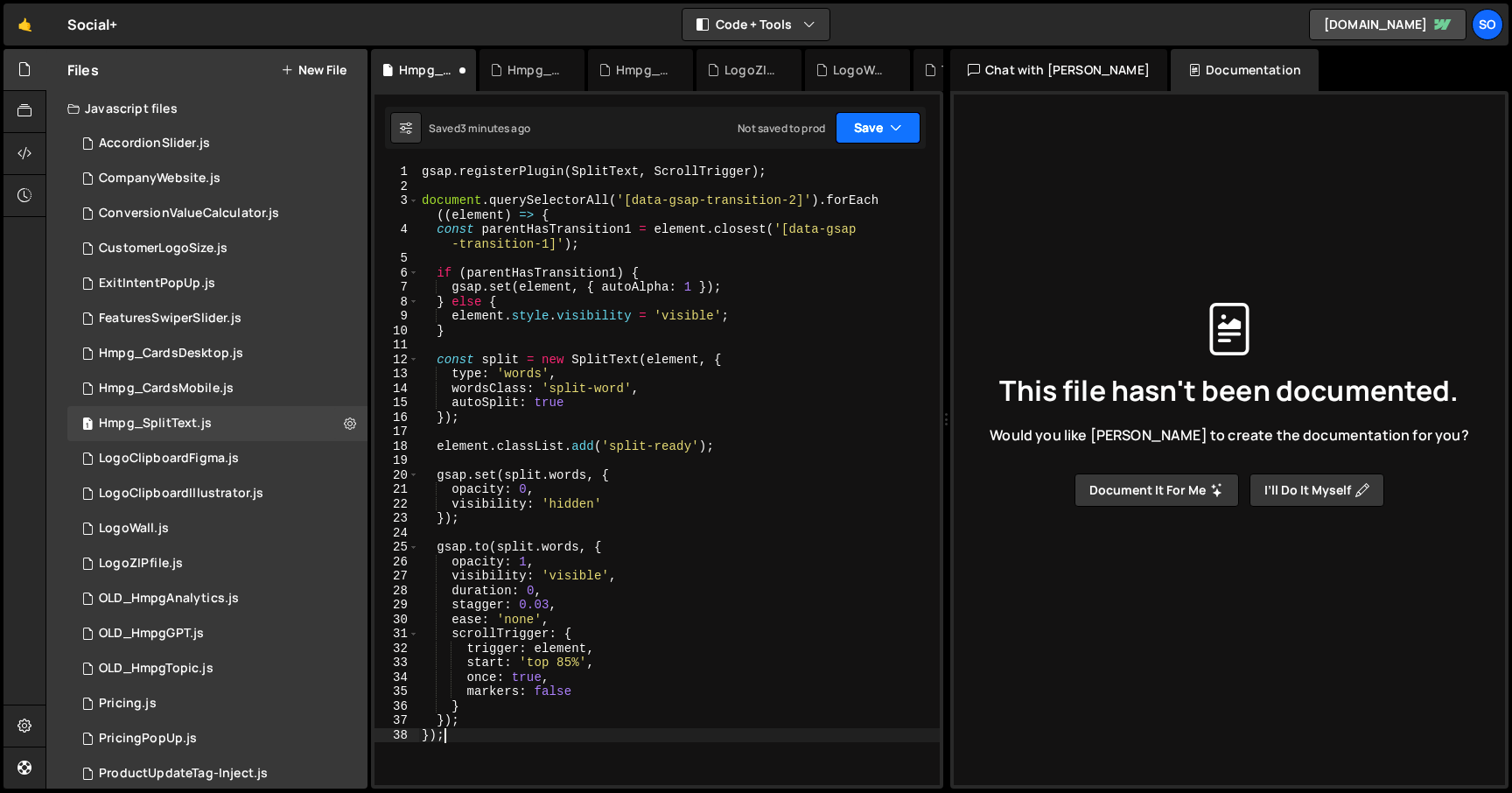
click at [888, 118] on button "Save" at bounding box center [877, 127] width 85 height 32
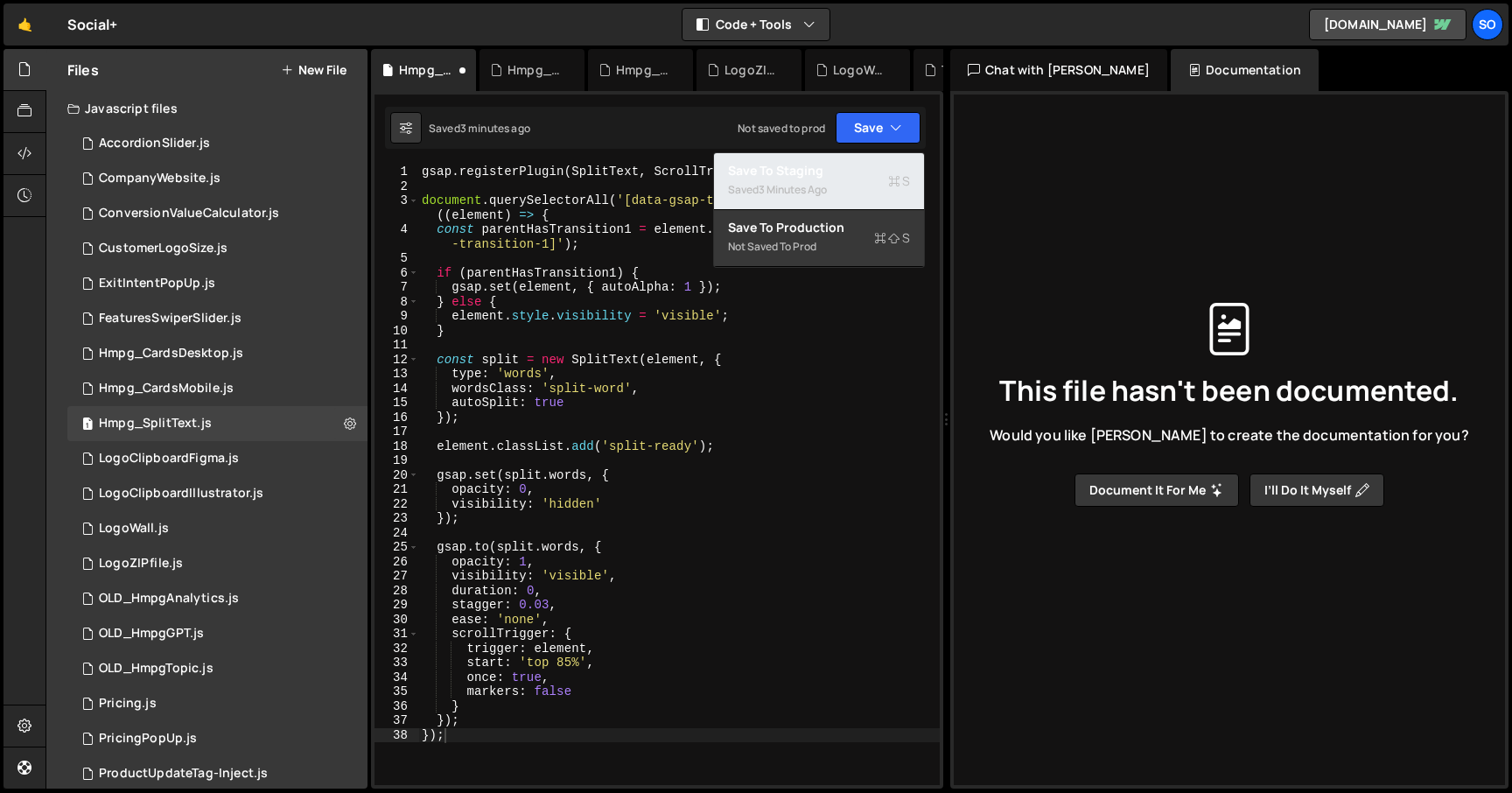
click at [809, 180] on div "Saved 3 minutes ago" at bounding box center [819, 190] width 182 height 21
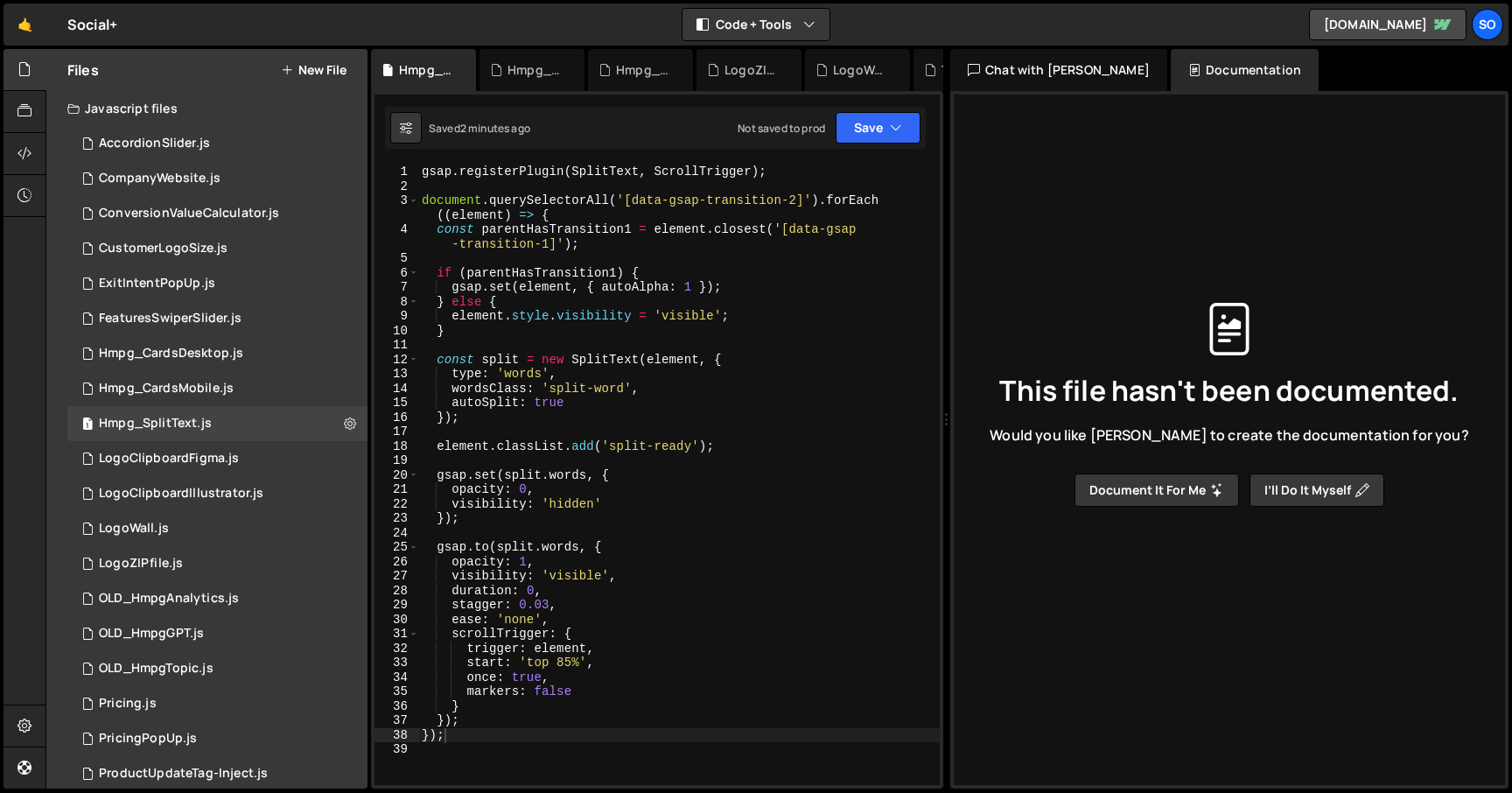
click at [694, 480] on div "gsap . registerPlugin ( SplitText , ScrollTrigger ) ; document . querySelectorA…" at bounding box center [680, 488] width 522 height 649
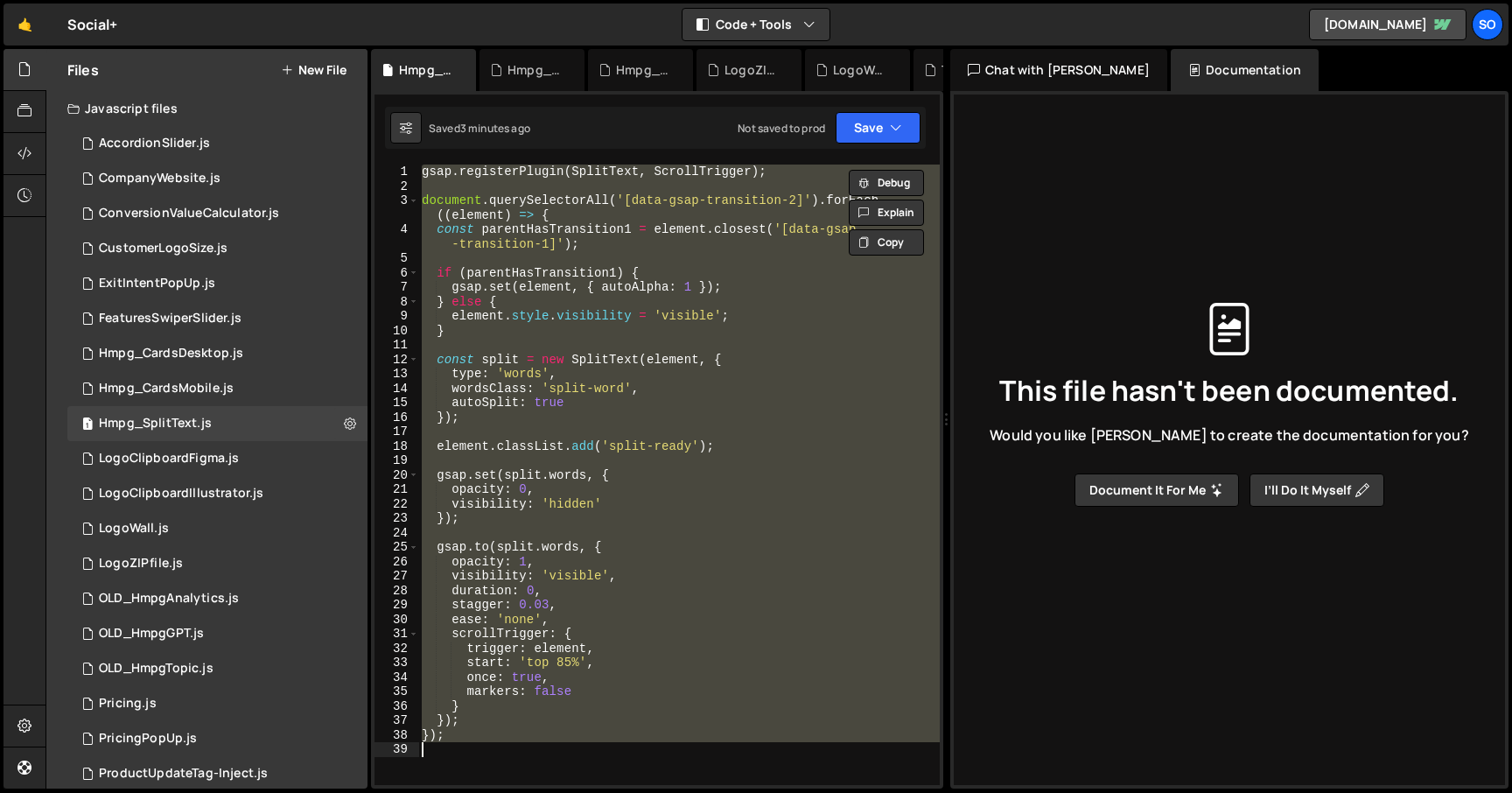
click at [600, 389] on div "gsap . registerPlugin ( SplitText , ScrollTrigger ) ; document . querySelectorA…" at bounding box center [680, 474] width 522 height 620
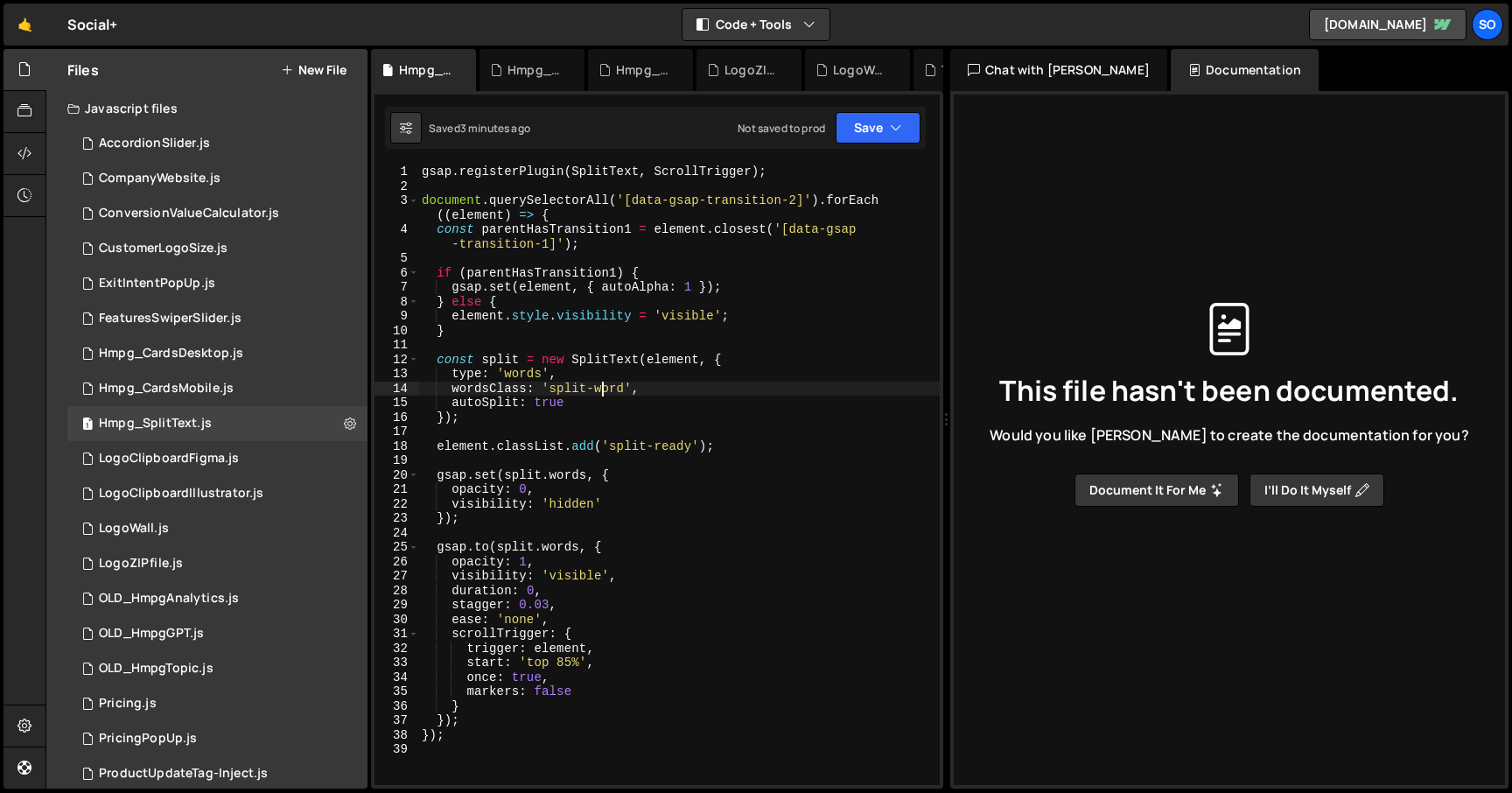
paste textarea
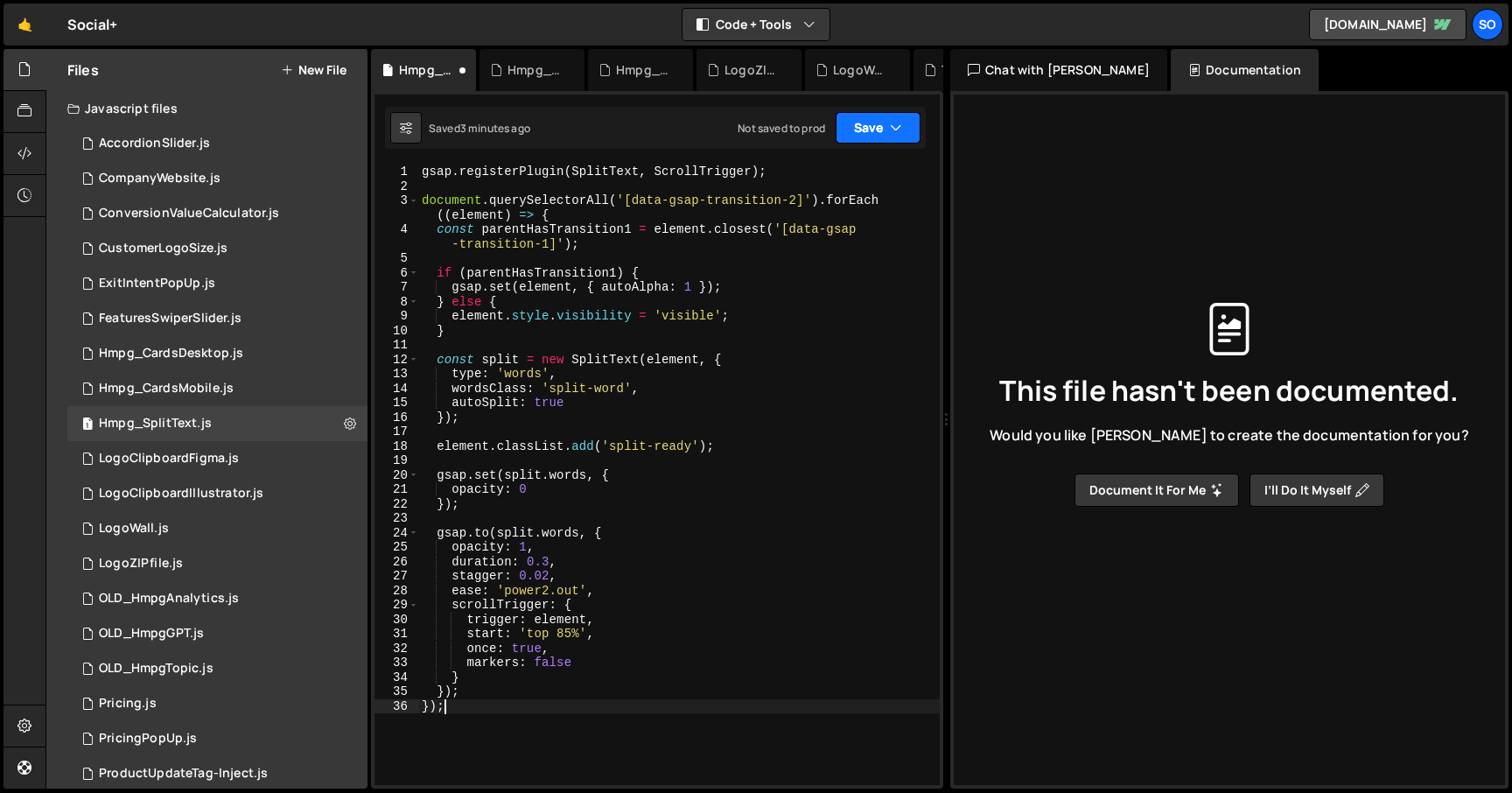
click at [875, 125] on button "Save" at bounding box center [877, 127] width 85 height 32
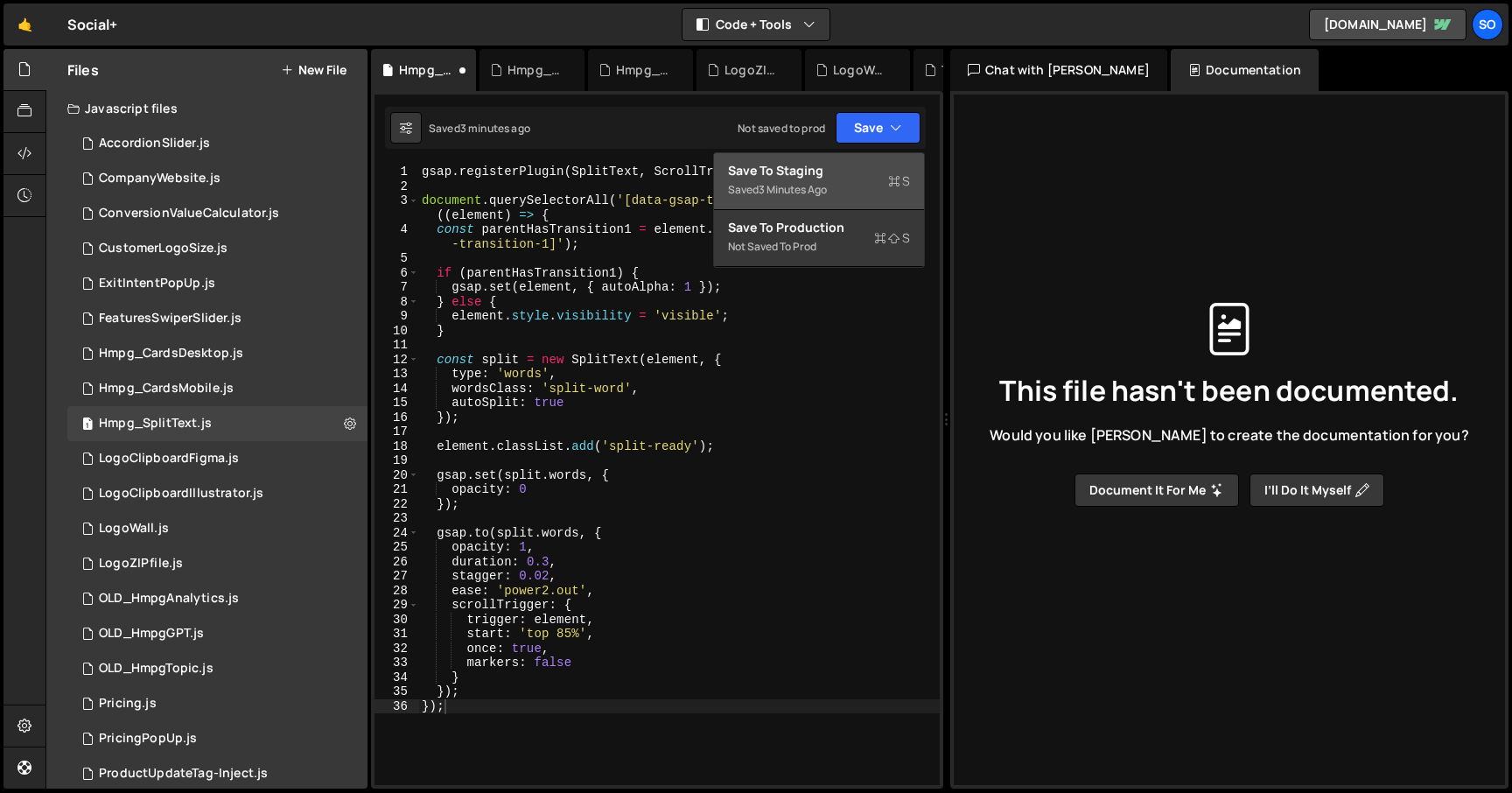
click at [812, 171] on div "Save to Staging S" at bounding box center [819, 170] width 182 height 17
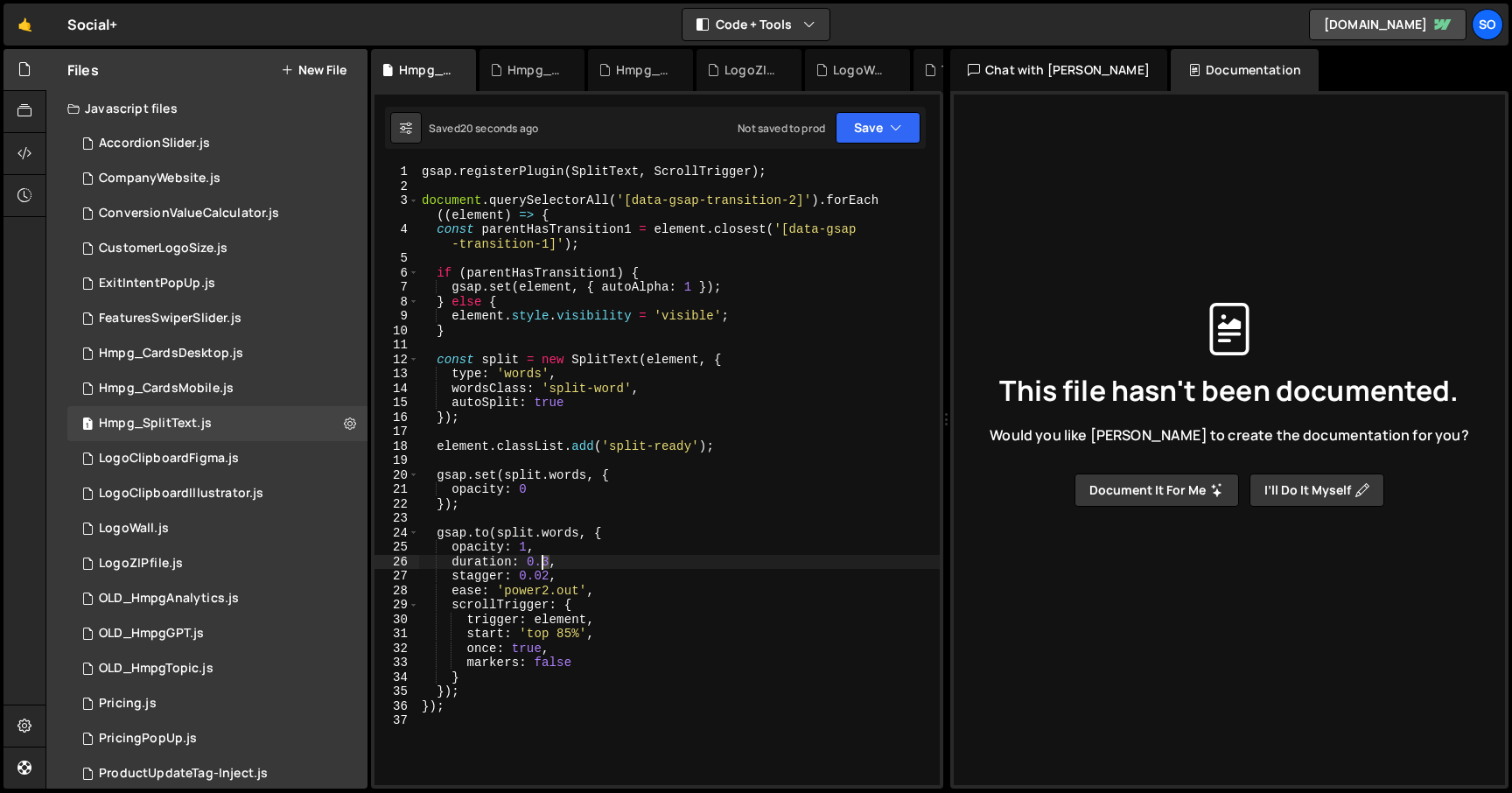
click at [544, 558] on div "gsap . registerPlugin ( SplitText , ScrollTrigger ) ; document . querySelectorA…" at bounding box center [680, 488] width 522 height 649
click at [880, 125] on button "Save" at bounding box center [877, 127] width 85 height 32
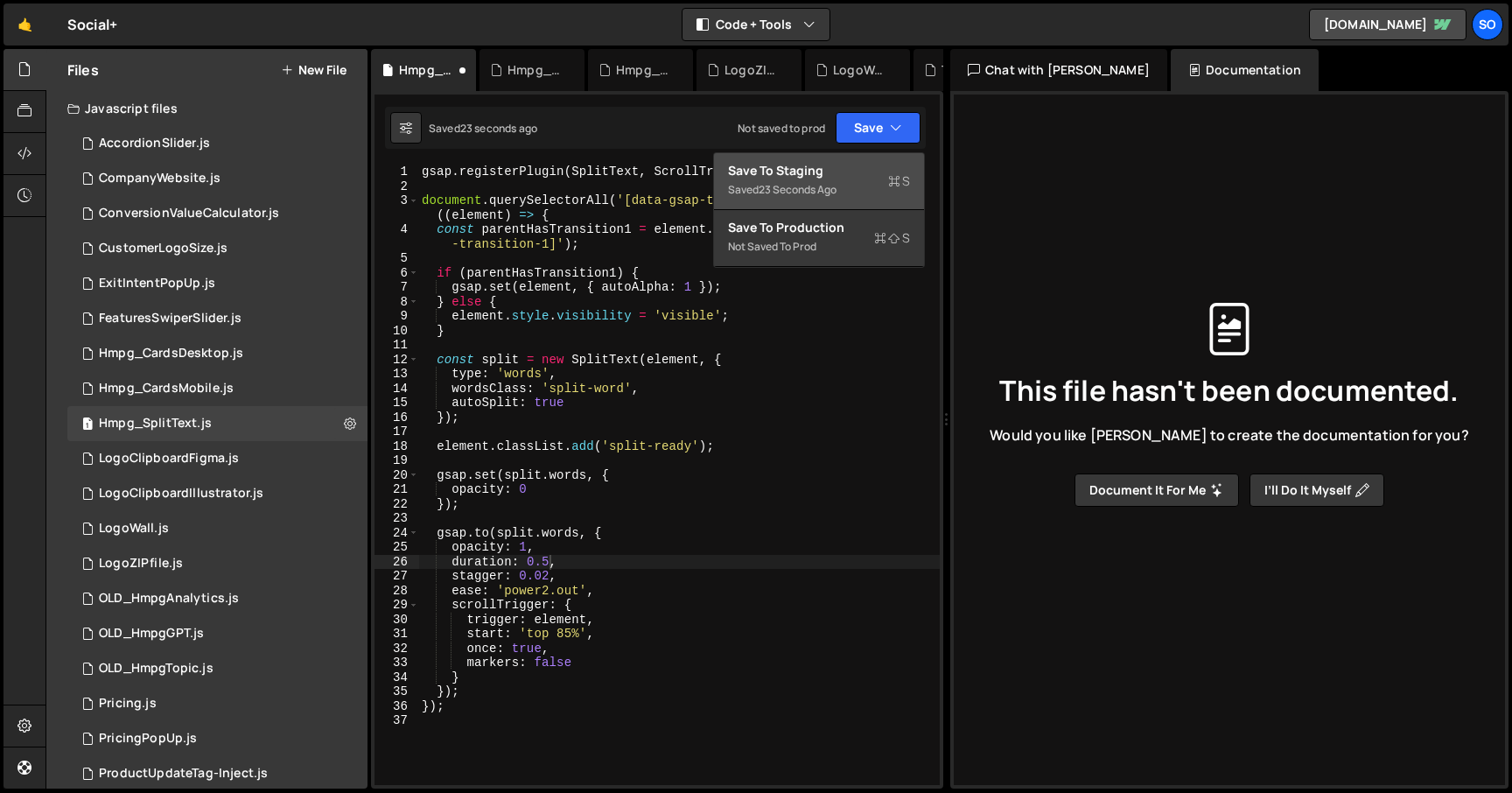
click at [835, 185] on div "23 seconds ago" at bounding box center [797, 189] width 77 height 15
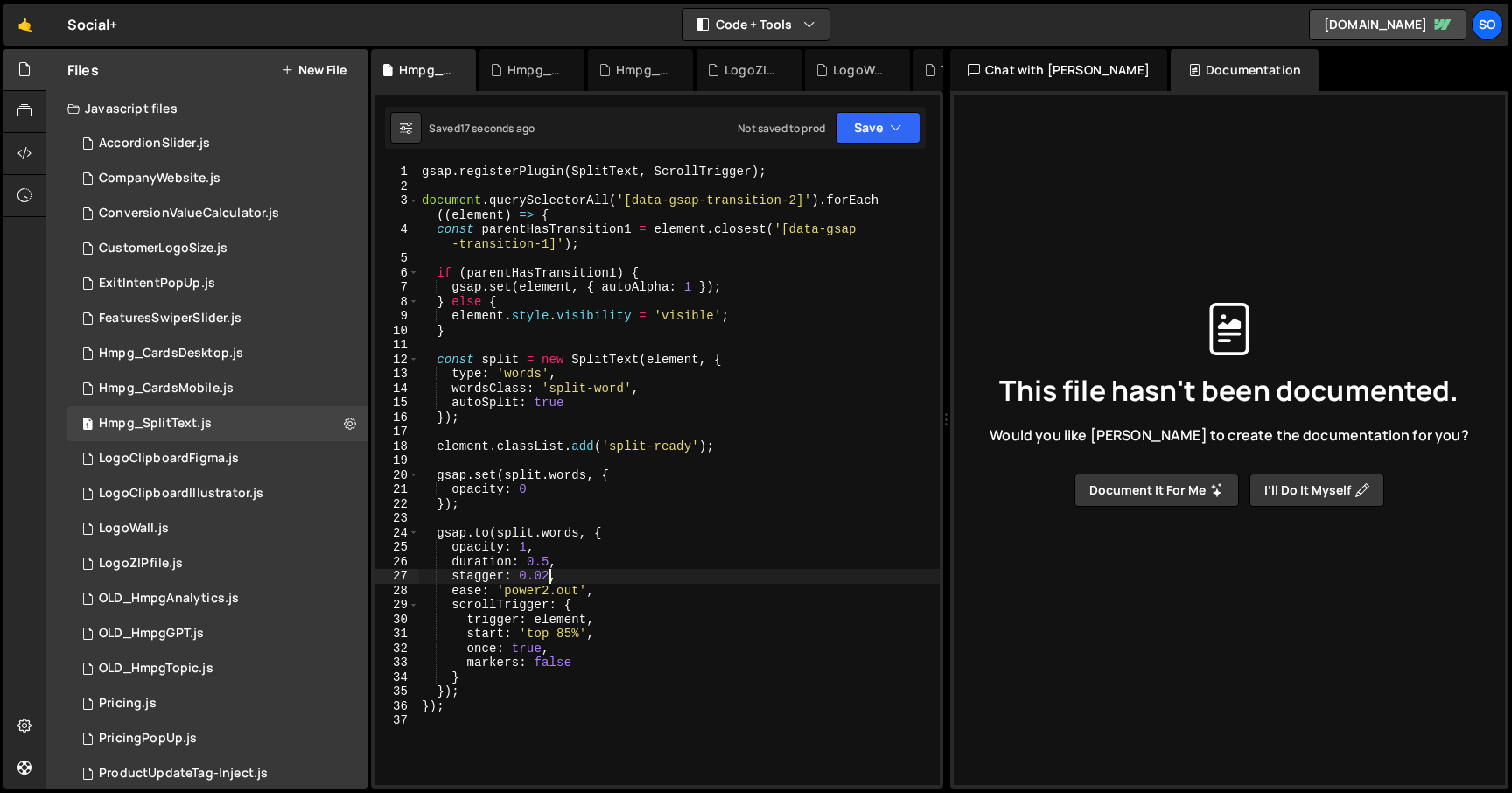
click at [547, 575] on div "gsap . registerPlugin ( SplitText , ScrollTrigger ) ; document . querySelectorA…" at bounding box center [680, 488] width 522 height 649
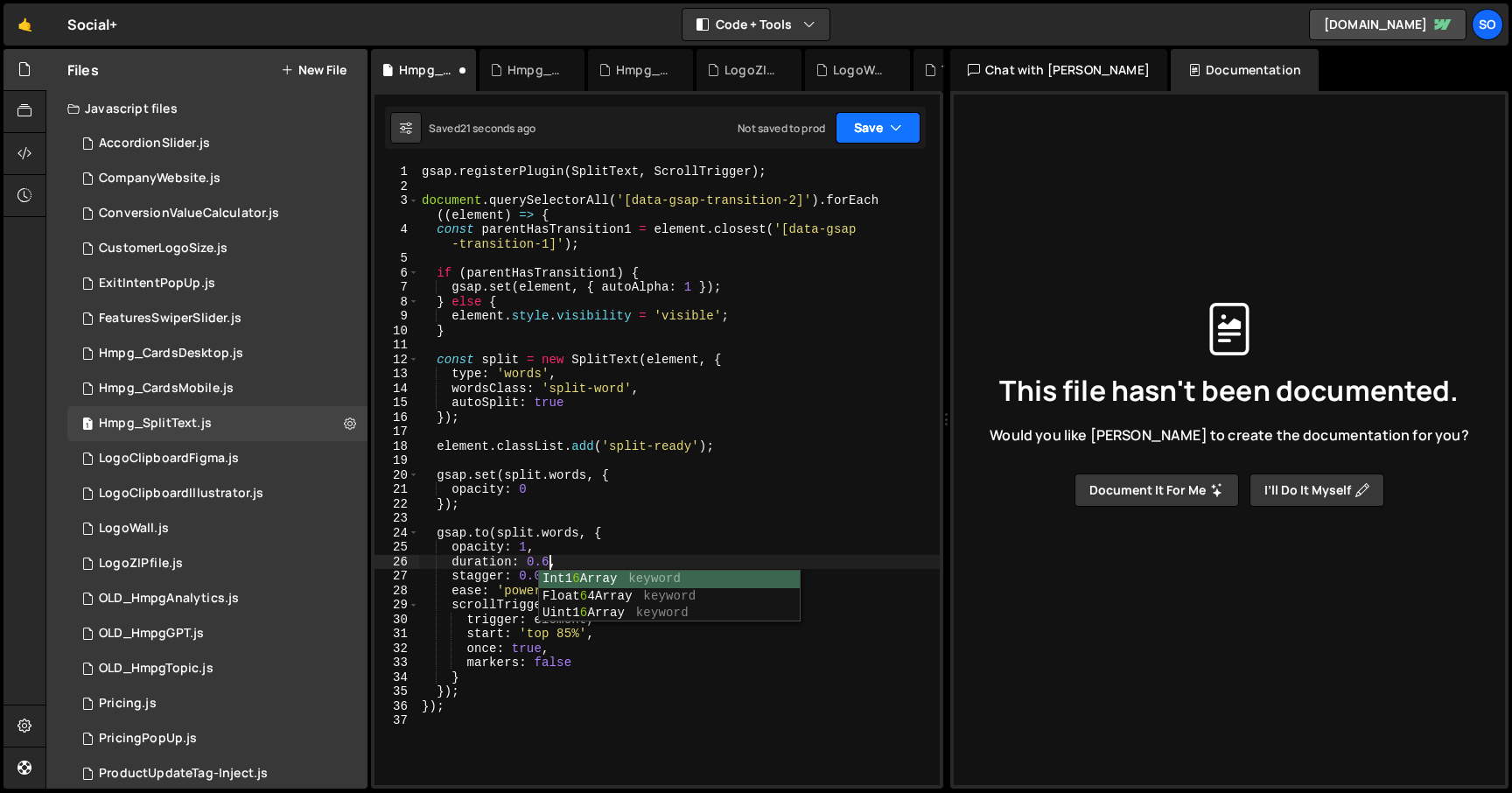
click at [887, 133] on button "Save" at bounding box center [877, 127] width 85 height 32
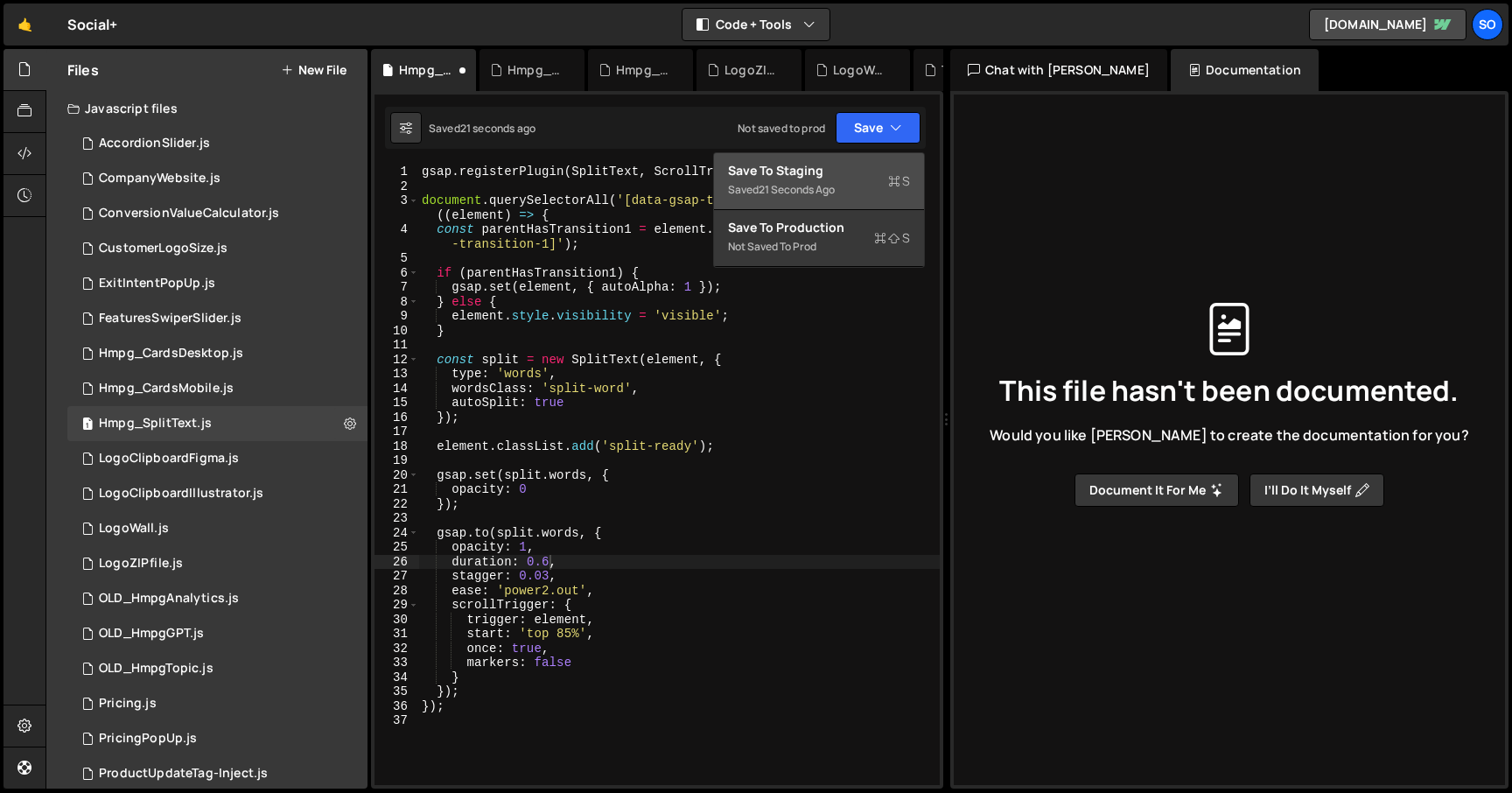
click at [856, 161] on button "Save to Staging S Saved 21 seconds ago" at bounding box center [819, 182] width 210 height 57
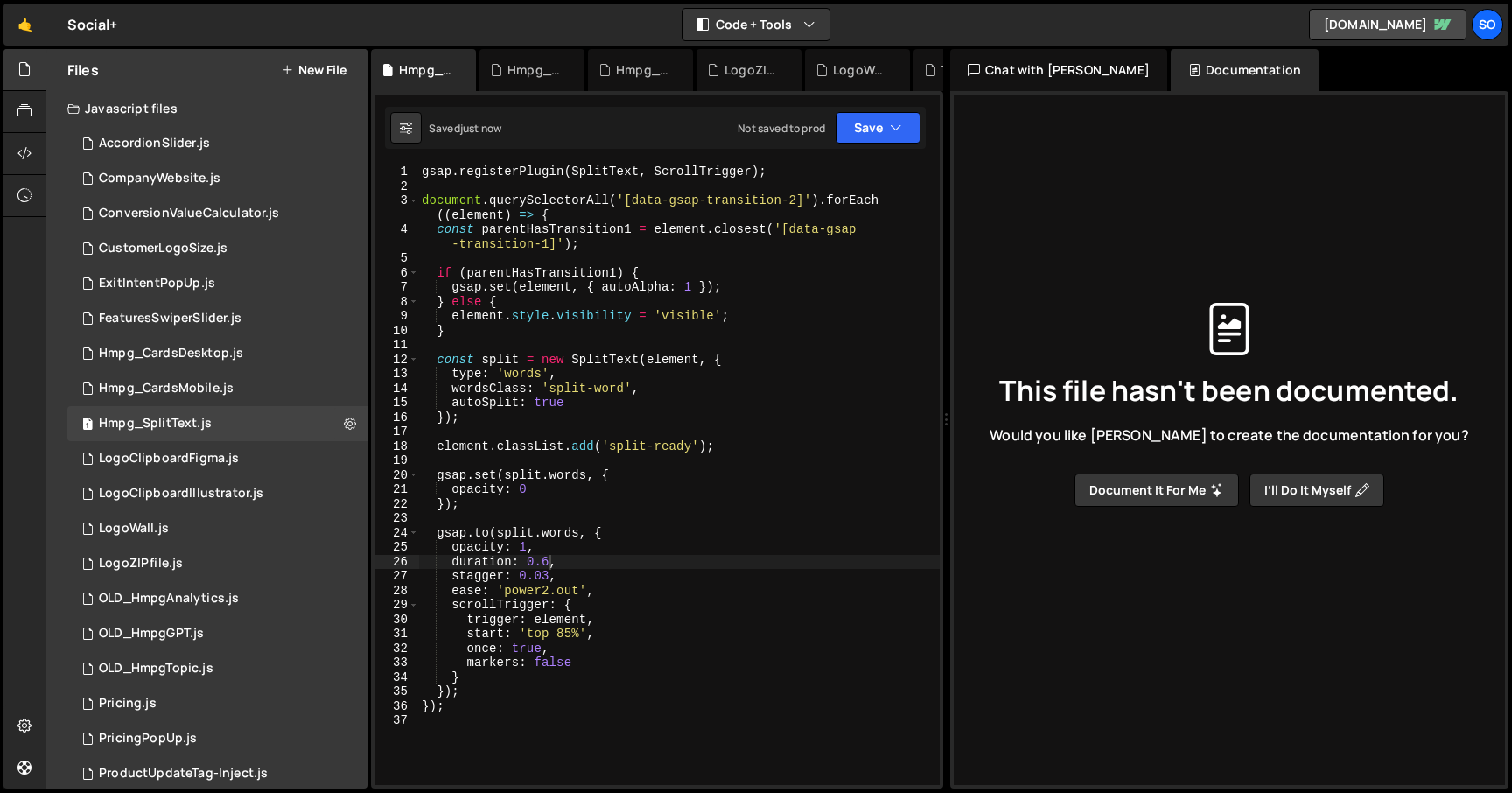
click at [563, 631] on div "gsap . registerPlugin ( SplitText , ScrollTrigger ) ; document . querySelectorA…" at bounding box center [680, 488] width 522 height 649
type textarea "start: 'top 92%',"
click at [902, 130] on button "Save" at bounding box center [877, 127] width 85 height 32
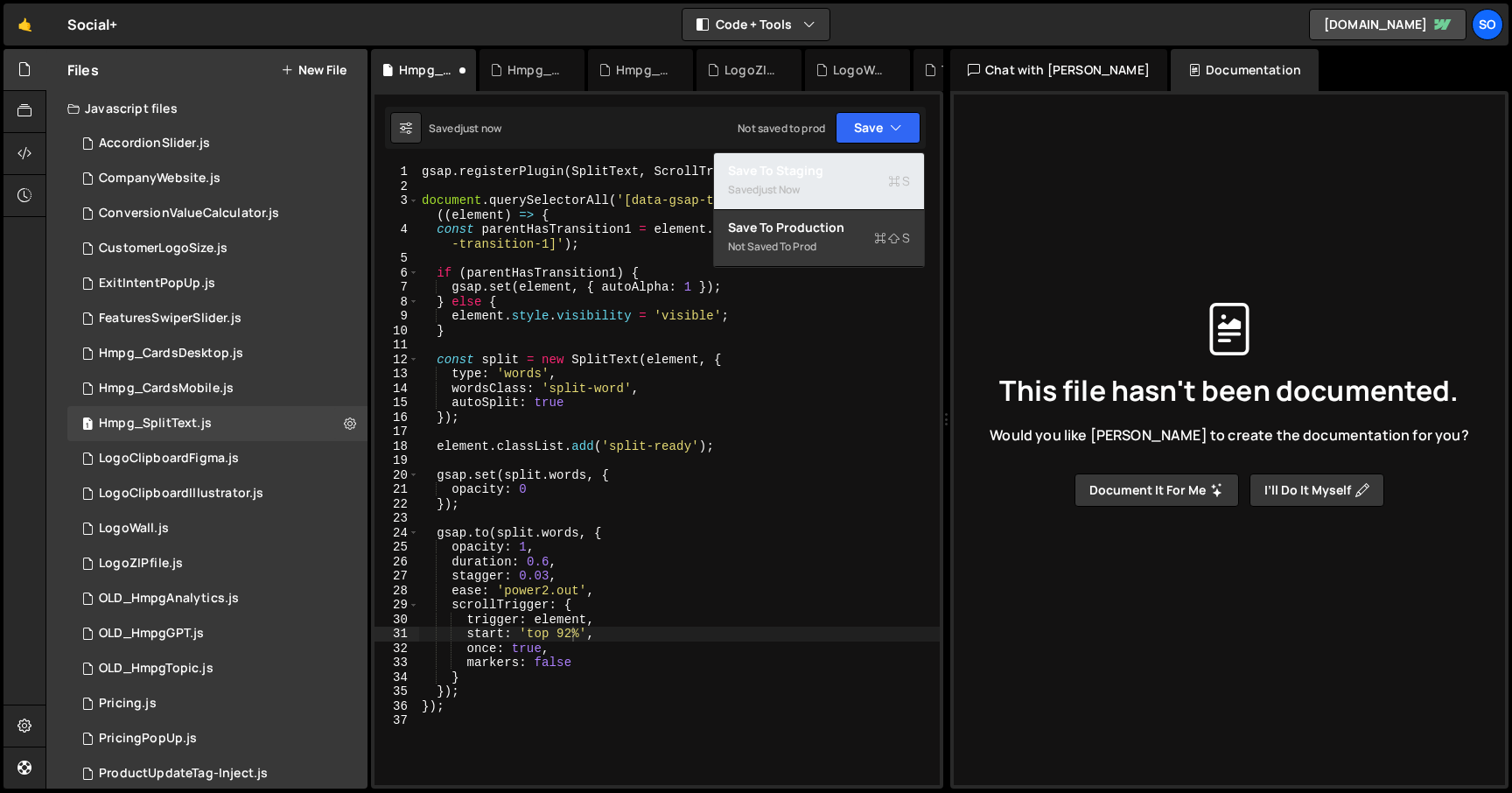
click at [866, 176] on div "Save to Staging S" at bounding box center [819, 170] width 182 height 17
